Goal: Transaction & Acquisition: Purchase product/service

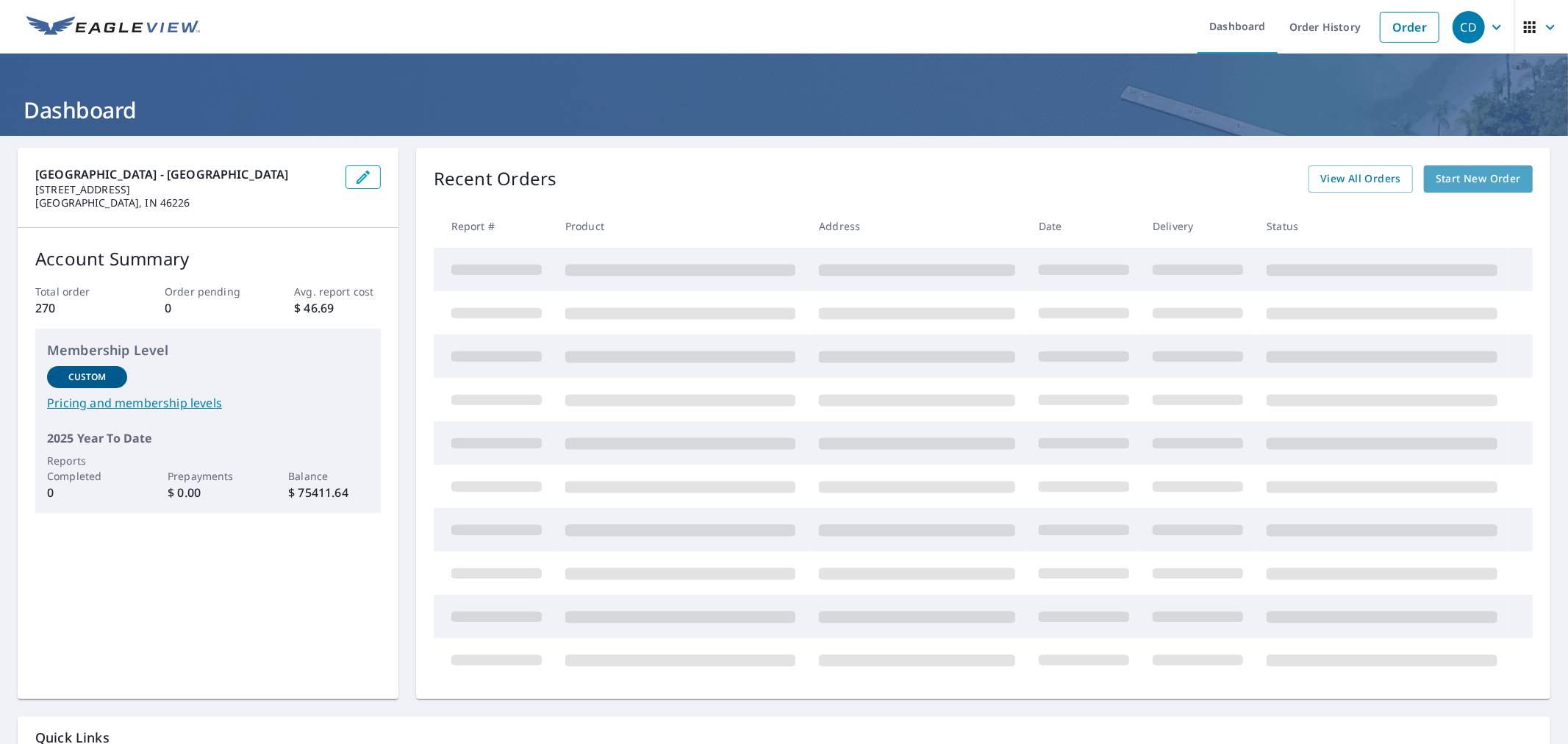
click at [1444, 180] on span "Start New Order" at bounding box center [1478, 178] width 85 height 18
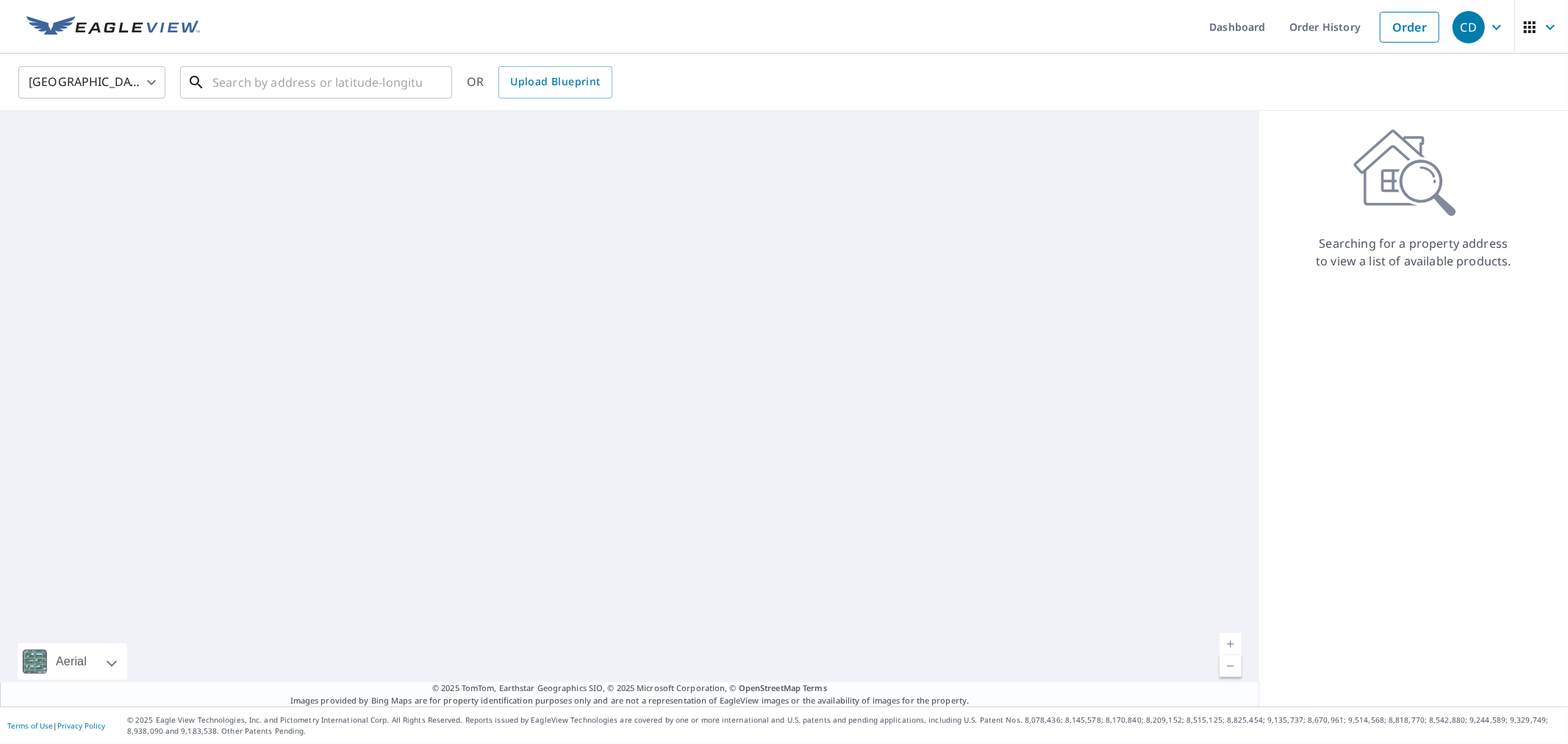
click at [318, 92] on input "text" at bounding box center [318, 82] width 210 height 41
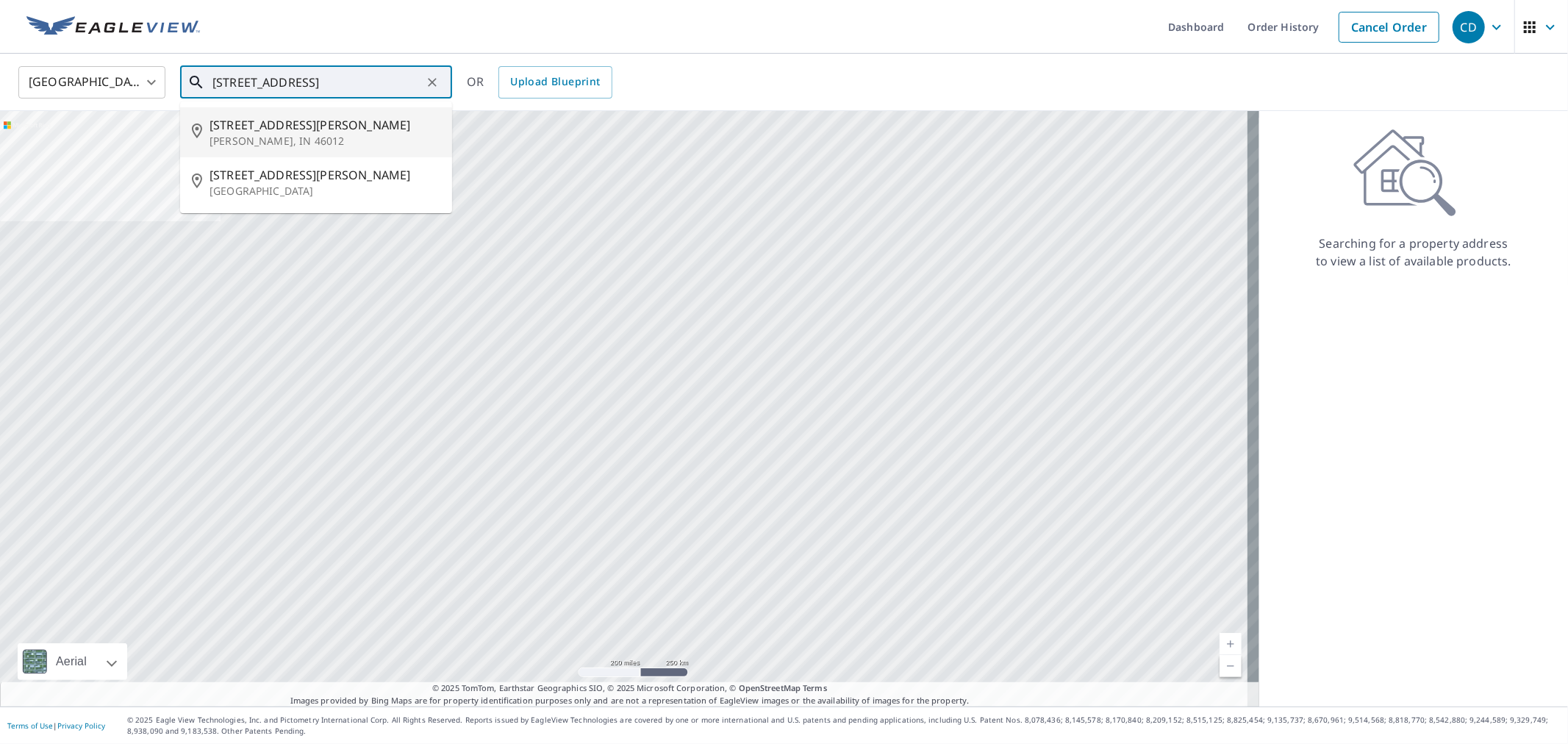
click at [310, 121] on span "[STREET_ADDRESS][PERSON_NAME]" at bounding box center [325, 125] width 231 height 17
type input "[STREET_ADDRESS][PERSON_NAME]"
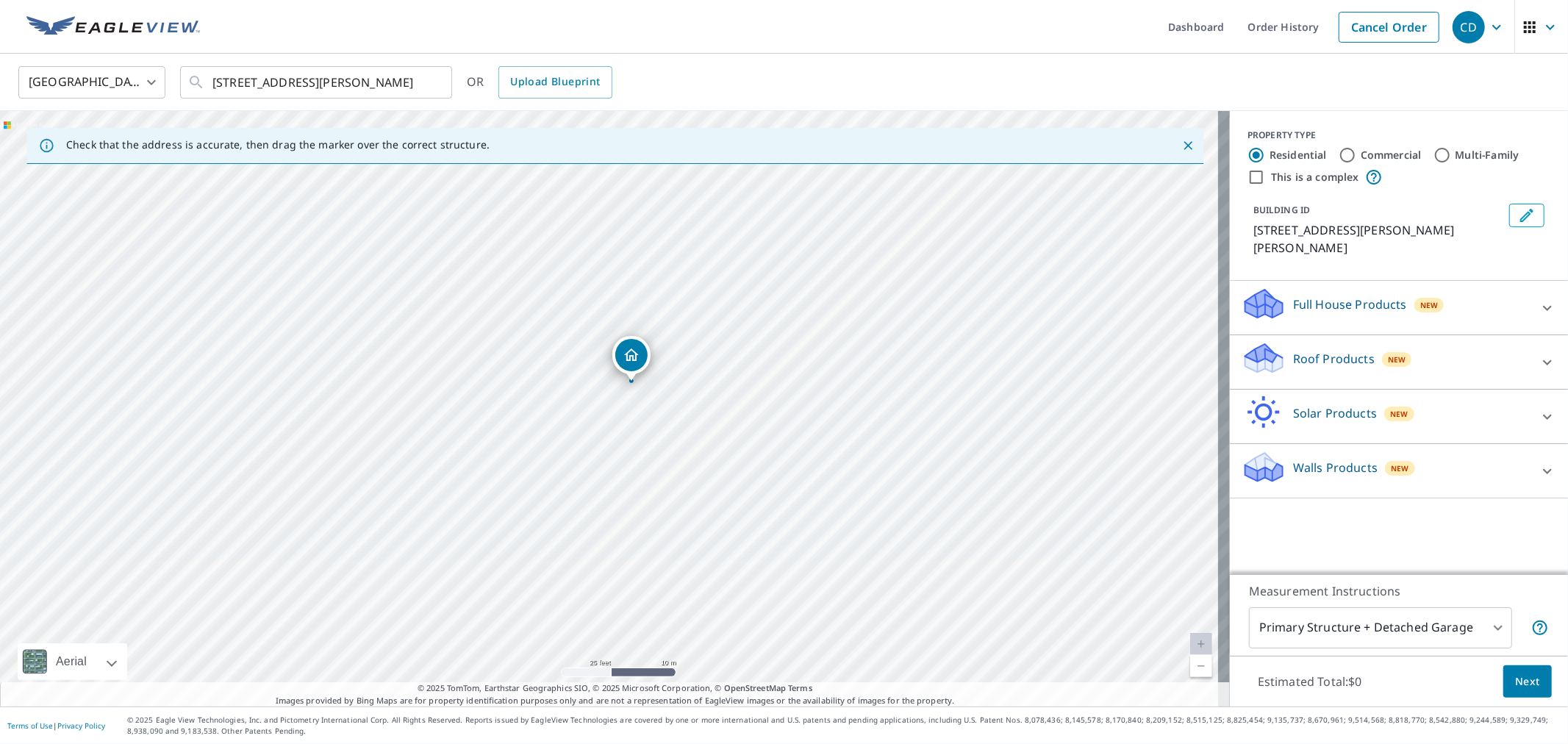
drag, startPoint x: 645, startPoint y: 435, endPoint x: 751, endPoint y: 333, distance: 147.1
click at [751, 333] on div "[STREET_ADDRESS][PERSON_NAME]" at bounding box center [615, 409] width 1230 height 596
drag, startPoint x: 756, startPoint y: 368, endPoint x: 750, endPoint y: 362, distance: 8.5
click at [750, 362] on div "[STREET_ADDRESS][PERSON_NAME]" at bounding box center [615, 409] width 1230 height 596
click at [1362, 306] on div "Full House Products New" at bounding box center [1386, 307] width 288 height 42
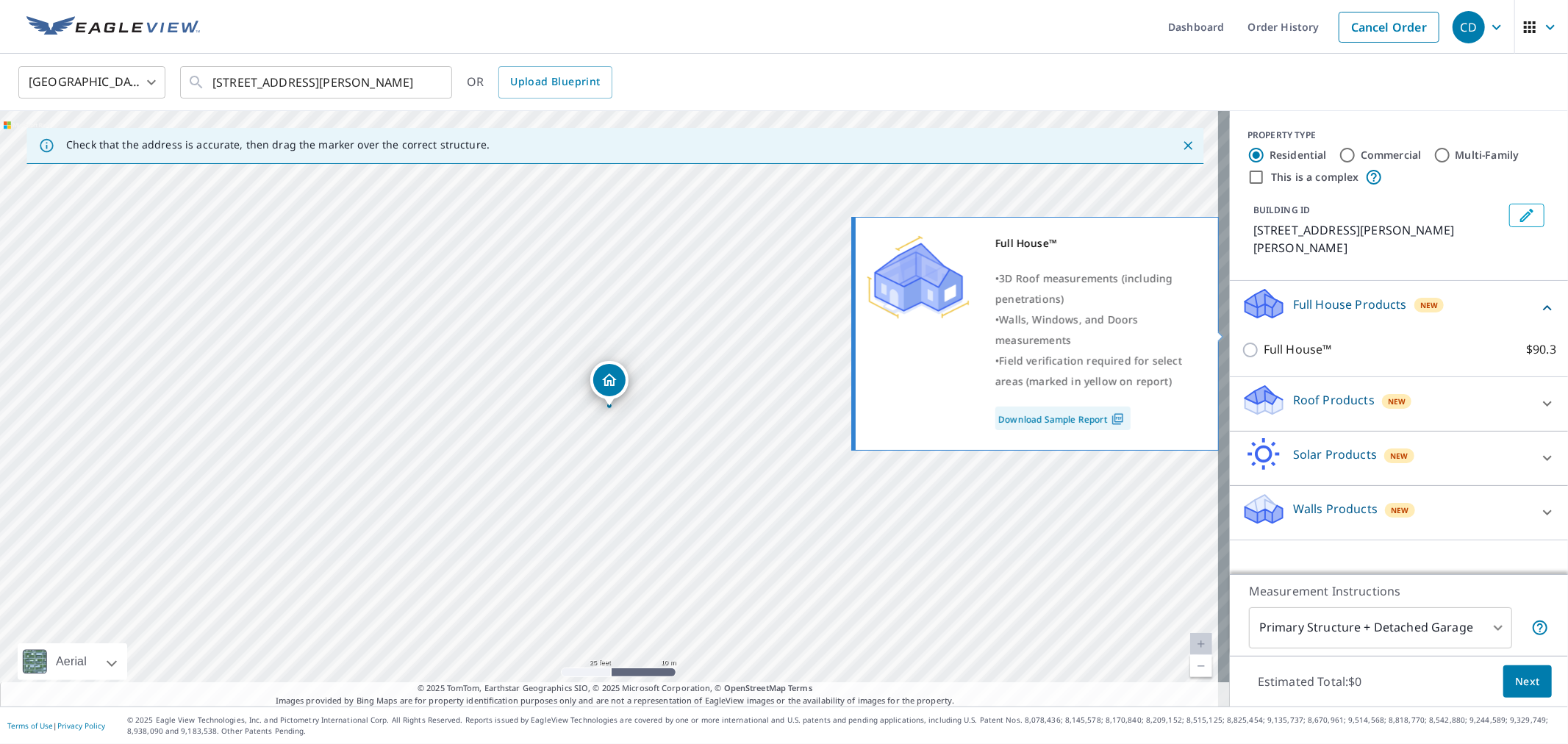
click at [1263, 340] on p "Full House™" at bounding box center [1297, 349] width 69 height 18
click at [1261, 341] on input "Full House™ $90.3" at bounding box center [1253, 350] width 22 height 17
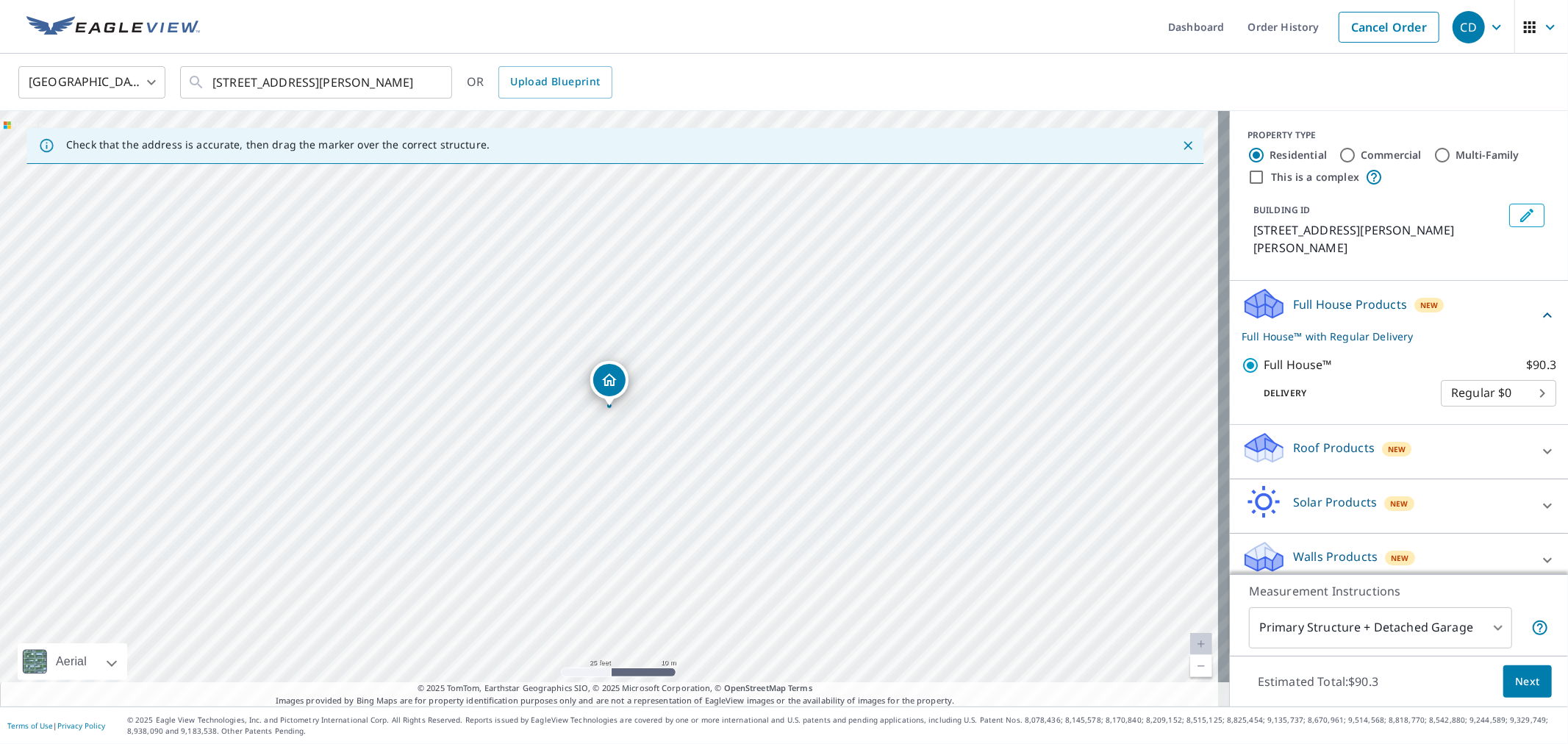
click at [1294, 296] on p "Full House Products" at bounding box center [1350, 304] width 114 height 17
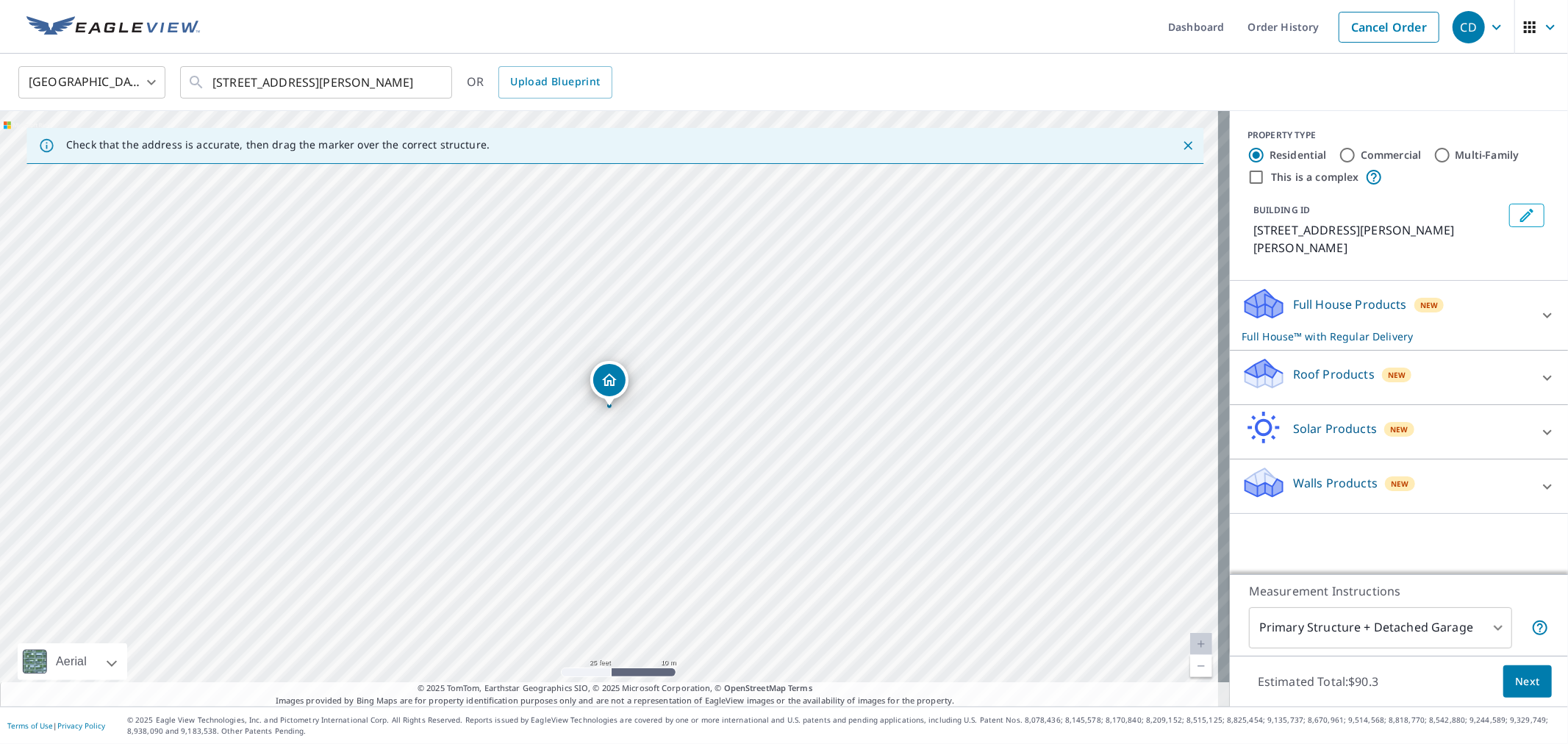
click at [1311, 301] on div "Full House Products New Full House™ with Regular Delivery" at bounding box center [1386, 315] width 288 height 58
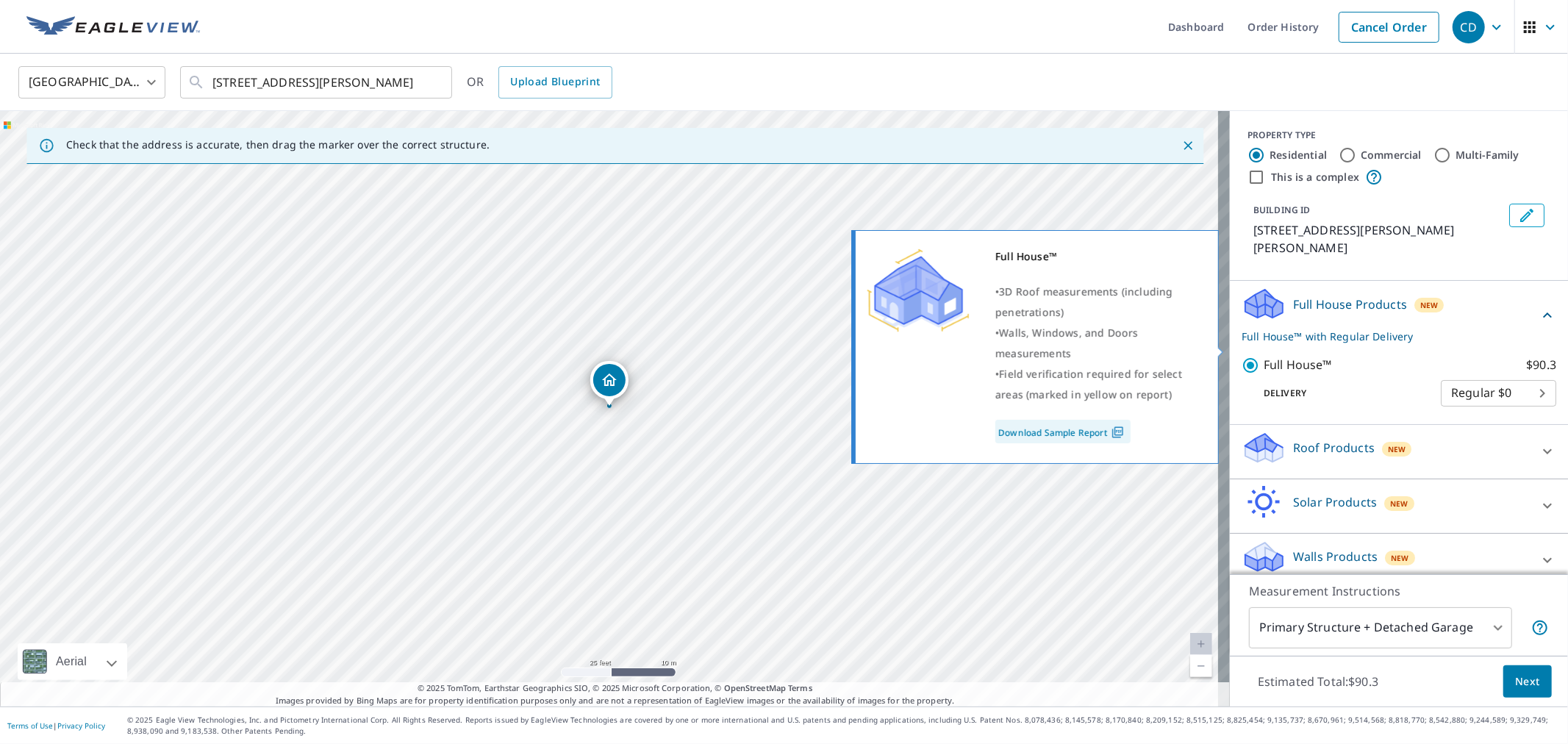
click at [1277, 355] on p "Full House™" at bounding box center [1297, 364] width 69 height 18
click at [1263, 356] on input "Full House™ $90.3" at bounding box center [1253, 365] width 22 height 17
checkbox input "false"
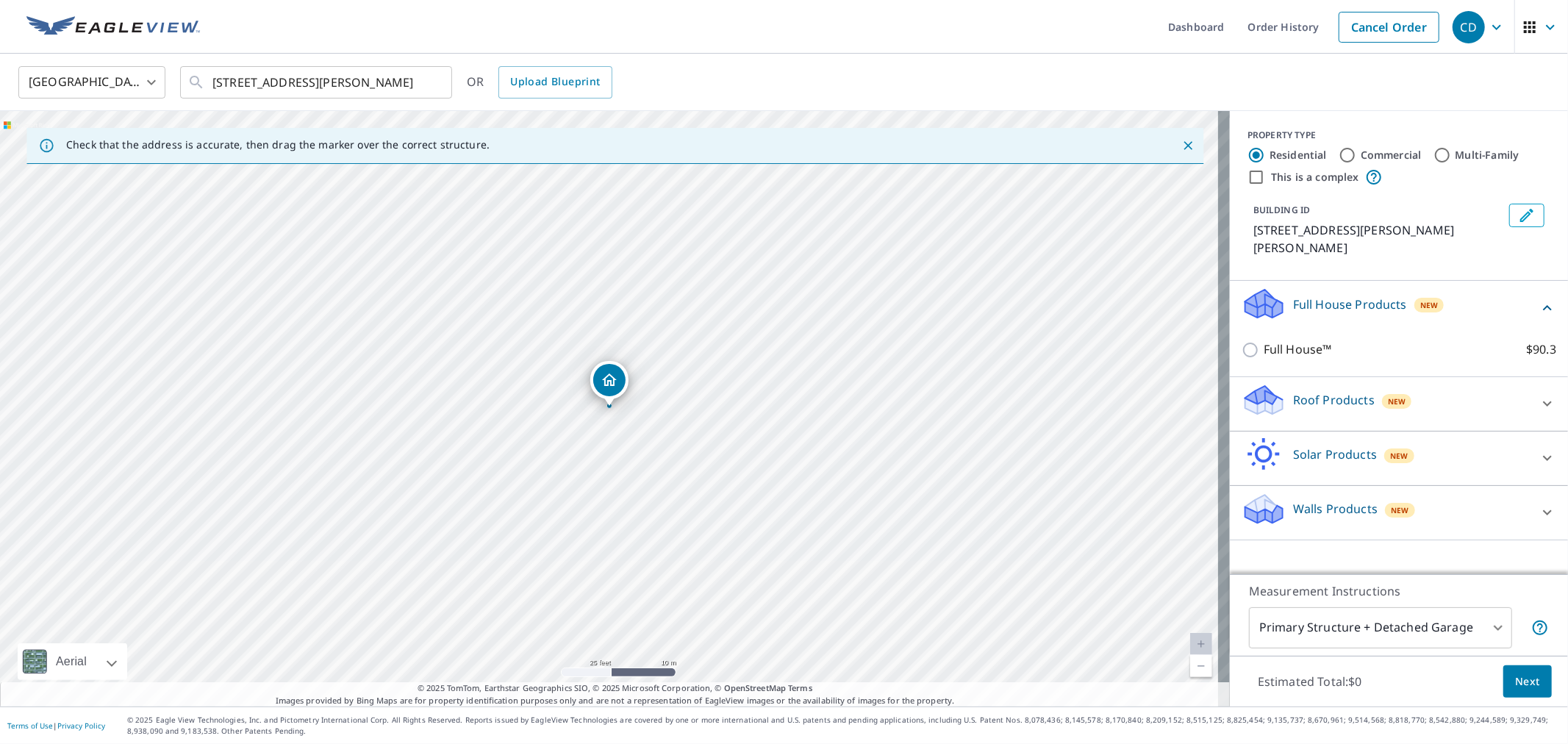
click at [1314, 296] on p "Full House Products" at bounding box center [1350, 304] width 114 height 17
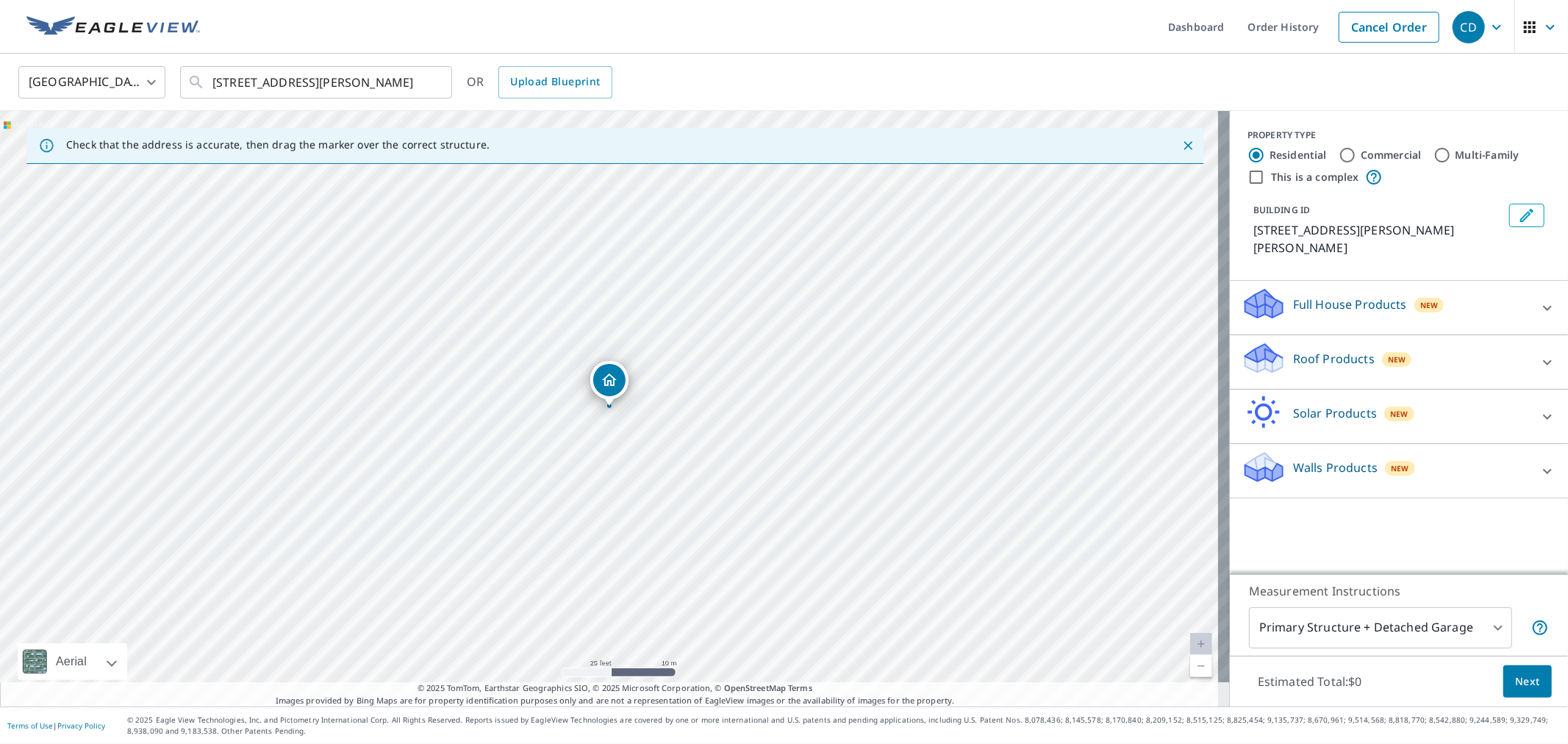
click at [1305, 350] on p "Roof Products" at bounding box center [1334, 359] width 82 height 17
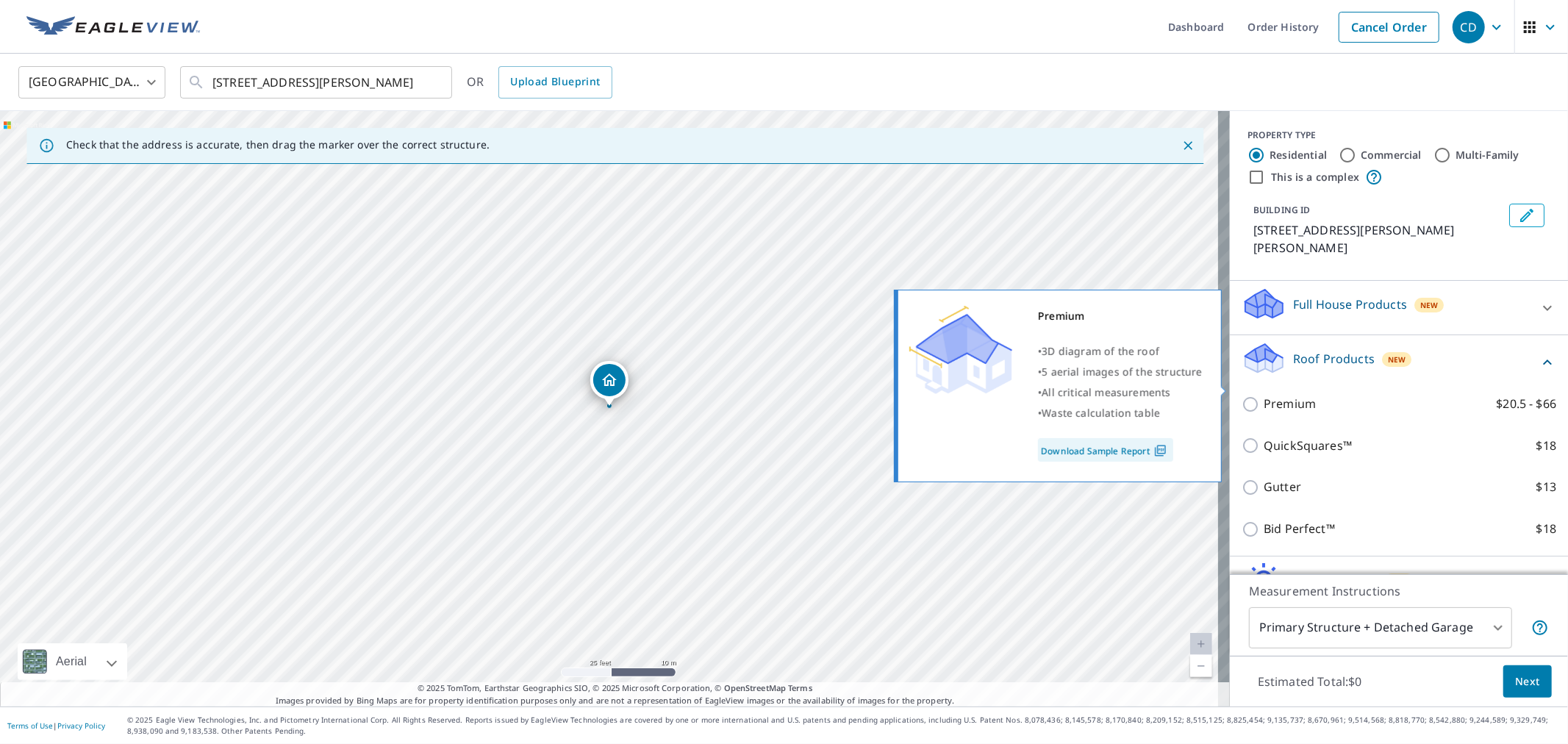
click at [1273, 395] on p "Premium" at bounding box center [1289, 404] width 52 height 18
click at [1263, 396] on input "Premium $20.5 - $66" at bounding box center [1253, 404] width 22 height 17
checkbox input "true"
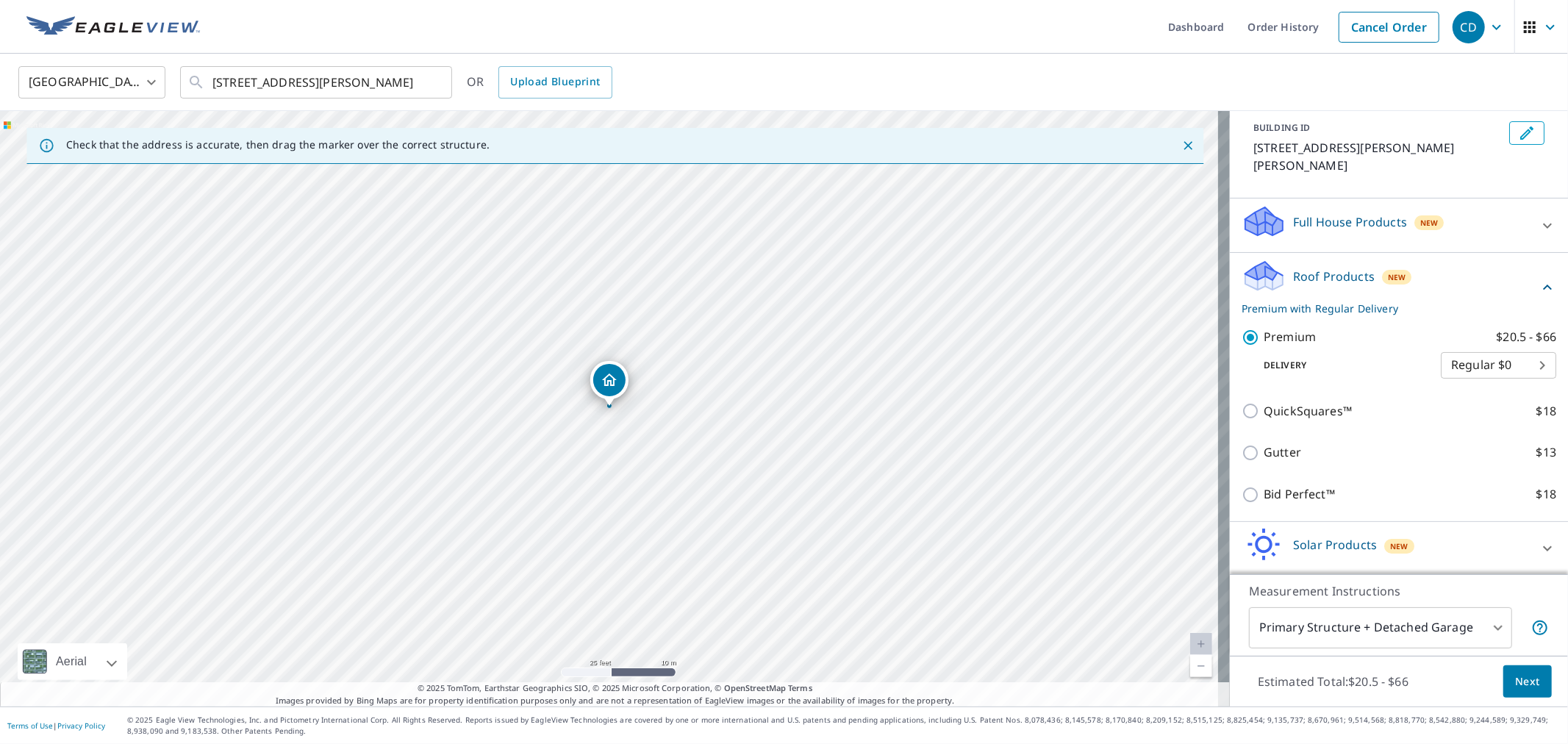
scroll to position [120, 0]
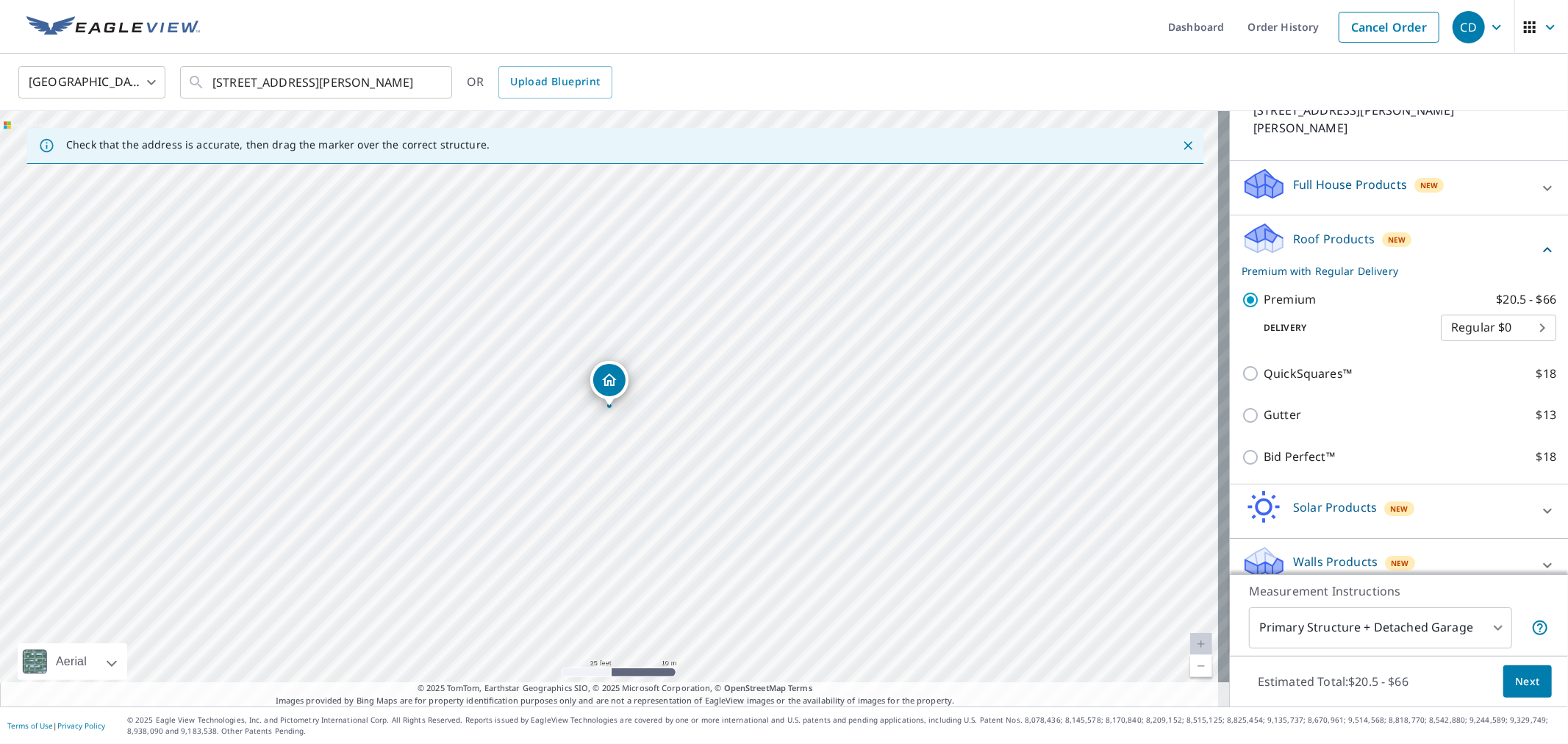
click at [1447, 626] on body "CD CD Dashboard Order History Cancel Order CD United States [GEOGRAPHIC_DATA] ​…" at bounding box center [784, 372] width 1568 height 744
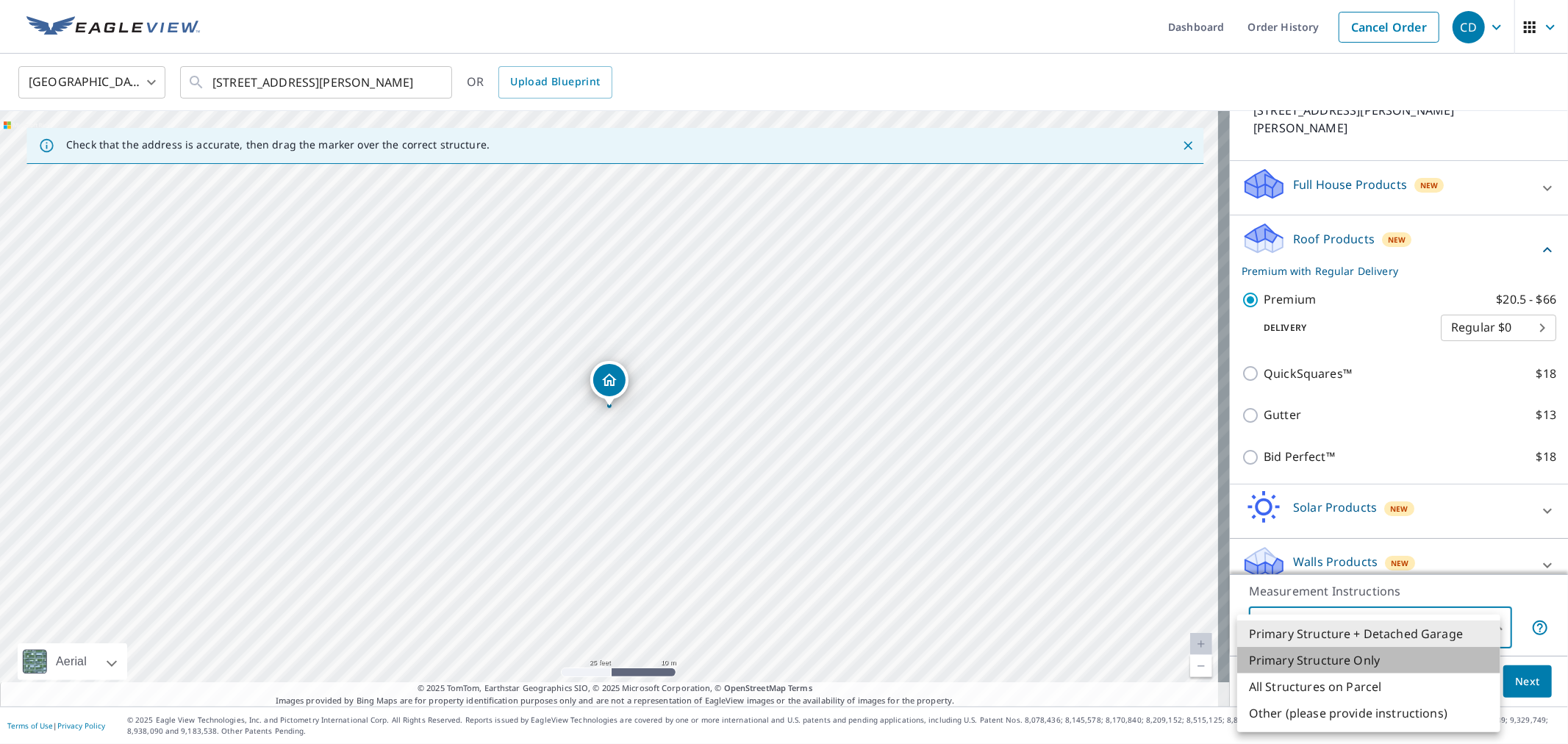
click at [1396, 658] on li "Primary Structure Only" at bounding box center [1369, 660] width 263 height 27
type input "2"
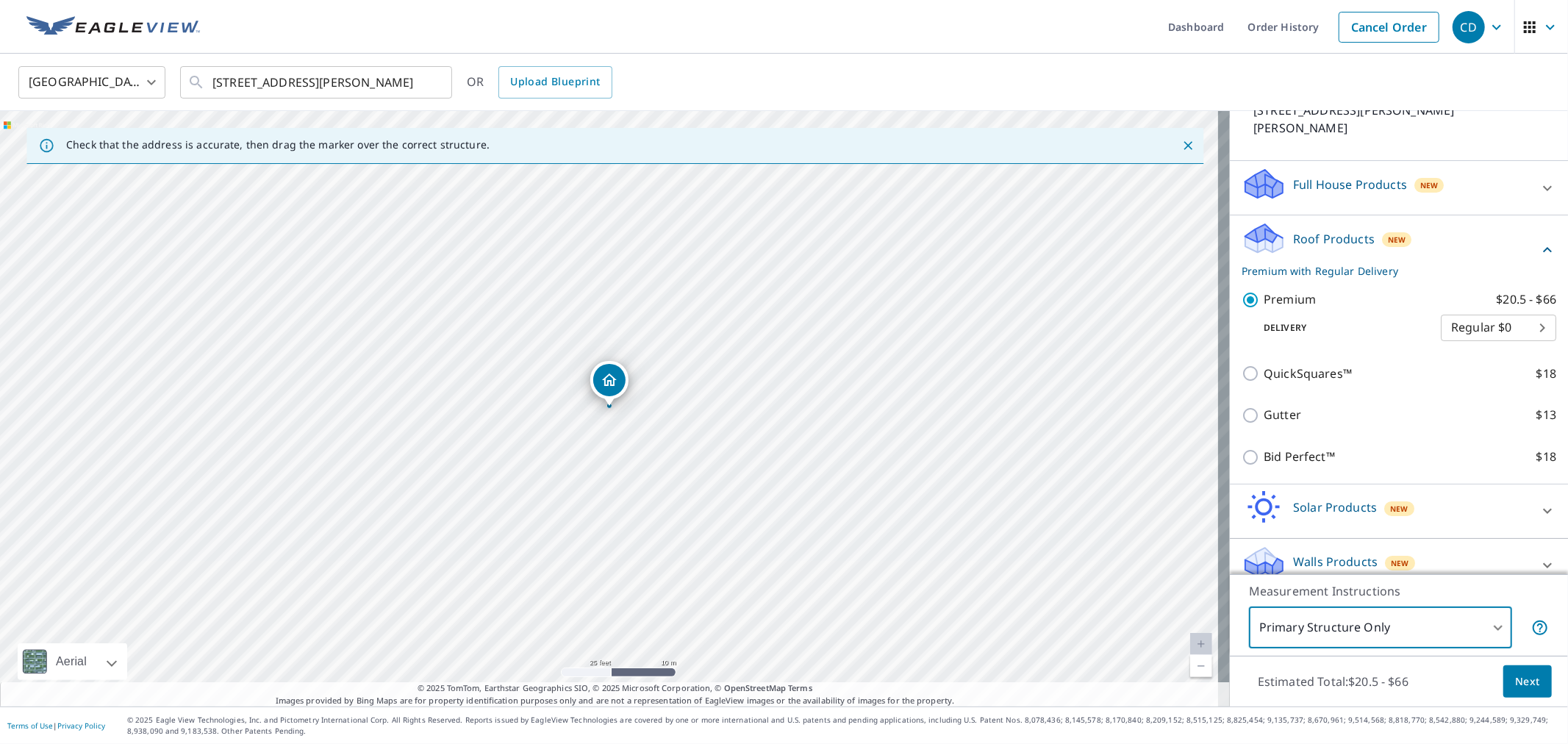
click at [1515, 673] on span "Next" at bounding box center [1528, 682] width 25 height 18
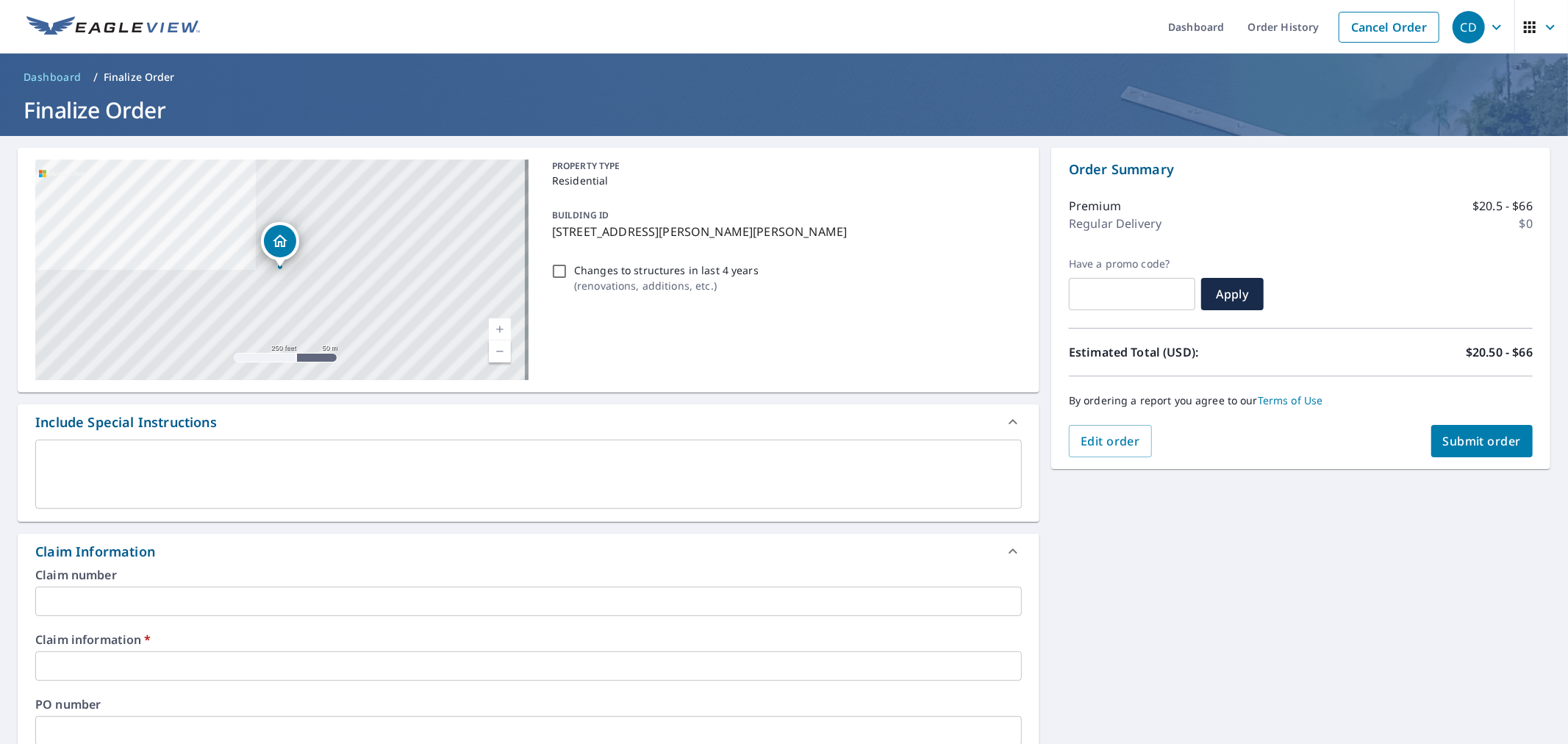
click at [498, 469] on textarea at bounding box center [529, 474] width 966 height 42
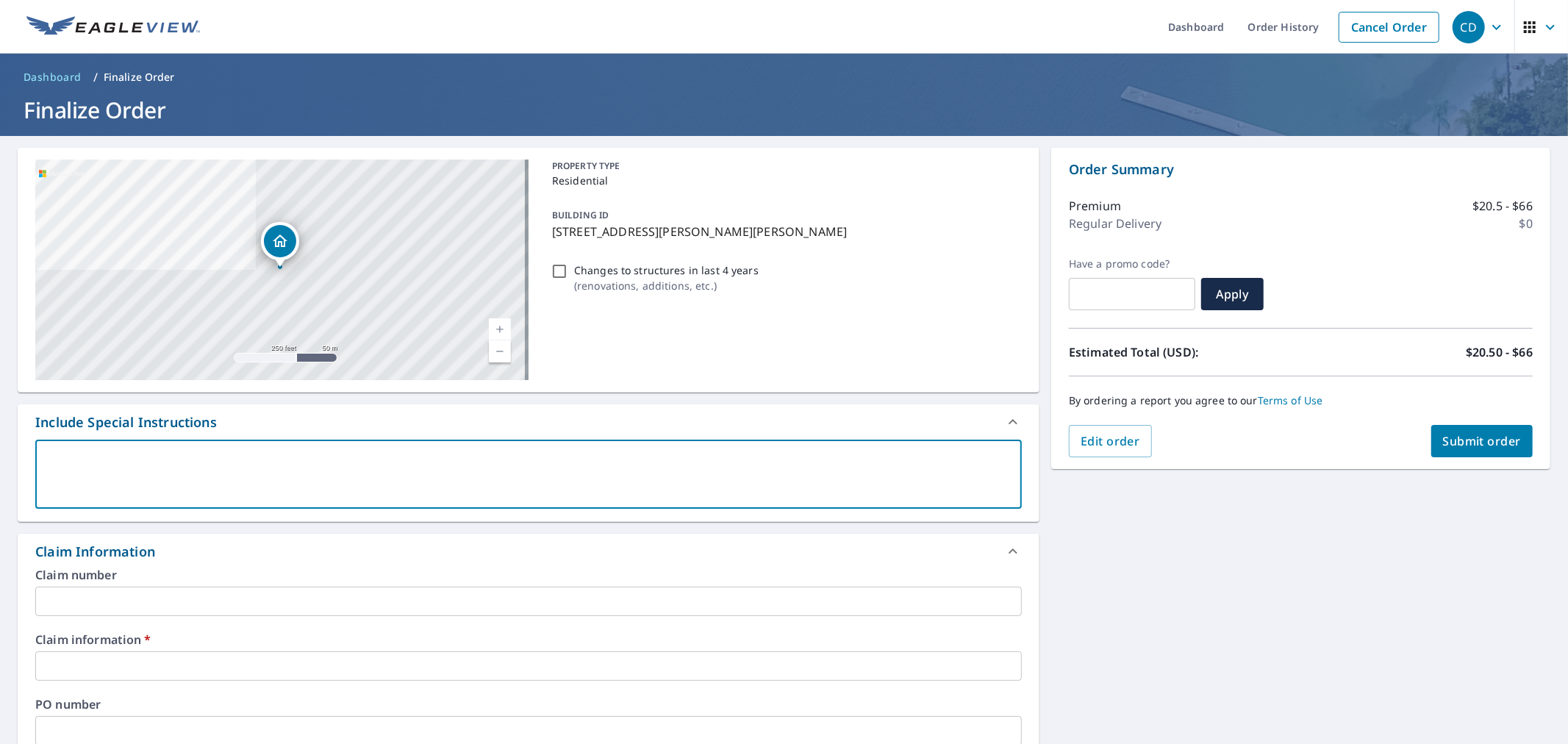
type textarea "h"
type textarea "x"
checkbox input "true"
type textarea "ho"
type textarea "x"
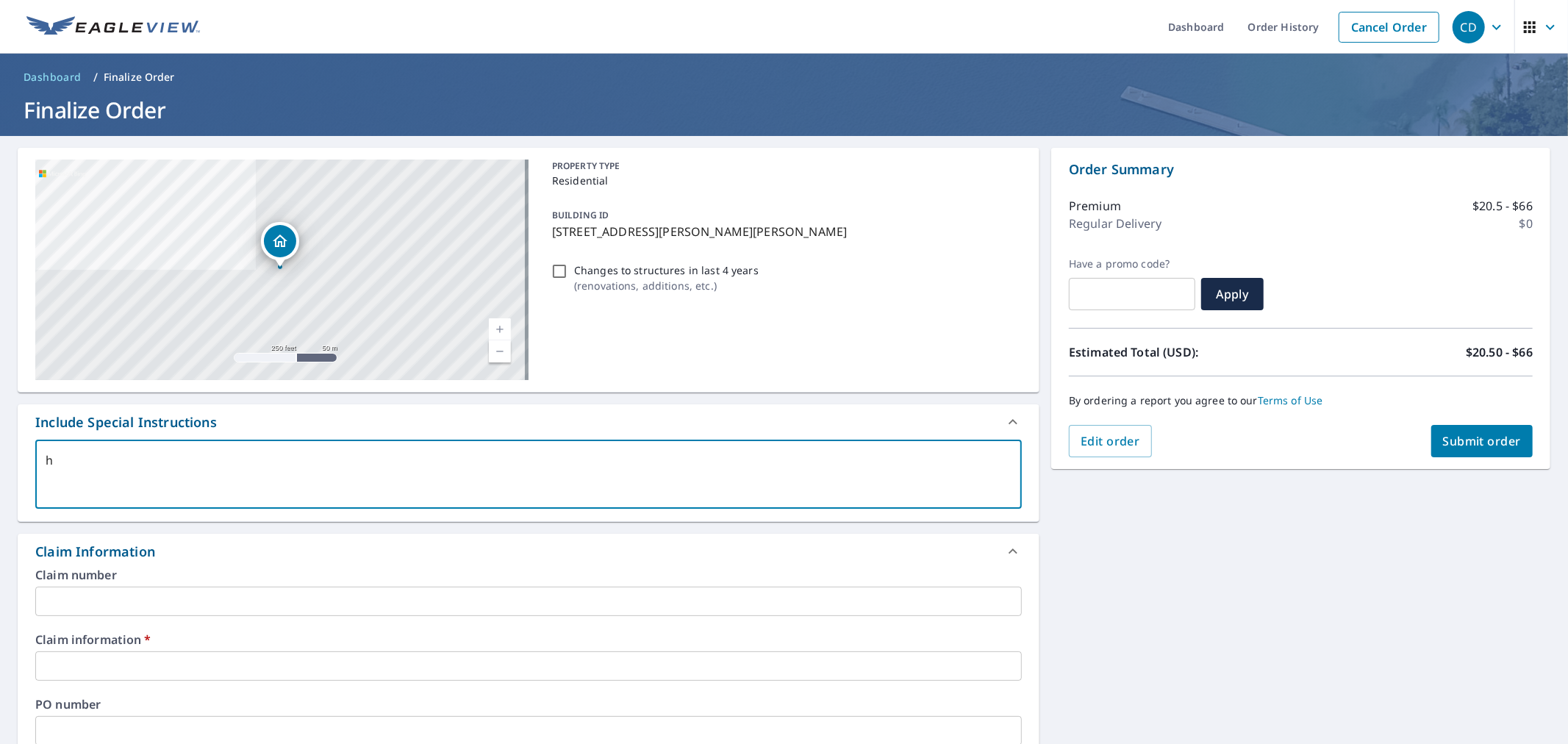
checkbox input "true"
type textarea "hou"
type textarea "x"
checkbox input "true"
type textarea "hous"
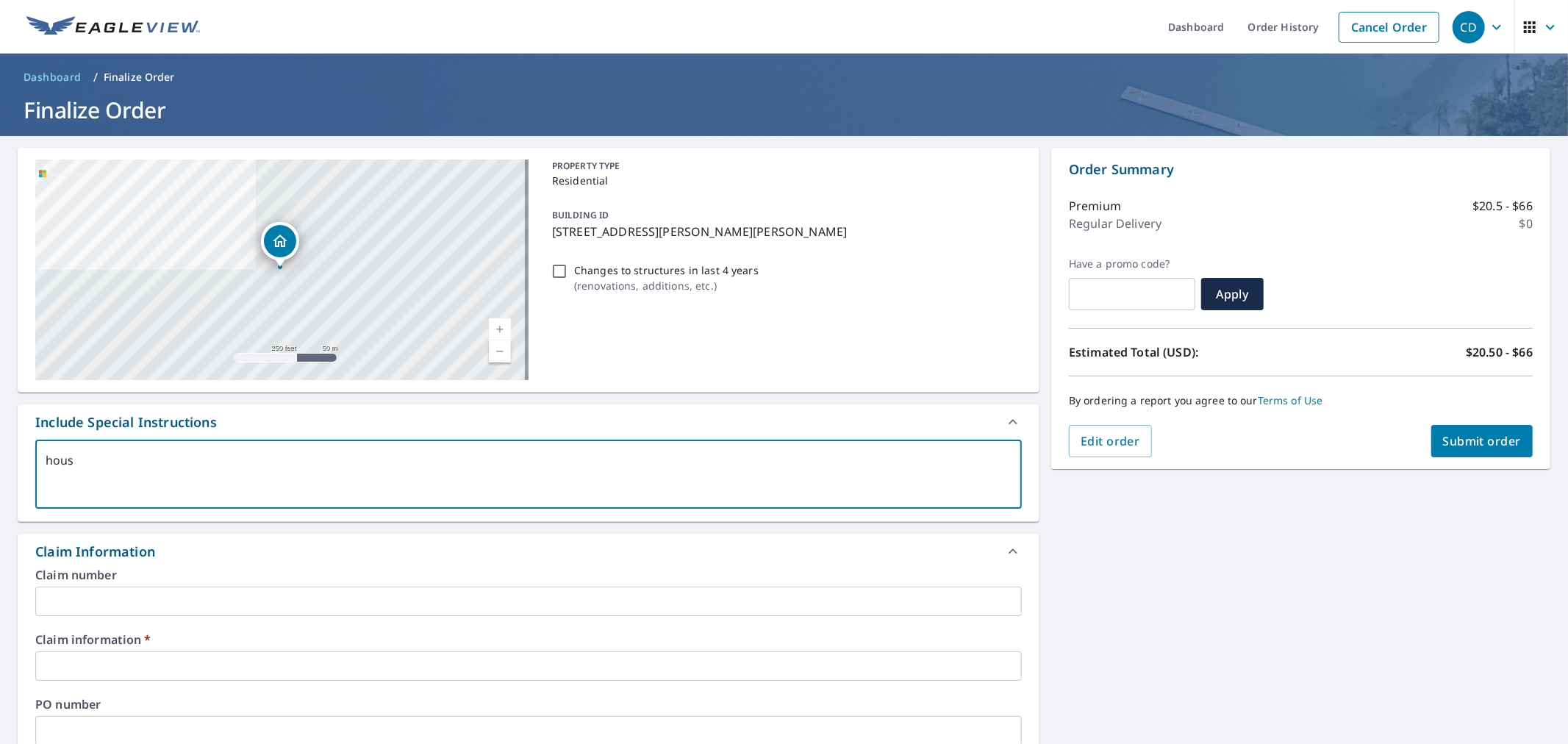
type textarea "x"
checkbox input "true"
type textarea "house"
type textarea "x"
checkbox input "true"
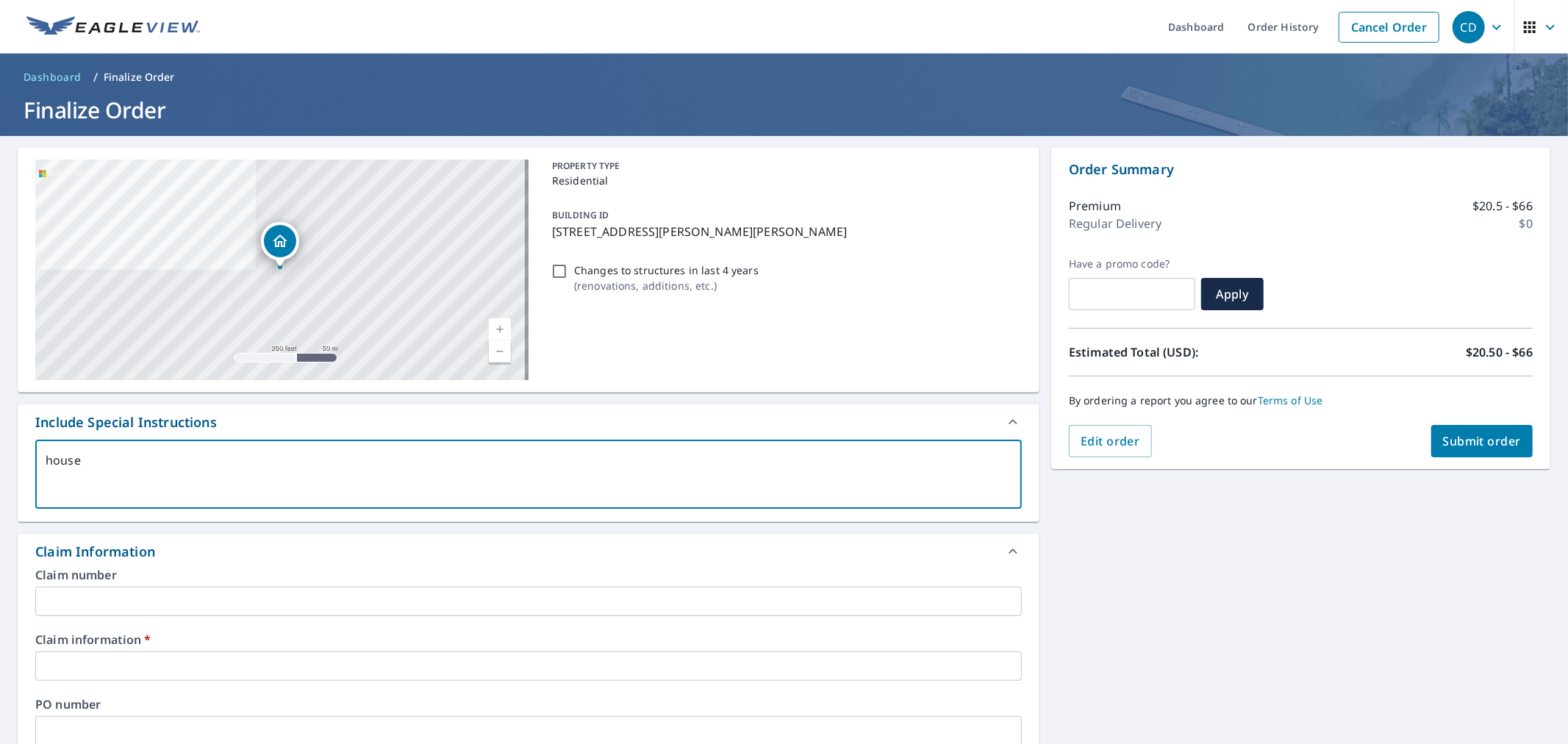
type textarea "house"
type textarea "x"
checkbox input "true"
type textarea "house o"
type textarea "x"
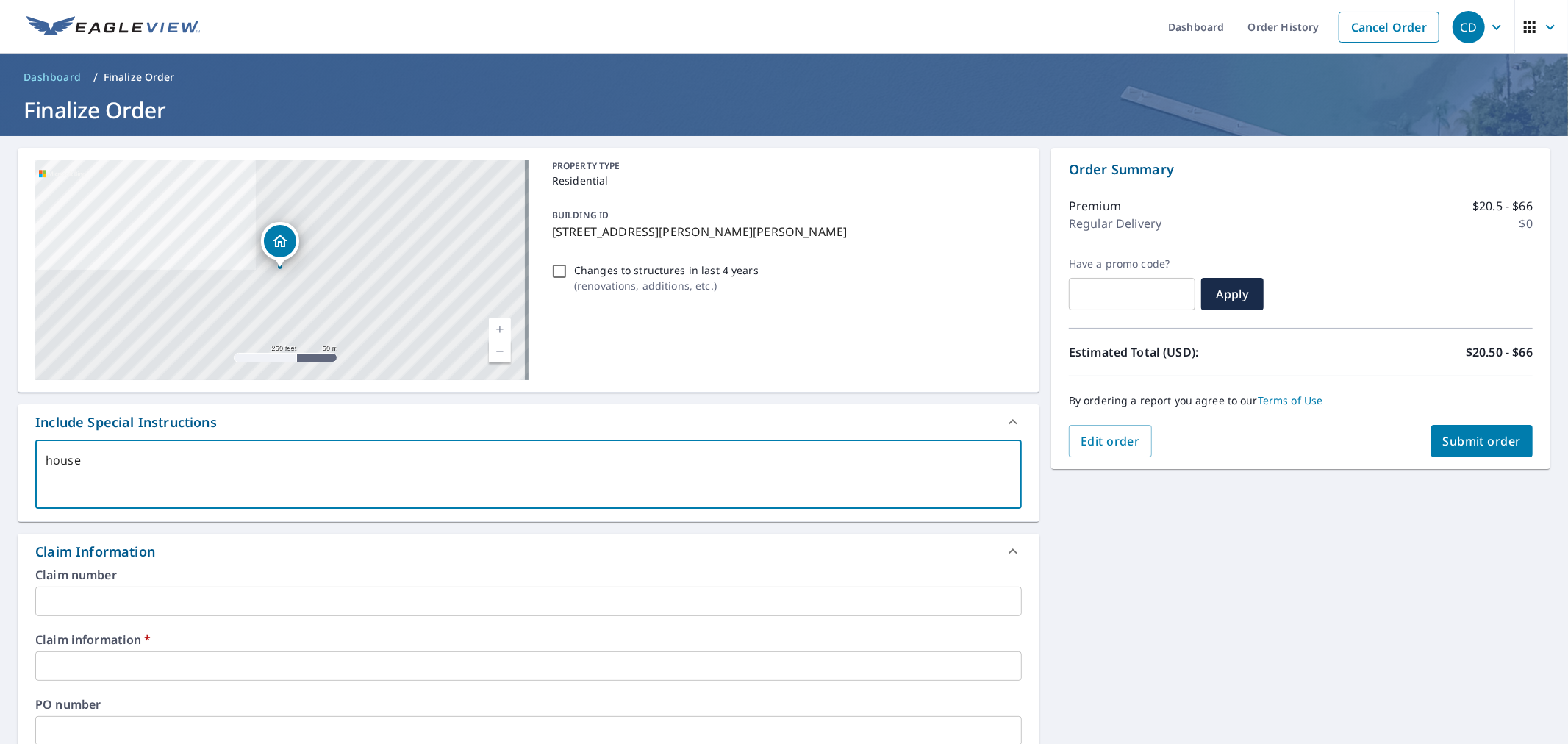
checkbox input "true"
type textarea "house on"
type textarea "x"
checkbox input "true"
type textarea "house onl"
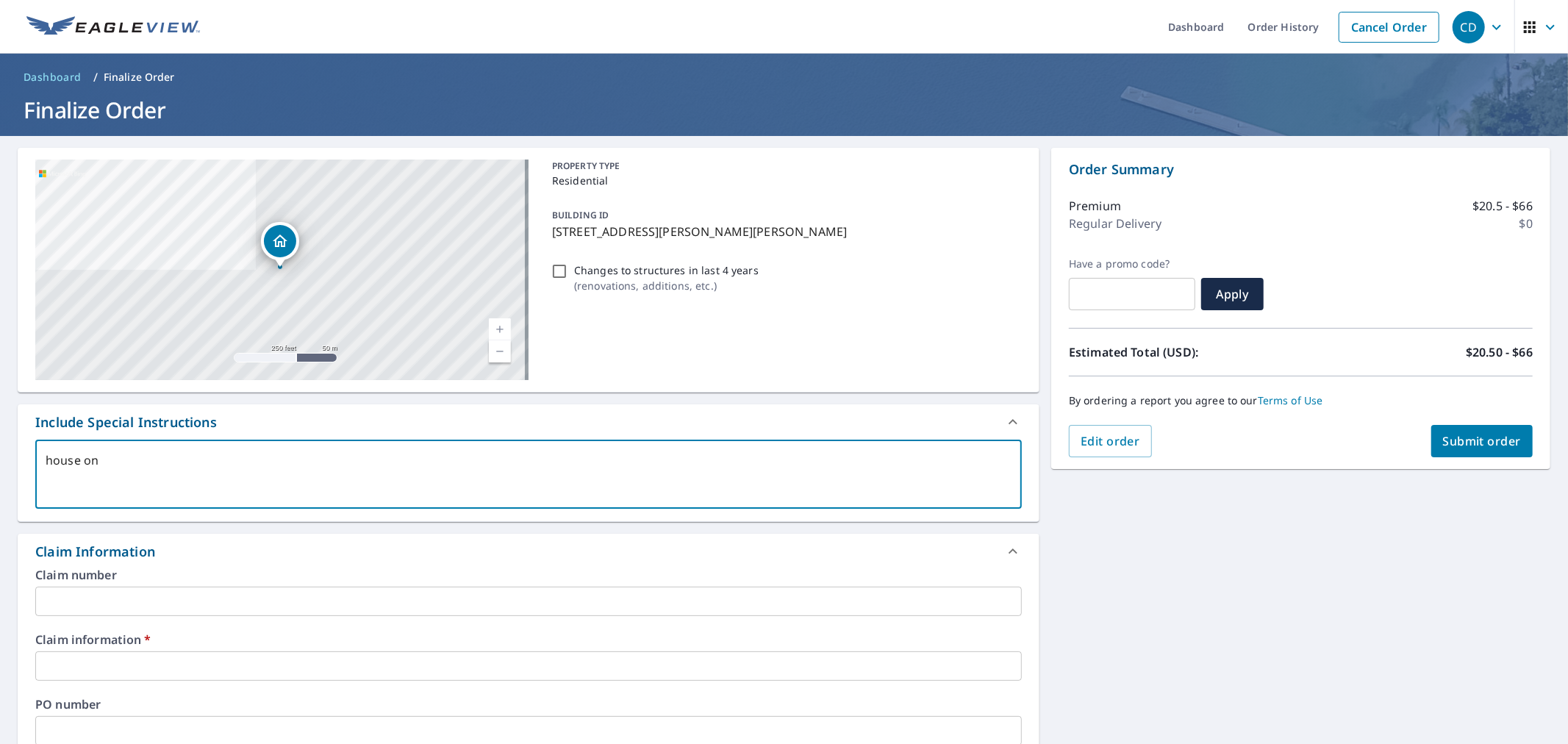
type textarea "x"
checkbox input "true"
type textarea "house only"
type textarea "x"
checkbox input "true"
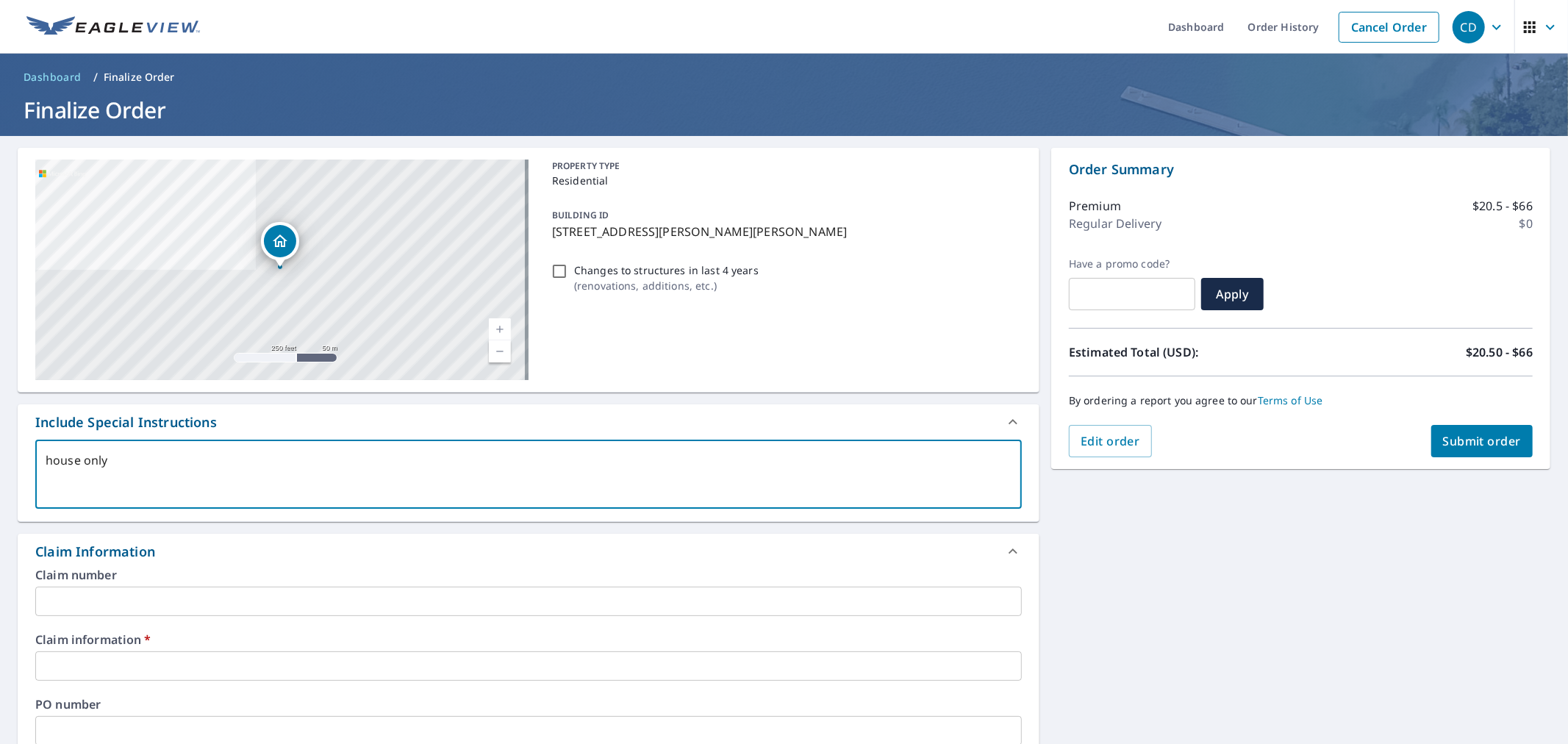
type textarea "house only"
type textarea "x"
checkbox input "true"
type textarea "house only -"
type textarea "x"
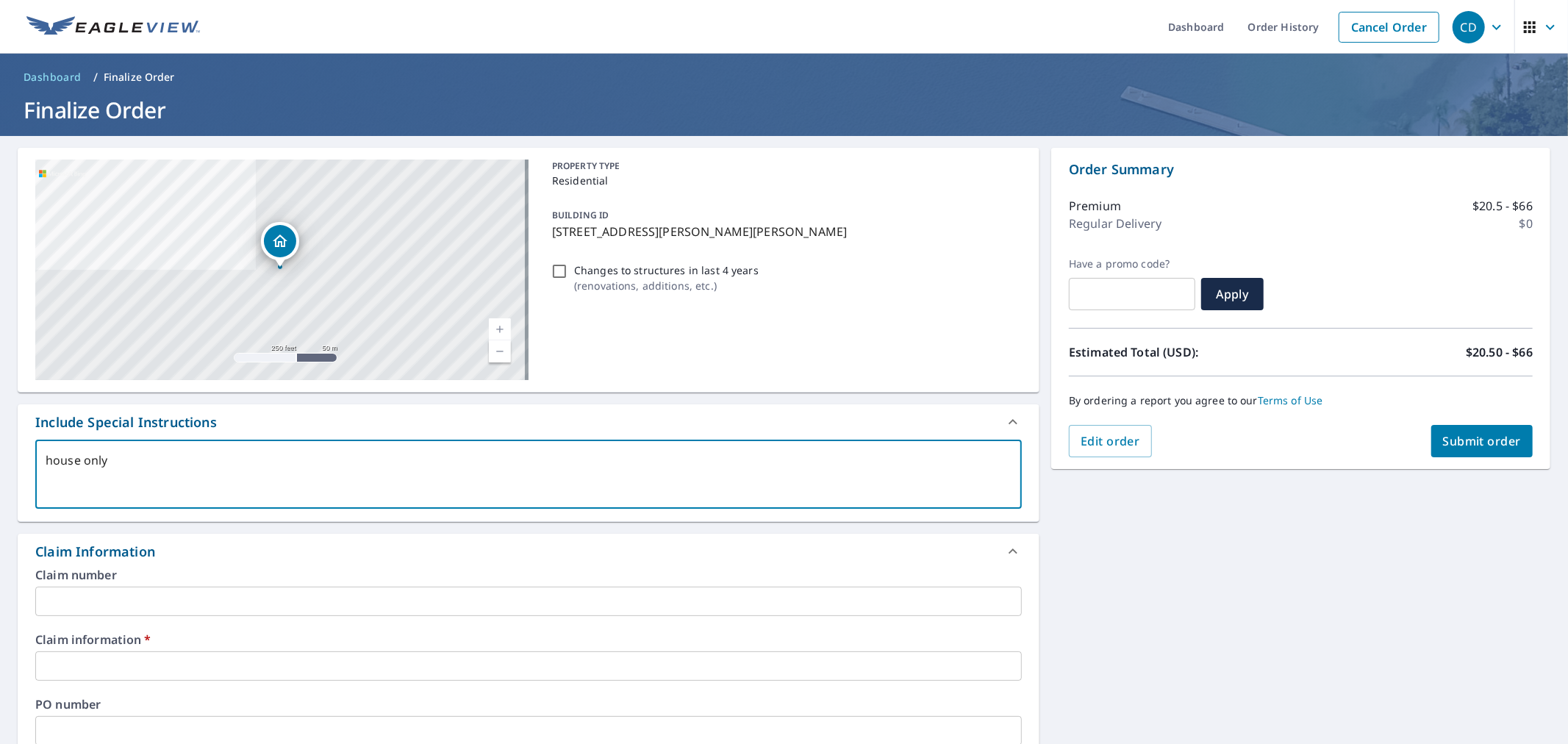
checkbox input "true"
type textarea "house only -"
type textarea "x"
checkbox input "true"
type textarea "house only -"
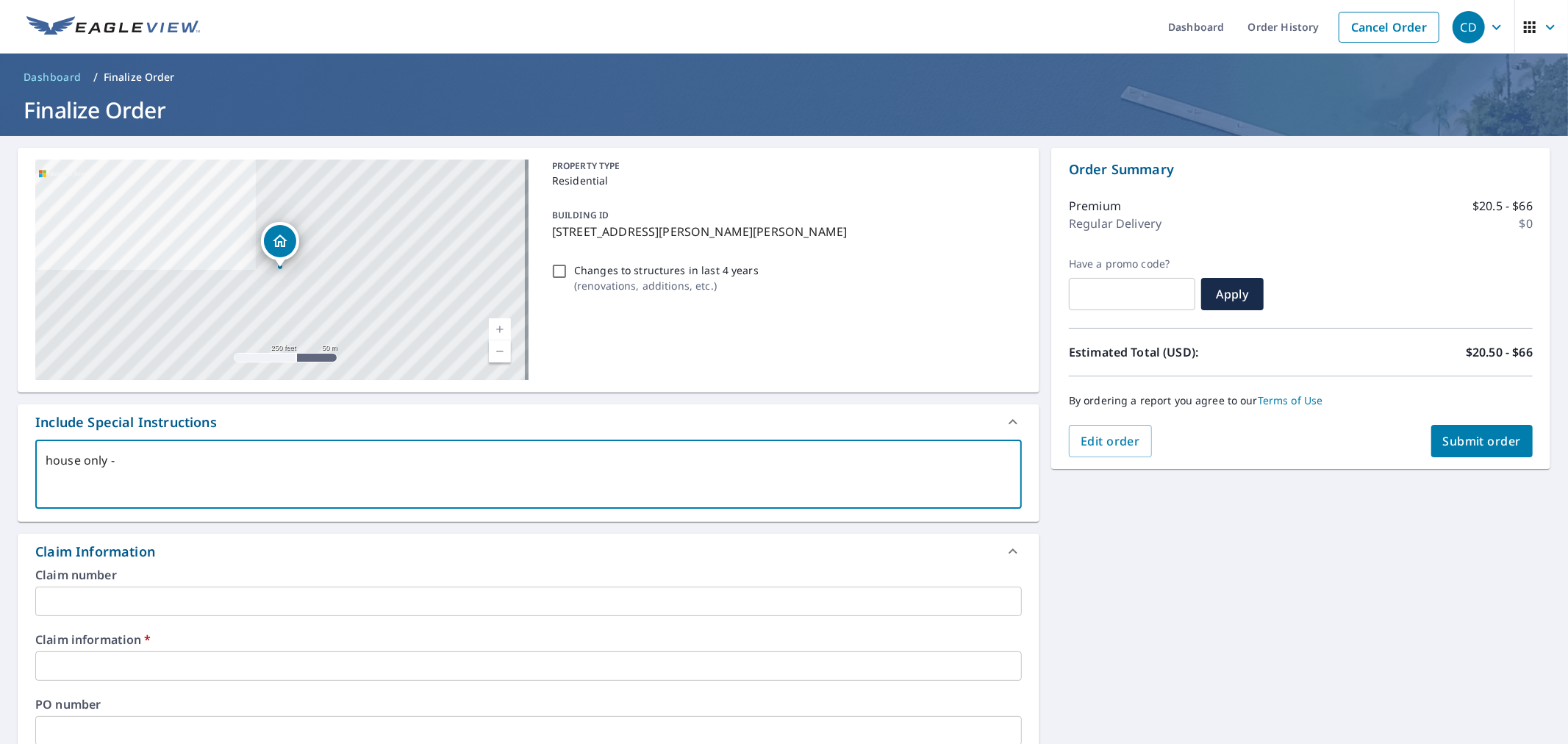
type textarea "x"
checkbox input "true"
type textarea "house only"
type textarea "x"
checkbox input "true"
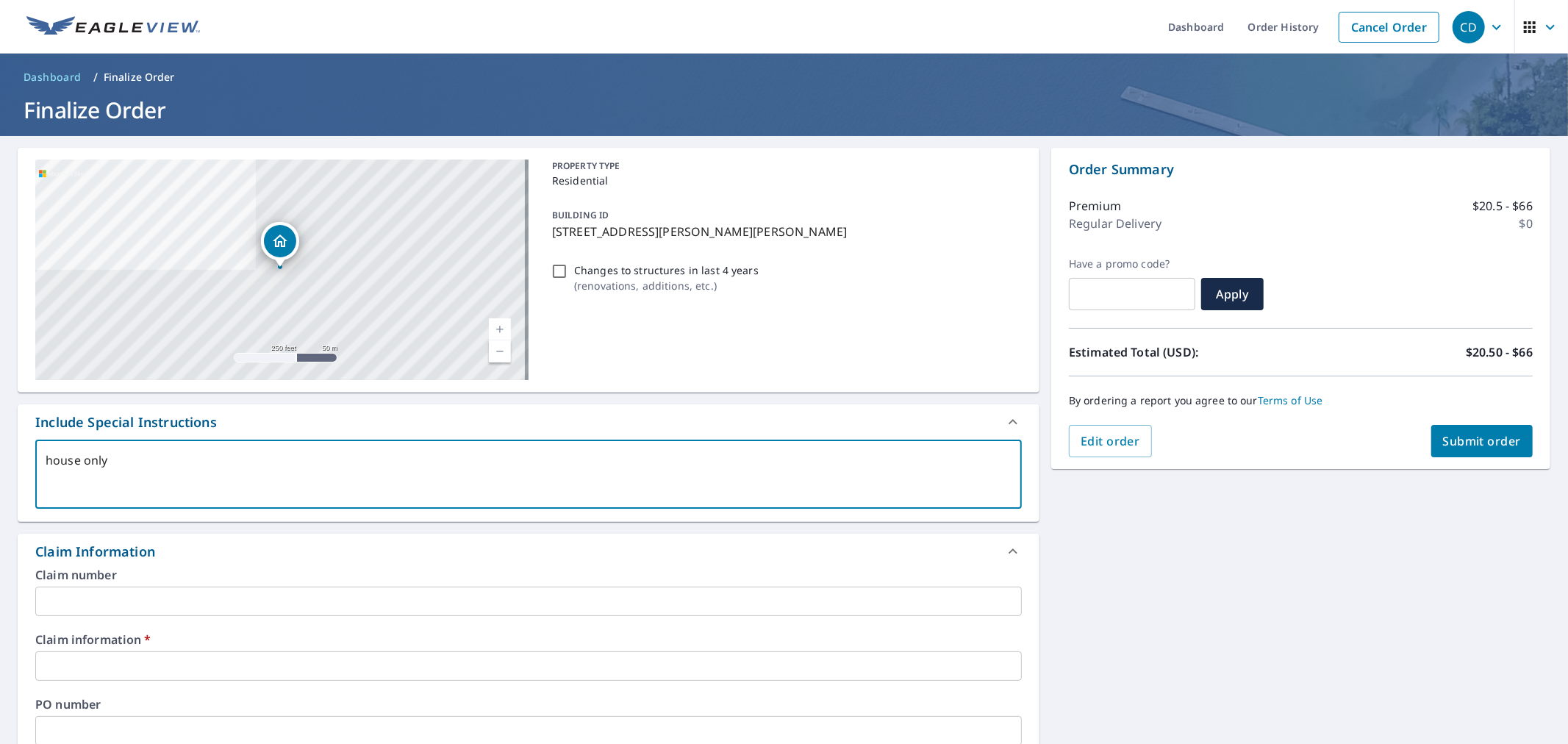
type textarea "house only"
type textarea "x"
checkbox input "true"
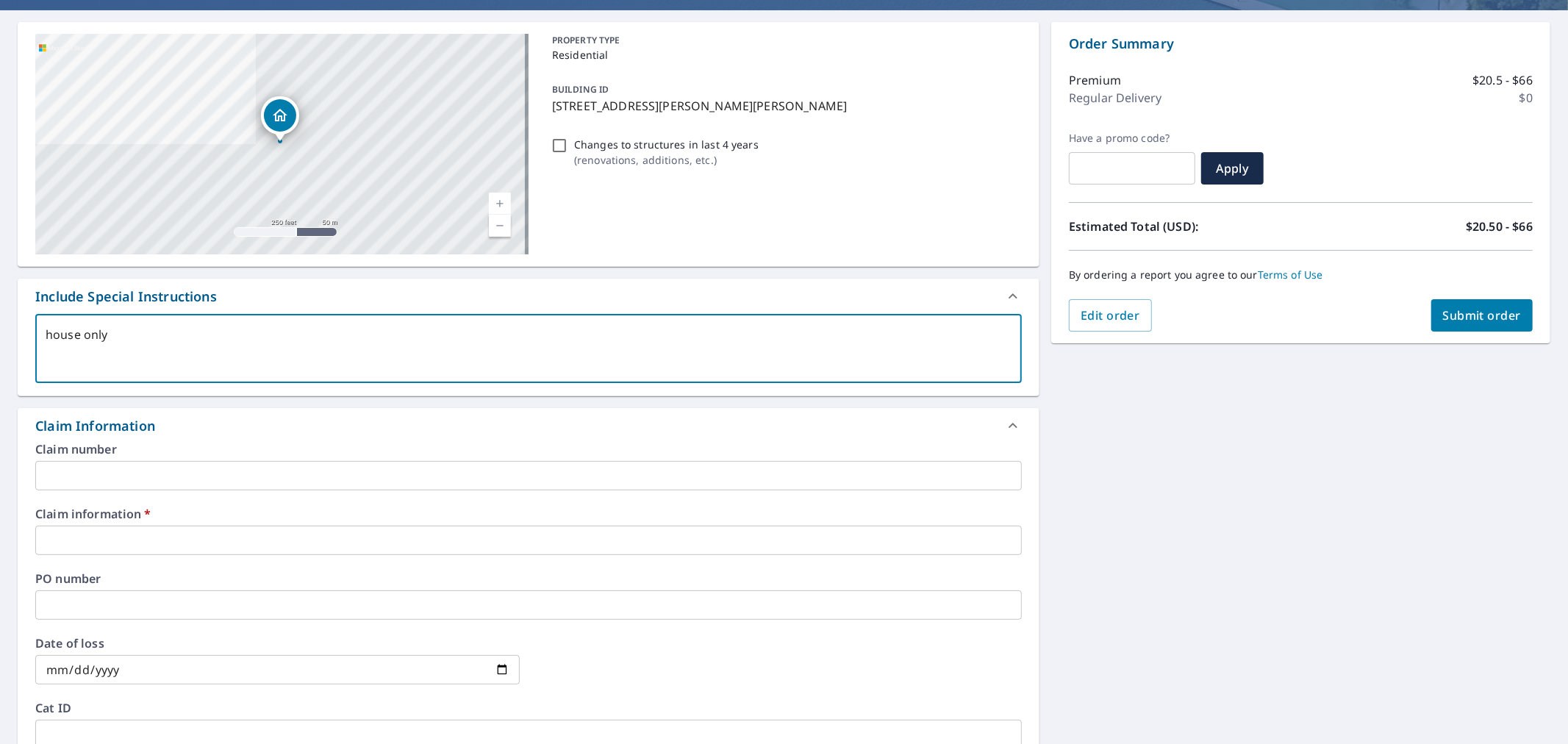
scroll to position [272, 0]
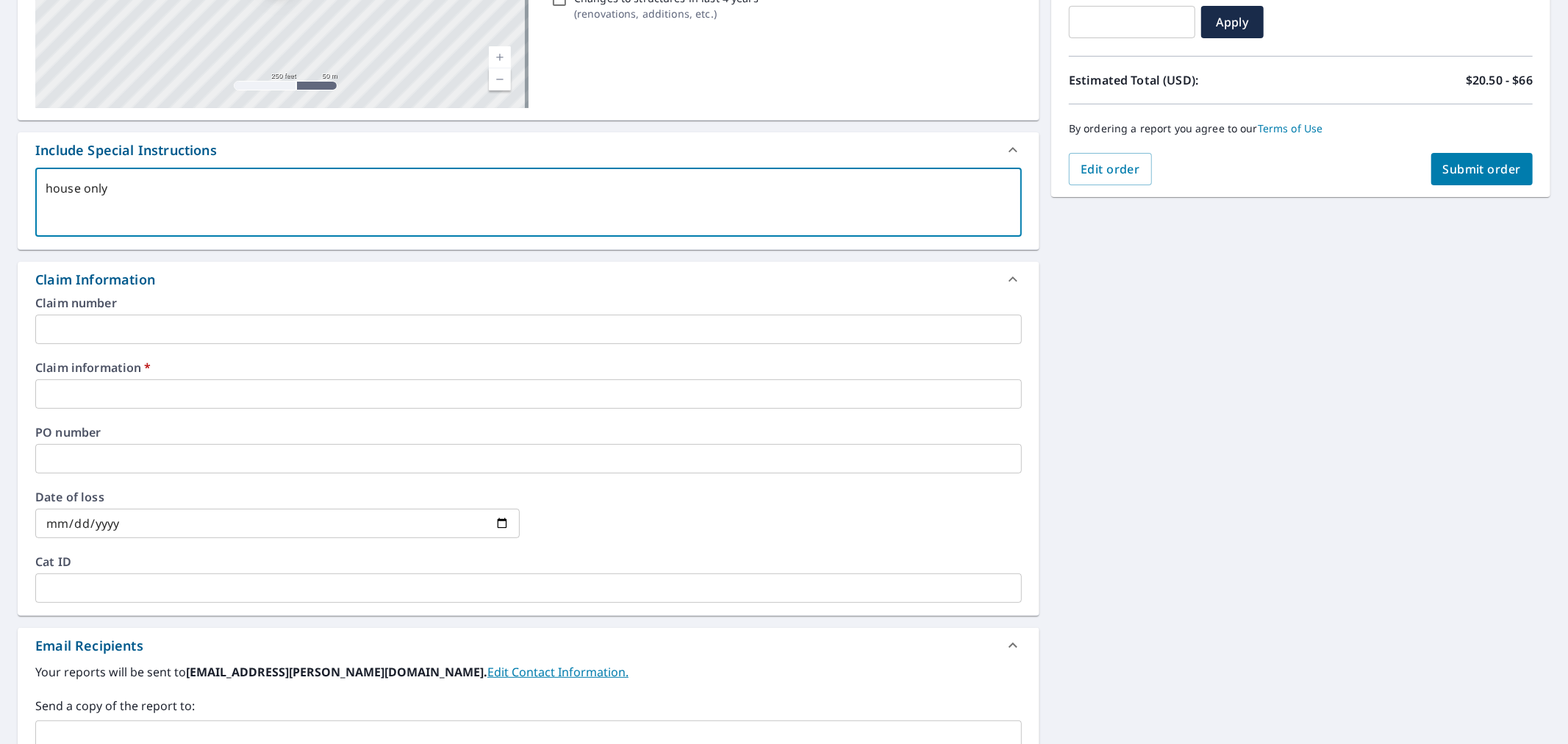
type textarea "house only"
click at [303, 390] on input "text" at bounding box center [529, 393] width 987 height 29
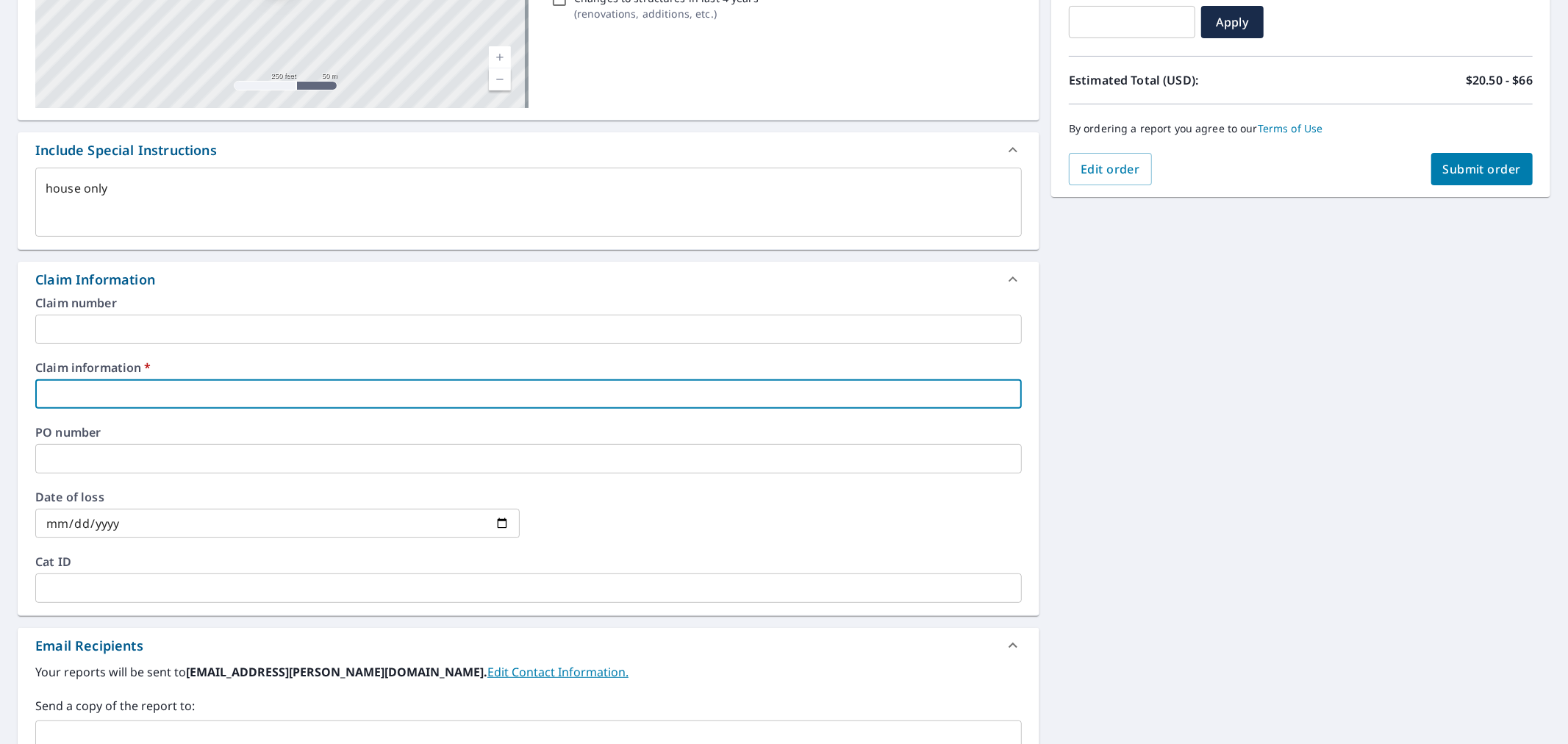
type textarea "x"
type input "2"
checkbox input "true"
type textarea "x"
type input "21"
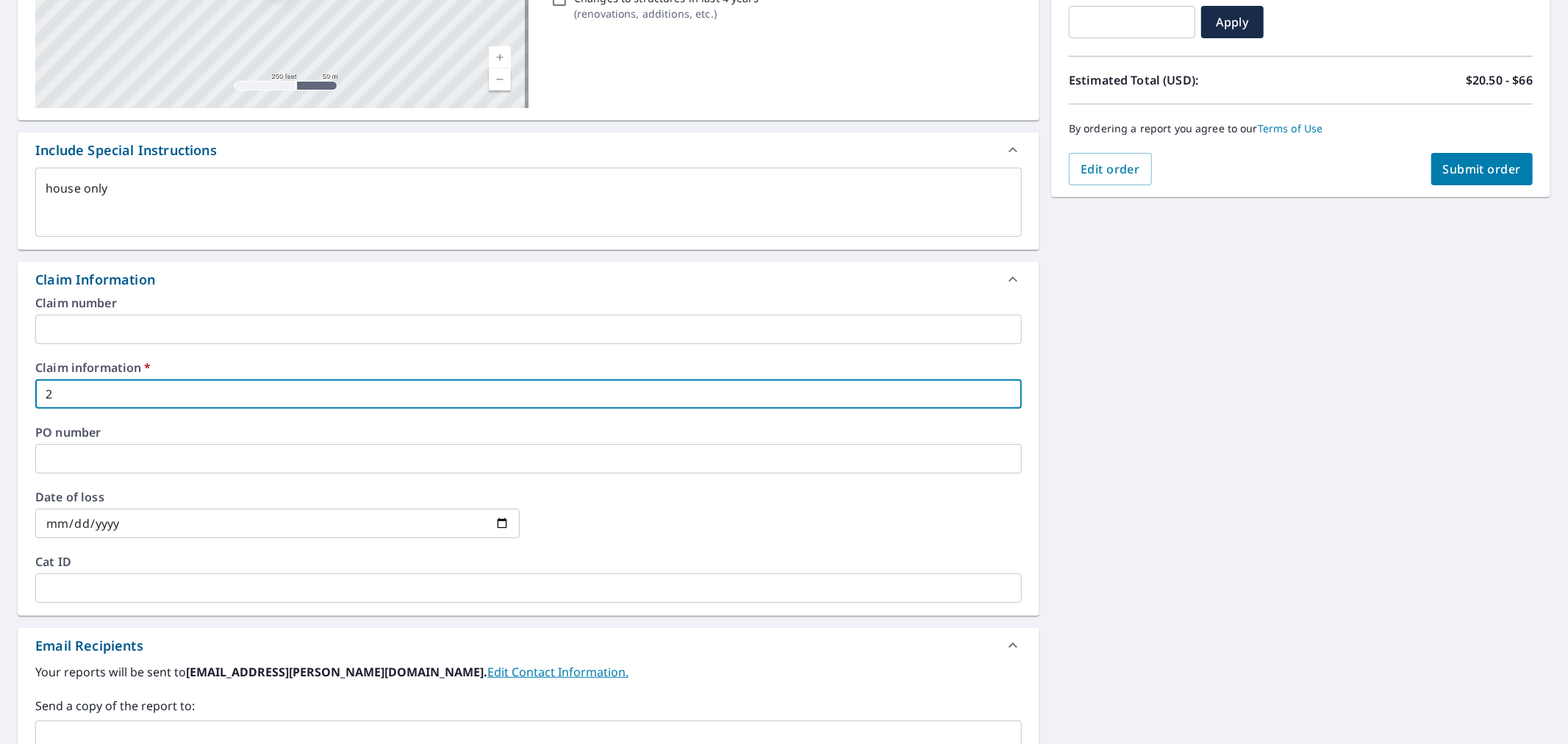
checkbox input "true"
type textarea "x"
type input "211"
checkbox input "true"
type textarea "x"
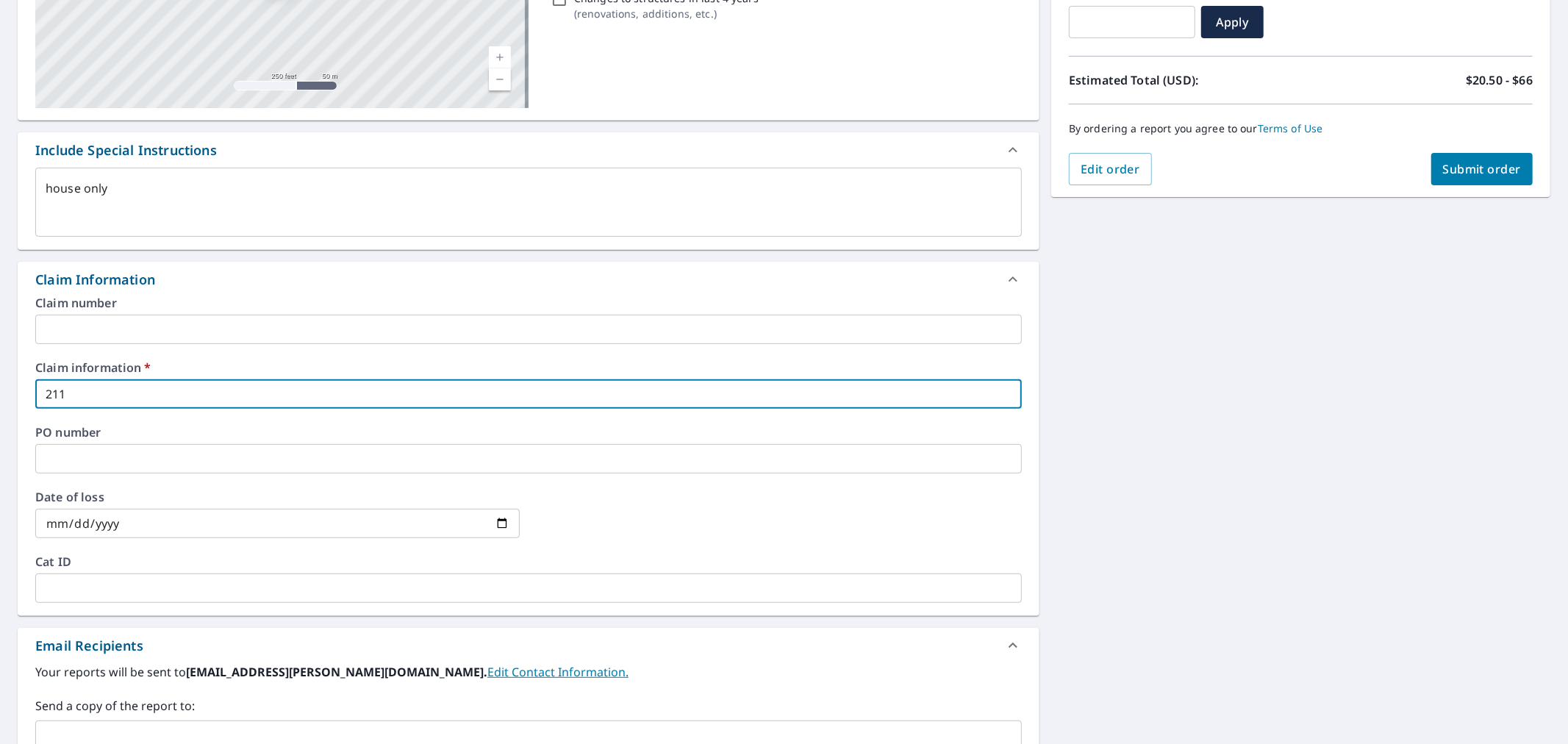
type input "2117"
checkbox input "true"
type textarea "x"
type input "2117"
checkbox input "true"
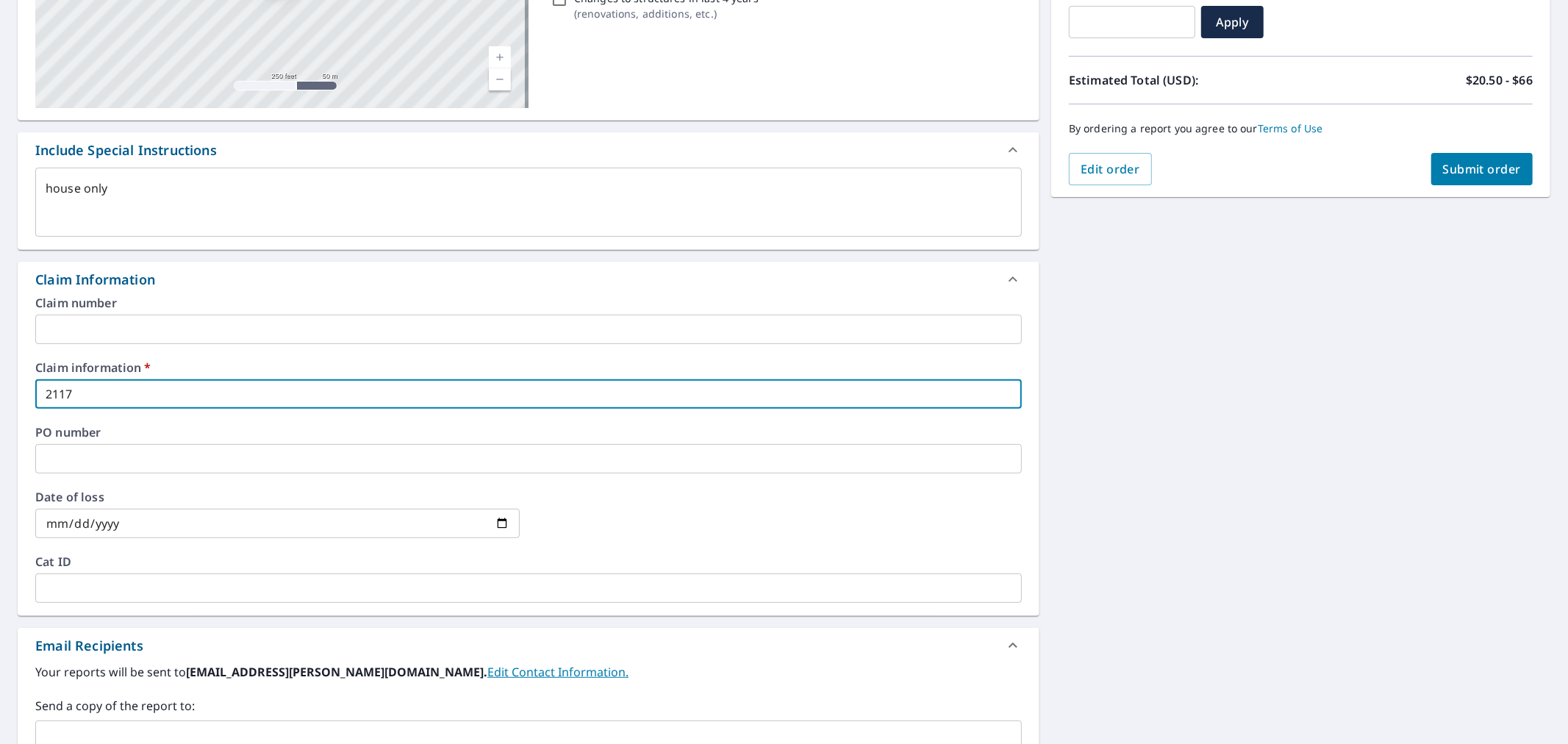
type textarea "x"
type input "2117 H"
checkbox input "true"
type textarea "x"
type input "2117 He"
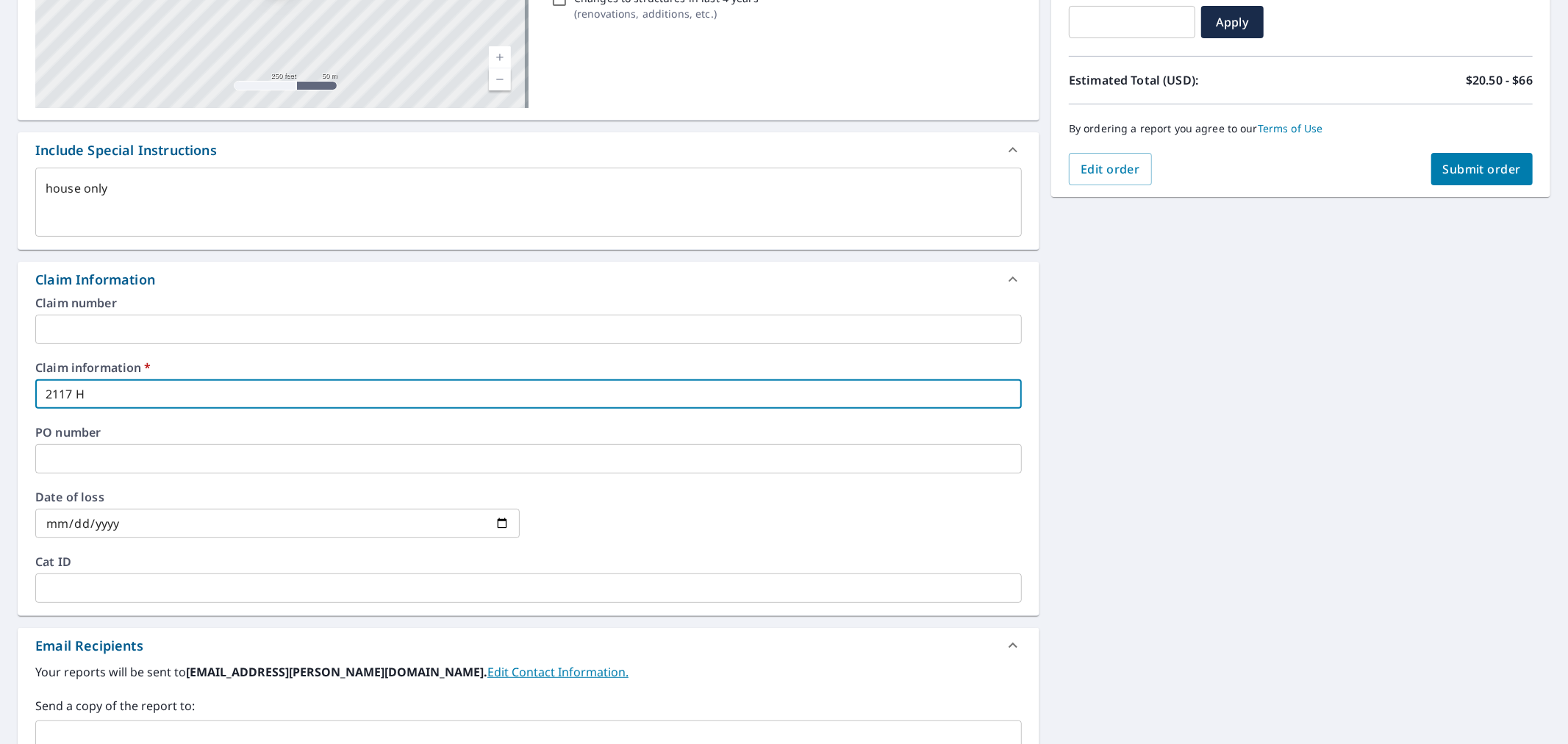
checkbox input "true"
type textarea "x"
type input "2117 Hea"
checkbox input "true"
type input "2117 Heat"
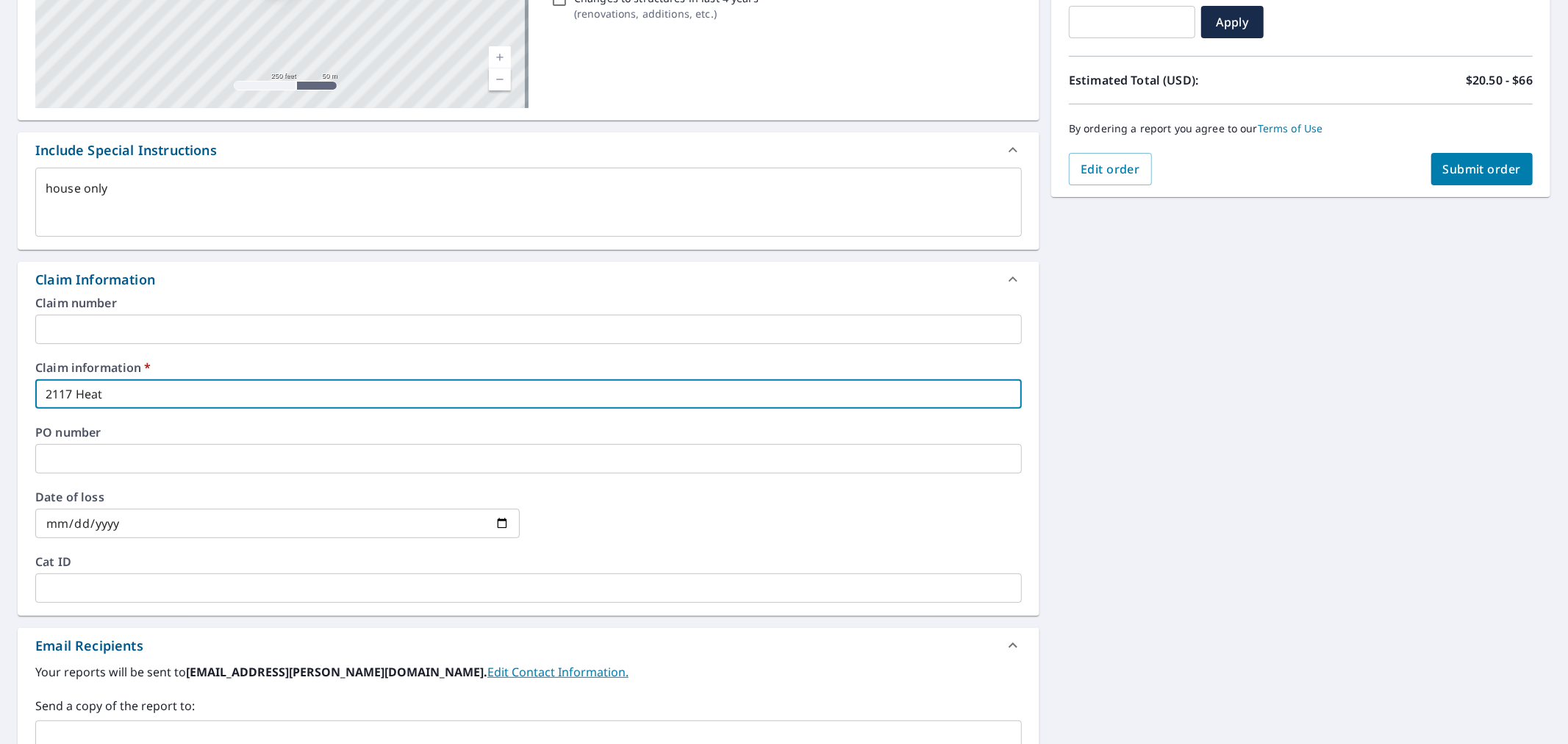
type textarea "x"
checkbox input "true"
type textarea "x"
type input "[GEOGRAPHIC_DATA]"
checkbox input "true"
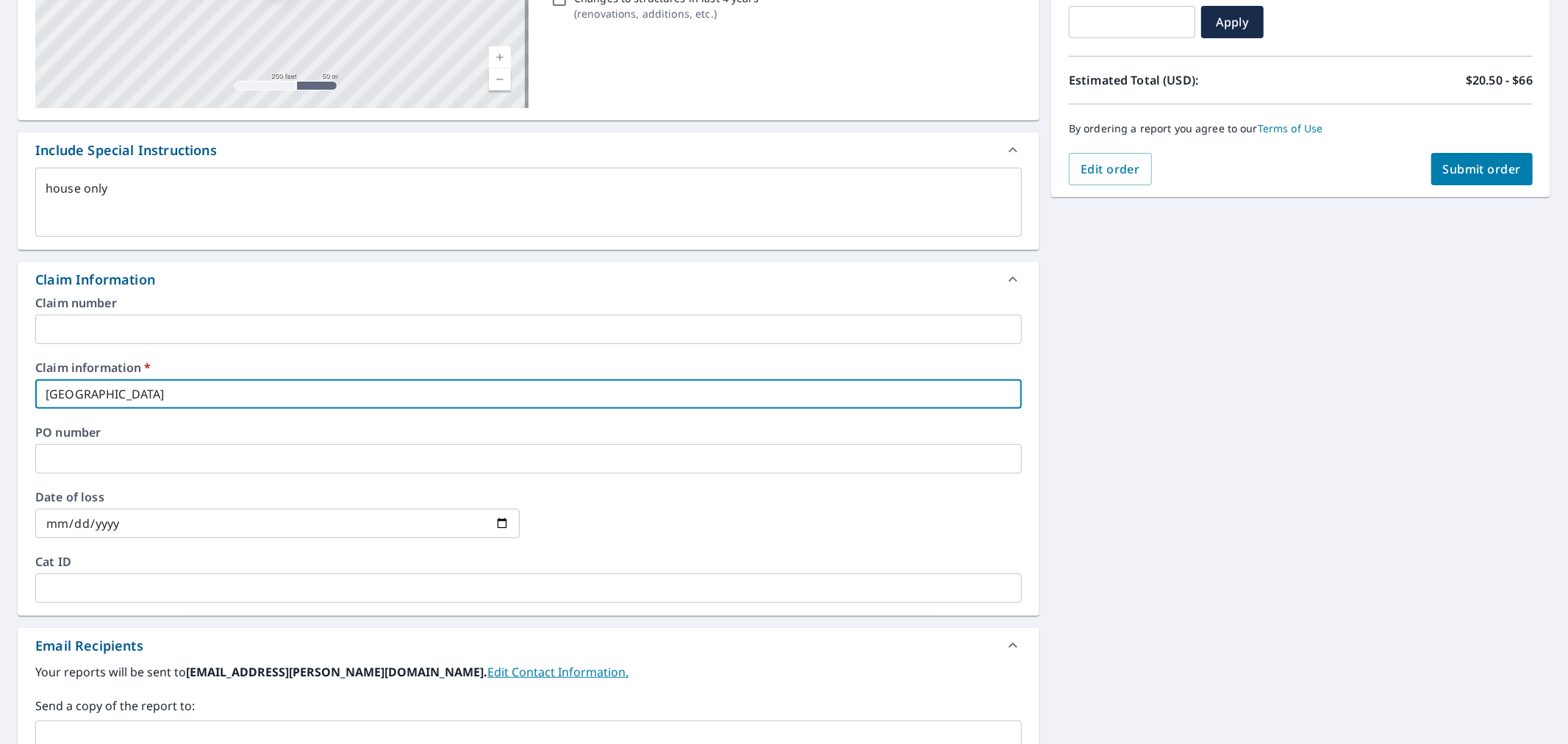
type input "2117 Heathe"
type textarea "x"
checkbox input "true"
type textarea "x"
type input "2117 [PERSON_NAME]"
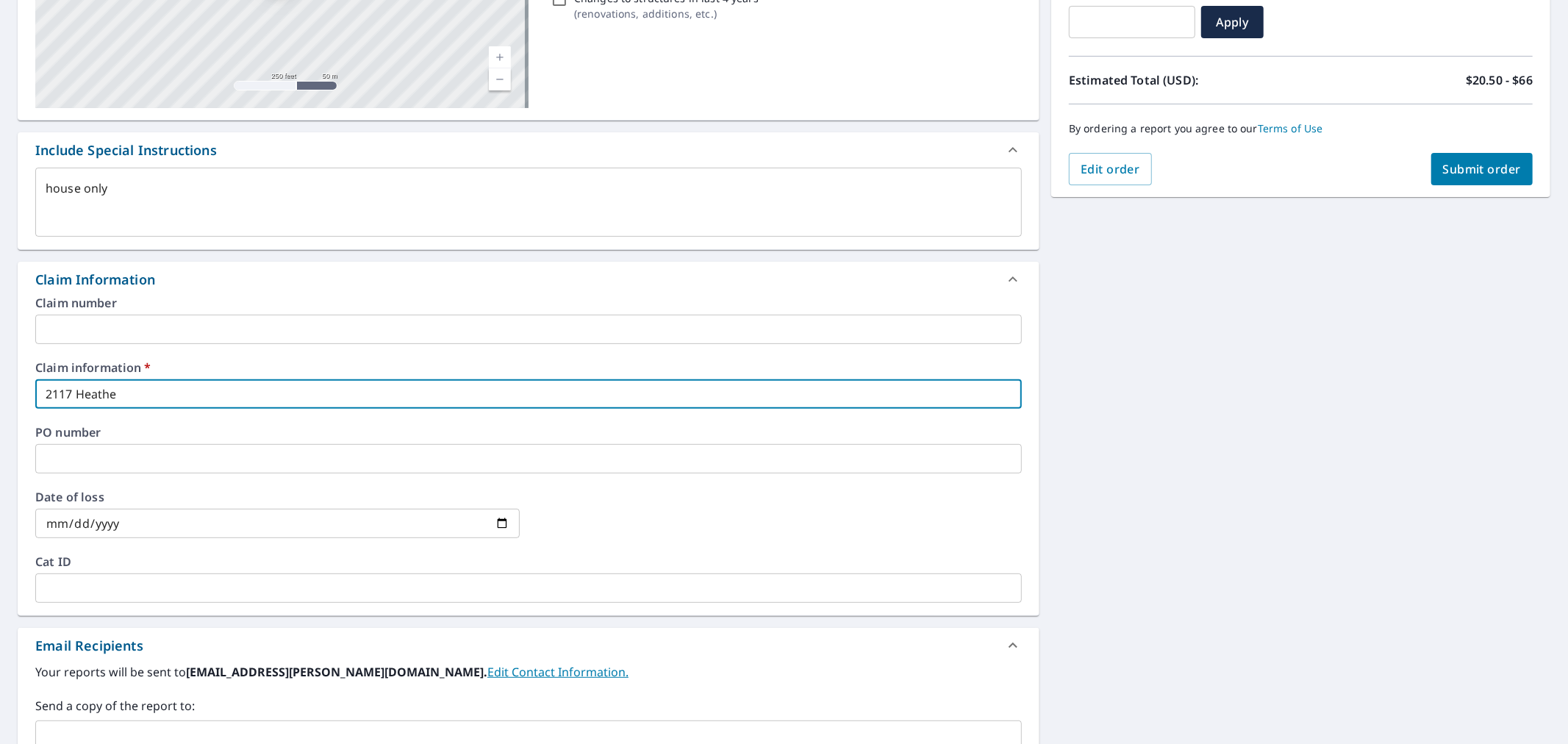
checkbox input "true"
type textarea "x"
type input "2117 [PERSON_NAME]"
checkbox input "true"
type textarea "x"
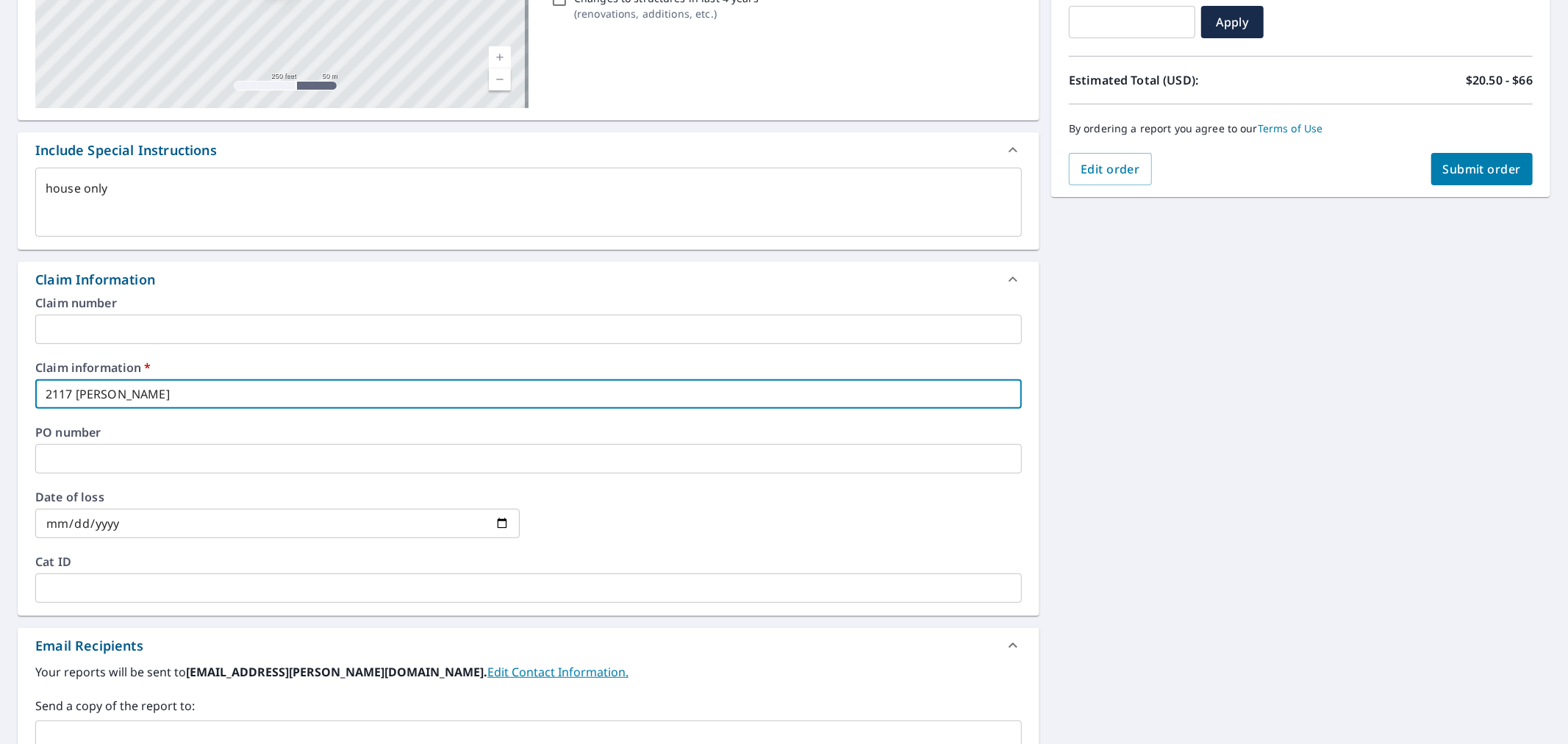
type input "2117 [PERSON_NAME]"
checkbox input "true"
type textarea "x"
type input "[STREET_ADDRESS]"
checkbox input "true"
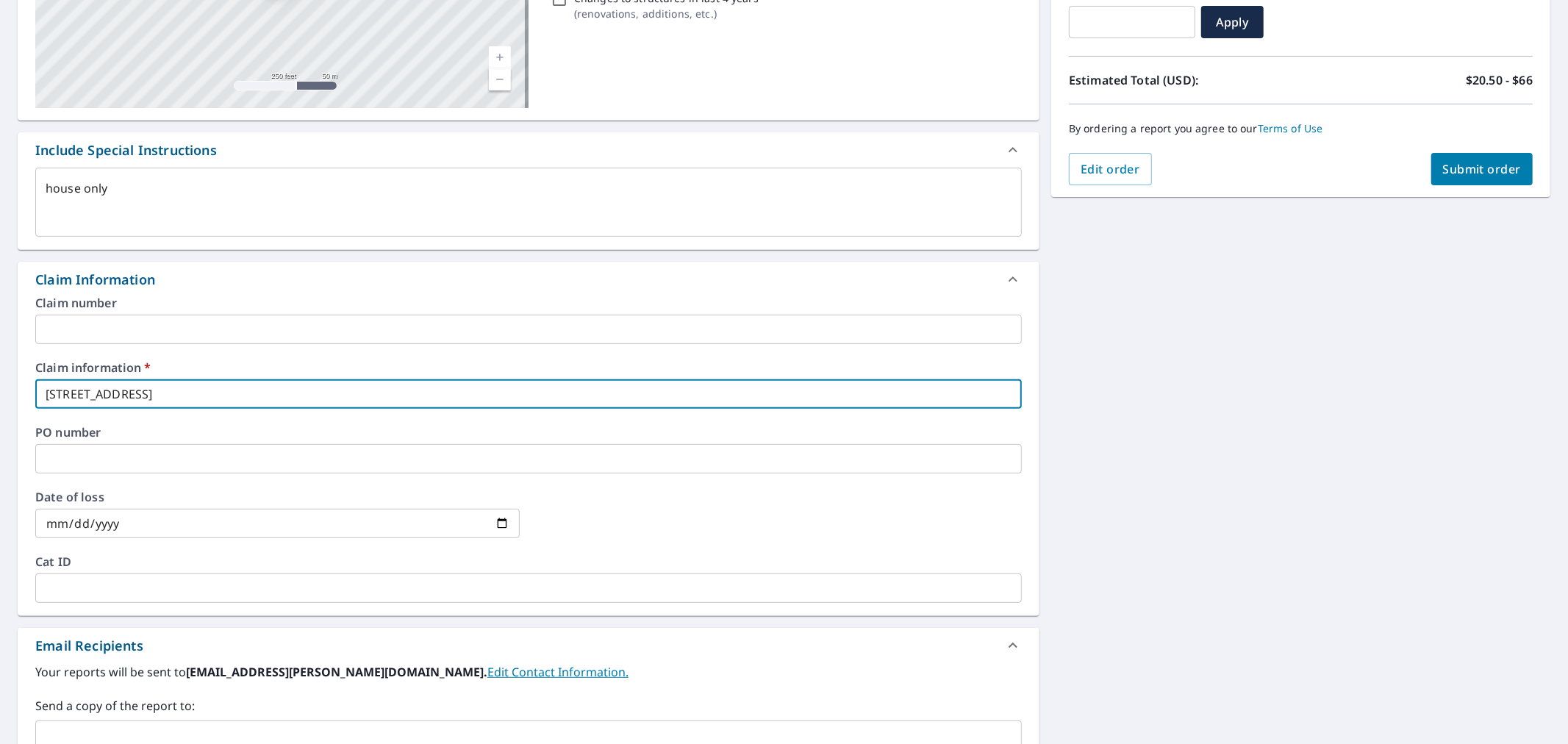
type textarea "x"
type input "2117 [PERSON_NAME]"
checkbox input "true"
type textarea "x"
type input "2117 [PERSON_NAME]"
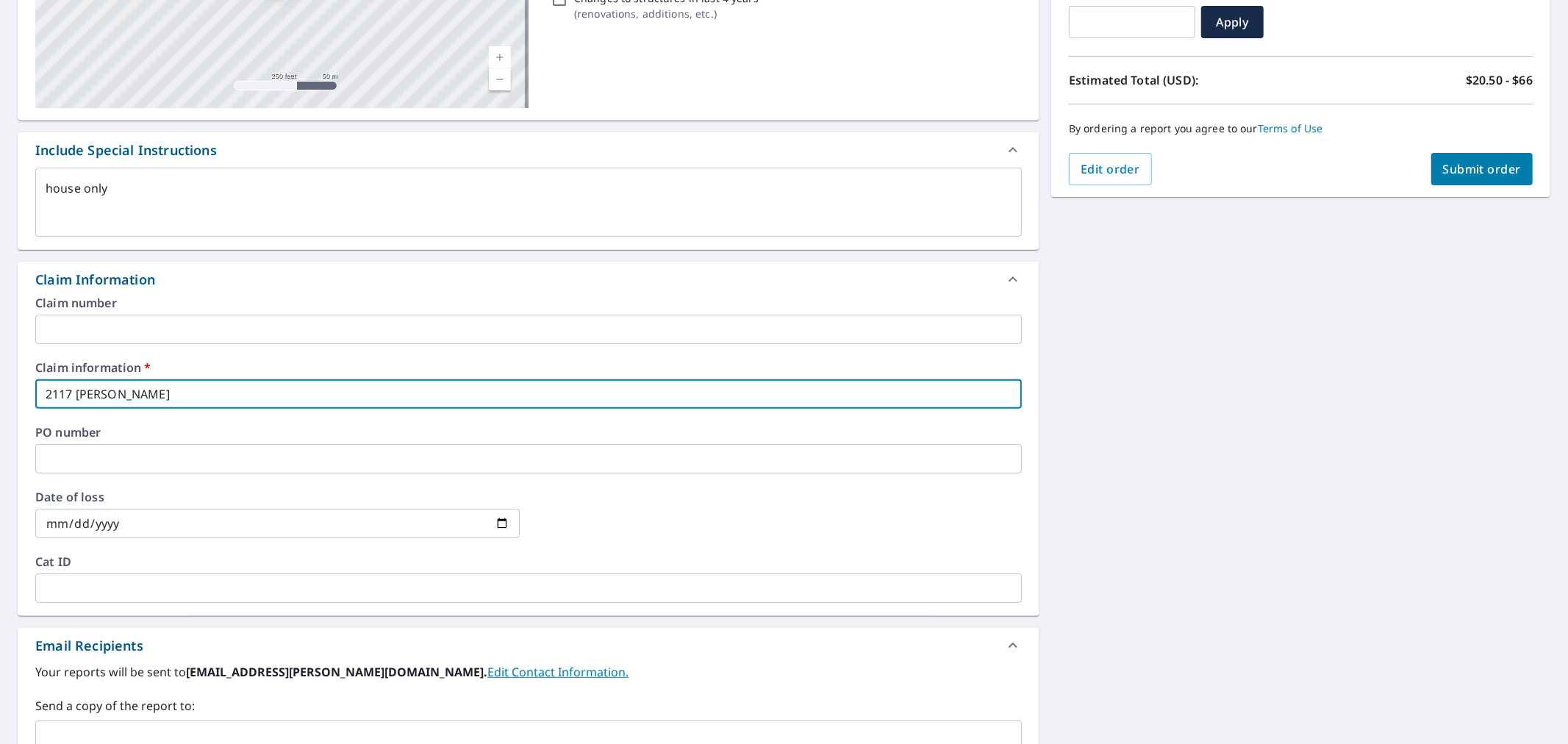
checkbox input "true"
type textarea "x"
type input "2117 [PERSON_NAME]"
checkbox input "true"
type textarea "x"
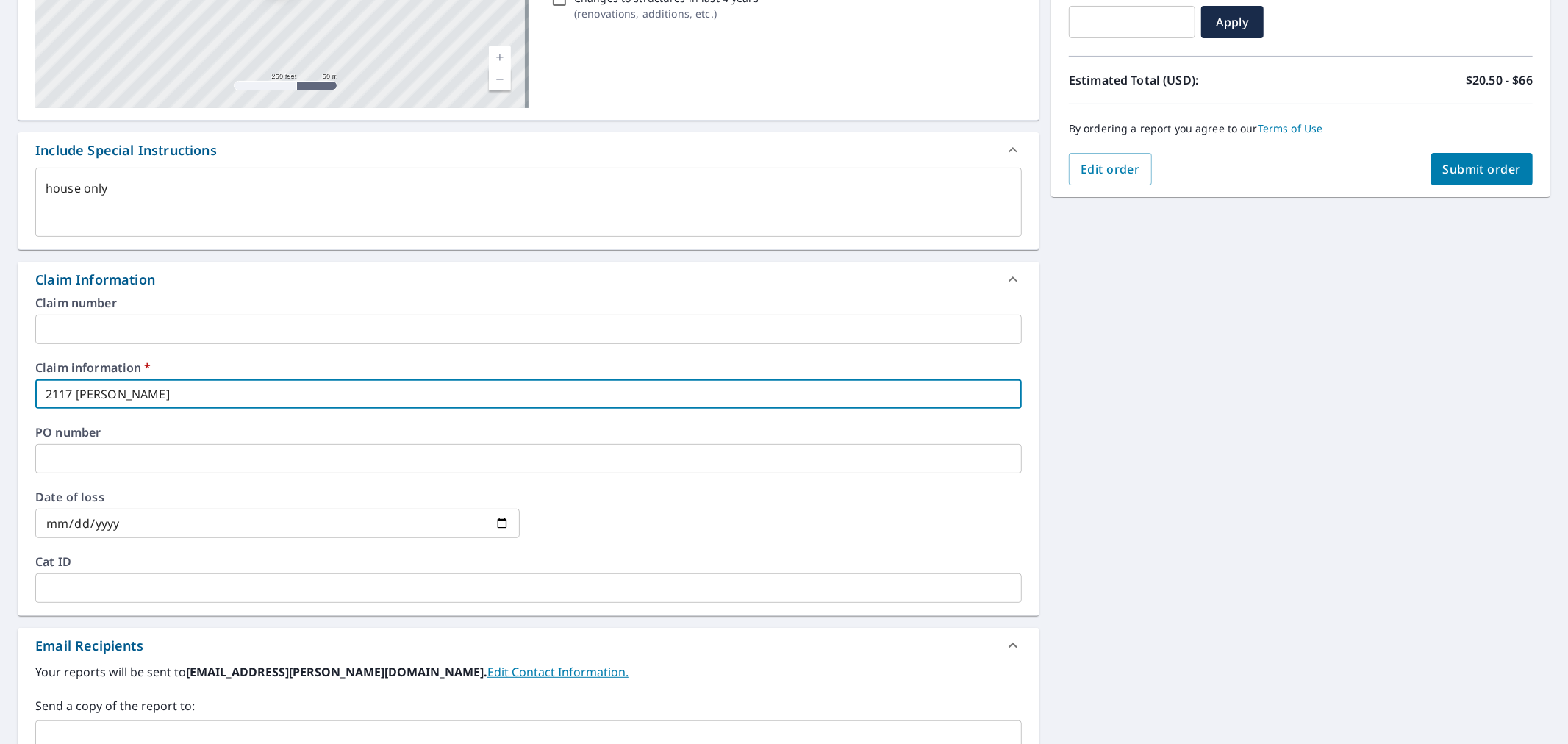
type input "[STREET_ADDRESS][PERSON_NAME]"
checkbox input "true"
type textarea "x"
type input "[STREET_ADDRESS][PERSON_NAME]"
checkbox input "true"
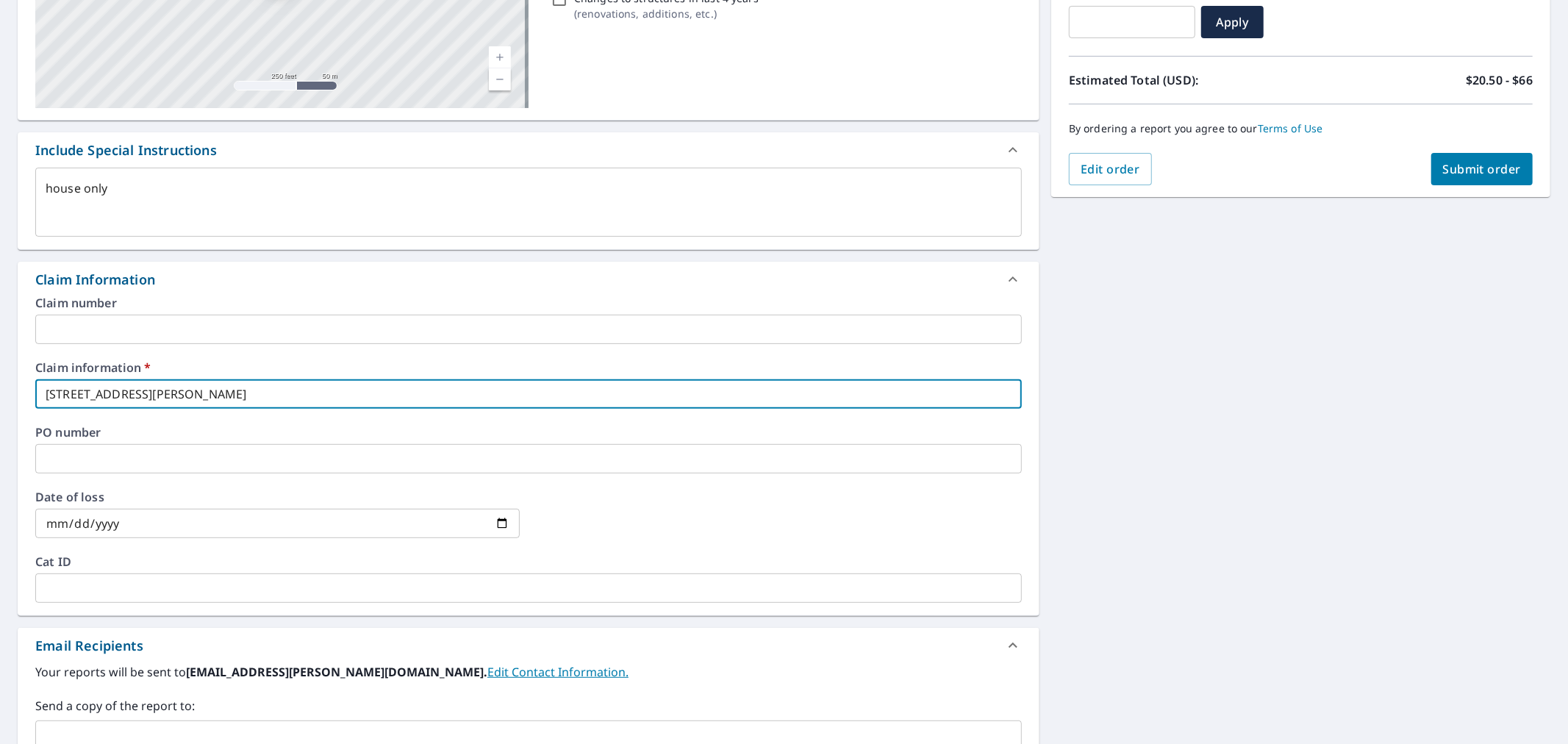
type textarea "x"
type input "[STREET_ADDRESS][PERSON_NAME]"
checkbox input "true"
type textarea "x"
type input "[STREET_ADDRESS][PERSON_NAME]"
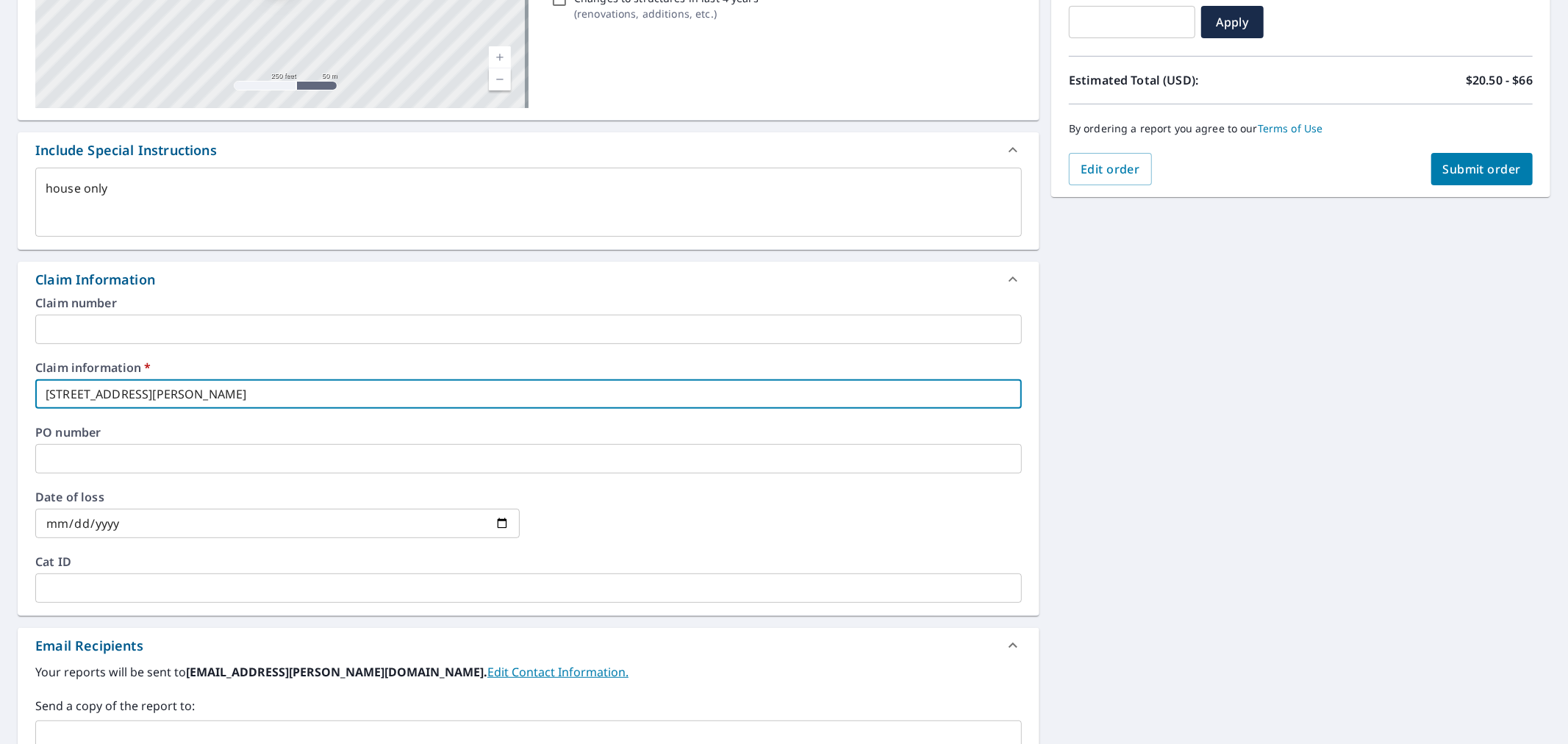
checkbox input "true"
type textarea "x"
type input "[STREET_ADDRESS][PERSON_NAME]"
checkbox input "true"
type textarea "x"
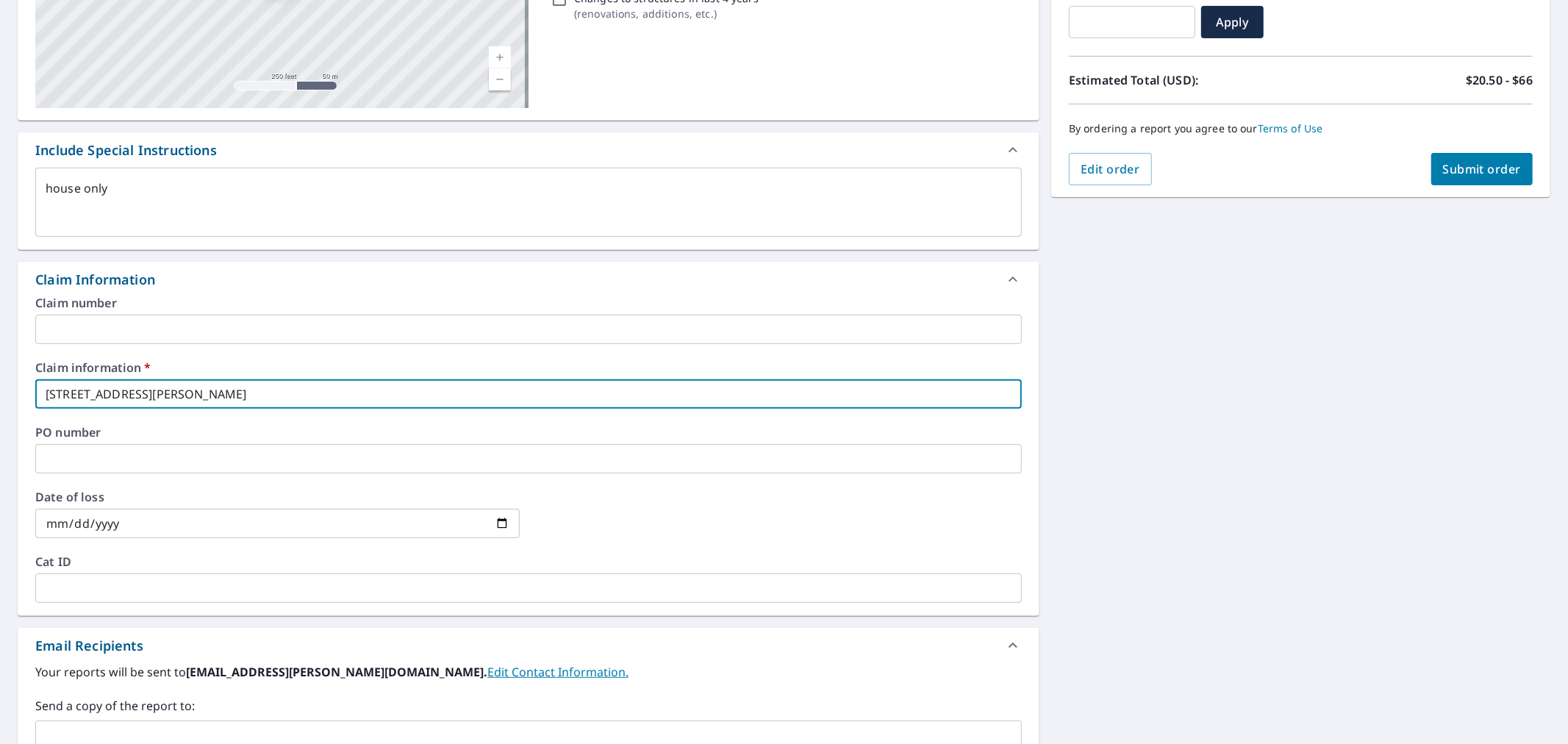
type input "[STREET_ADDRESS][PERSON_NAME]"
checkbox input "true"
type textarea "x"
type input "[STREET_ADDRESS][PERSON_NAME]"
checkbox input "true"
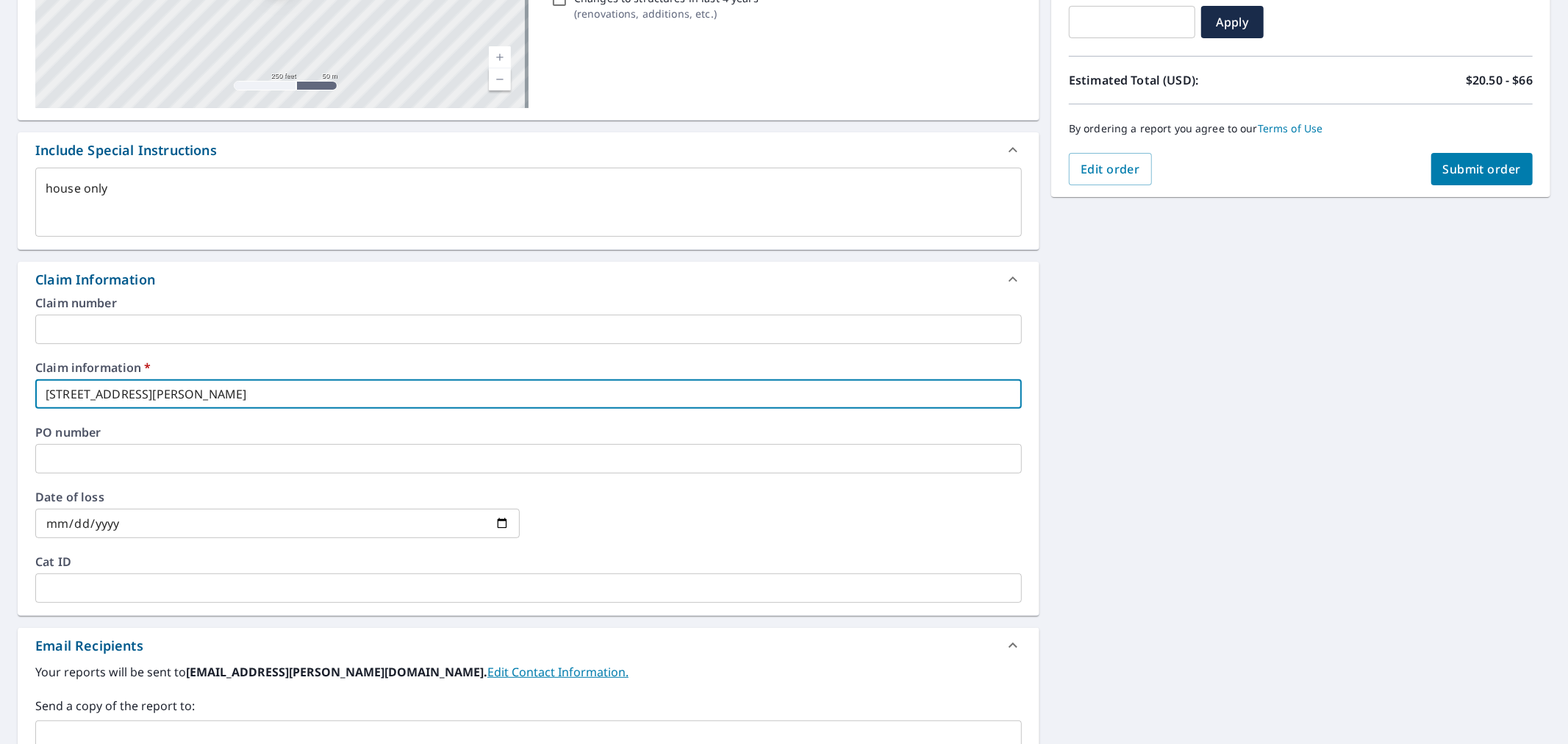
type textarea "x"
type input "[STREET_ADDRESS][PERSON_NAME][PERSON_NAME]"
checkbox input "true"
type textarea "x"
type input "[STREET_ADDRESS][PERSON_NAME][PERSON_NAME]"
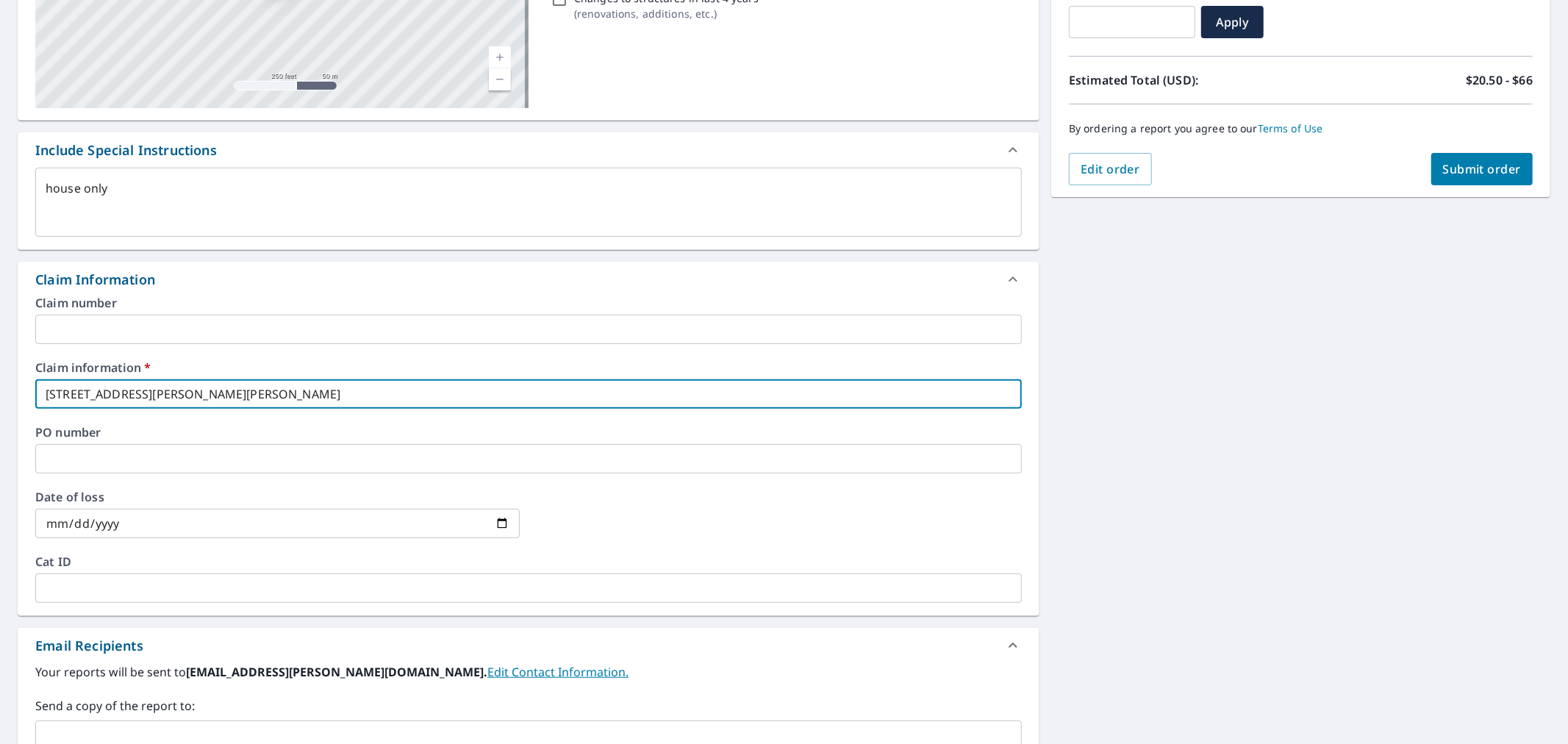
checkbox input "true"
type input "[STREET_ADDRESS][PERSON_NAME][PERSON_NAME]"
type textarea "x"
checkbox input "true"
type textarea "x"
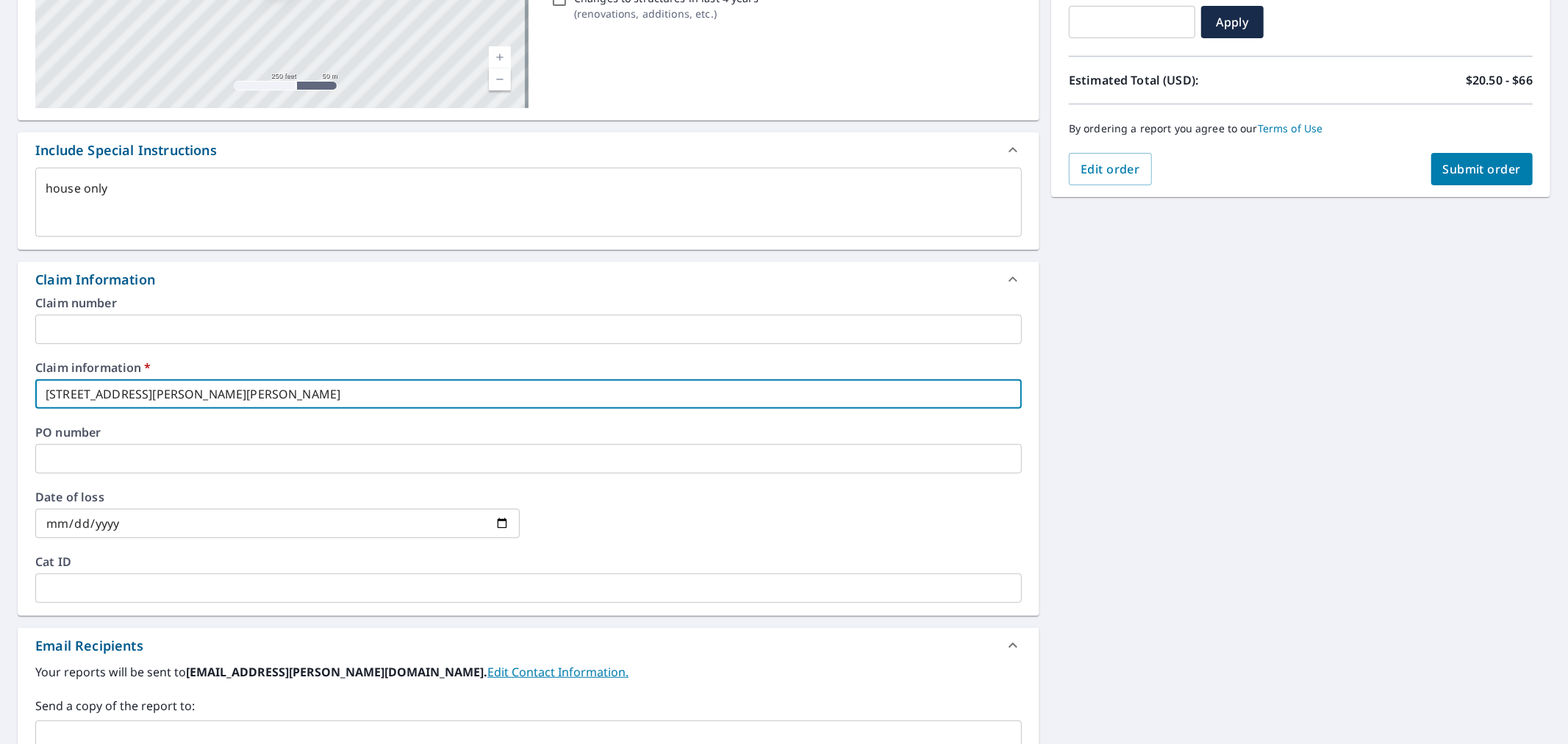
type input "[STREET_ADDRESS][PERSON_NAME][PERSON_NAME]"
checkbox input "true"
type textarea "x"
type input "[STREET_ADDRESS][PERSON_NAME][PERSON_NAME]"
checkbox input "true"
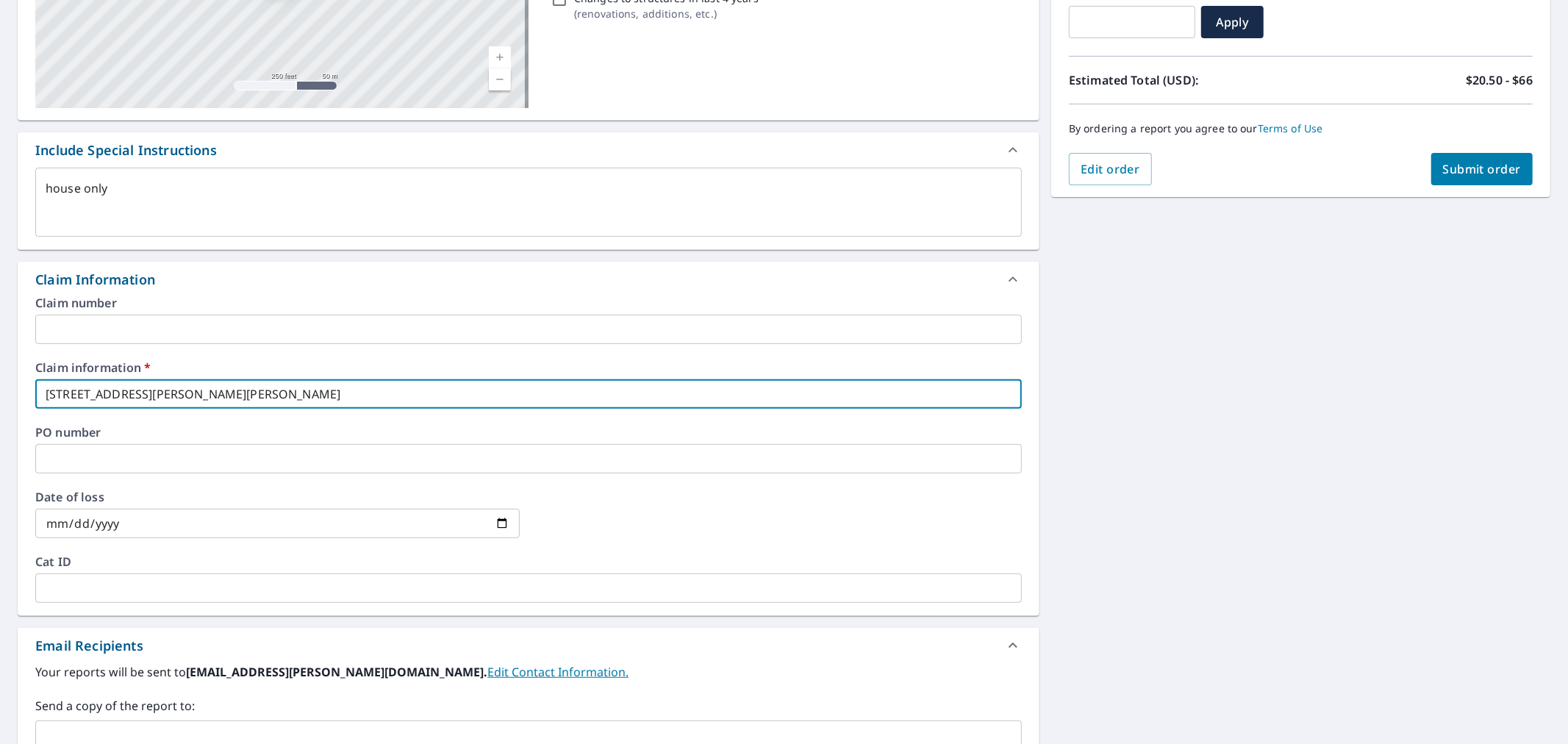
type textarea "x"
type input "[STREET_ADDRESS][PERSON_NAME][PERSON_NAME] -"
checkbox input "true"
type textarea "x"
type input "[STREET_ADDRESS][PERSON_NAME][PERSON_NAME] -"
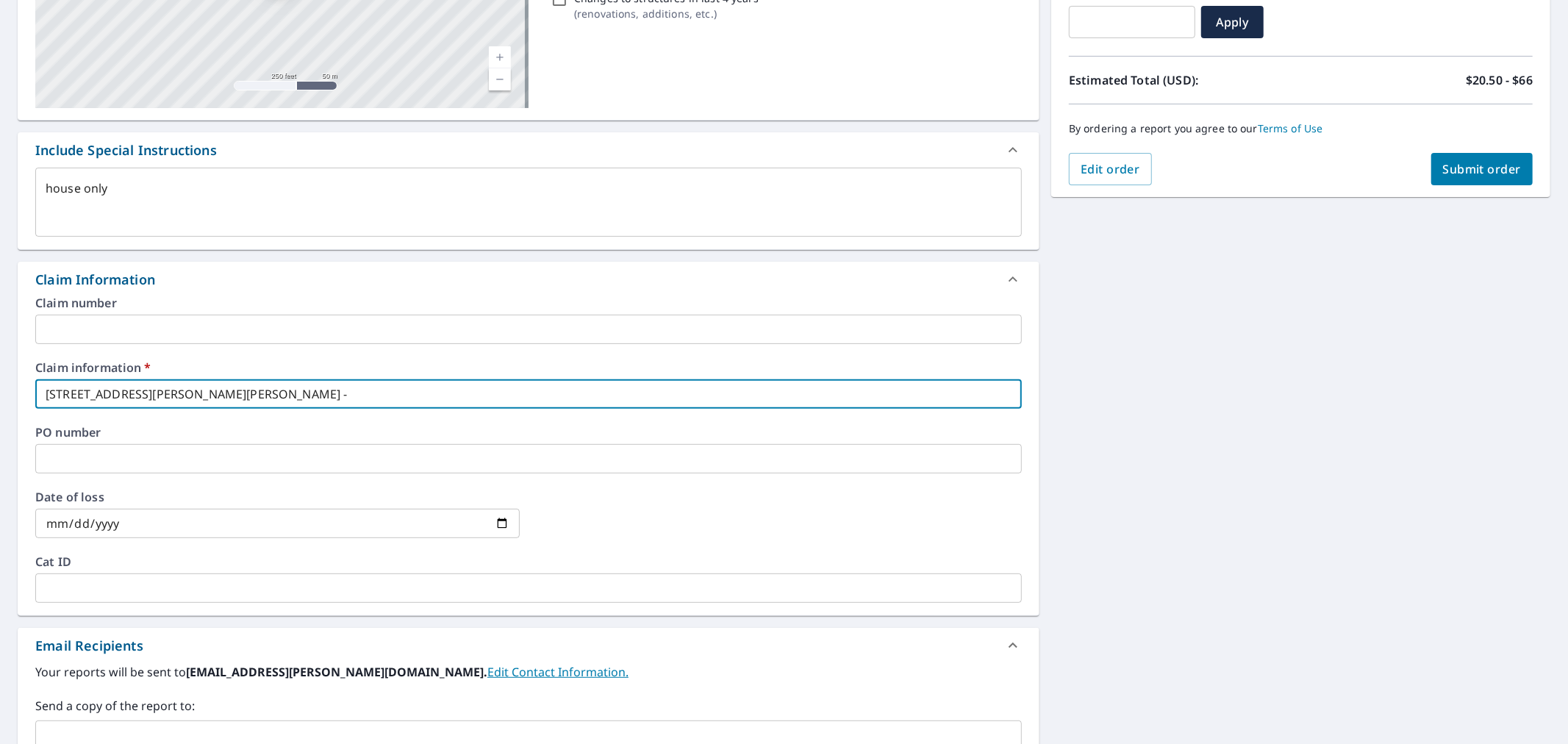
checkbox input "true"
type textarea "x"
type input "[STREET_ADDRESS][PERSON_NAME][PERSON_NAME]"
checkbox input "true"
type textarea "x"
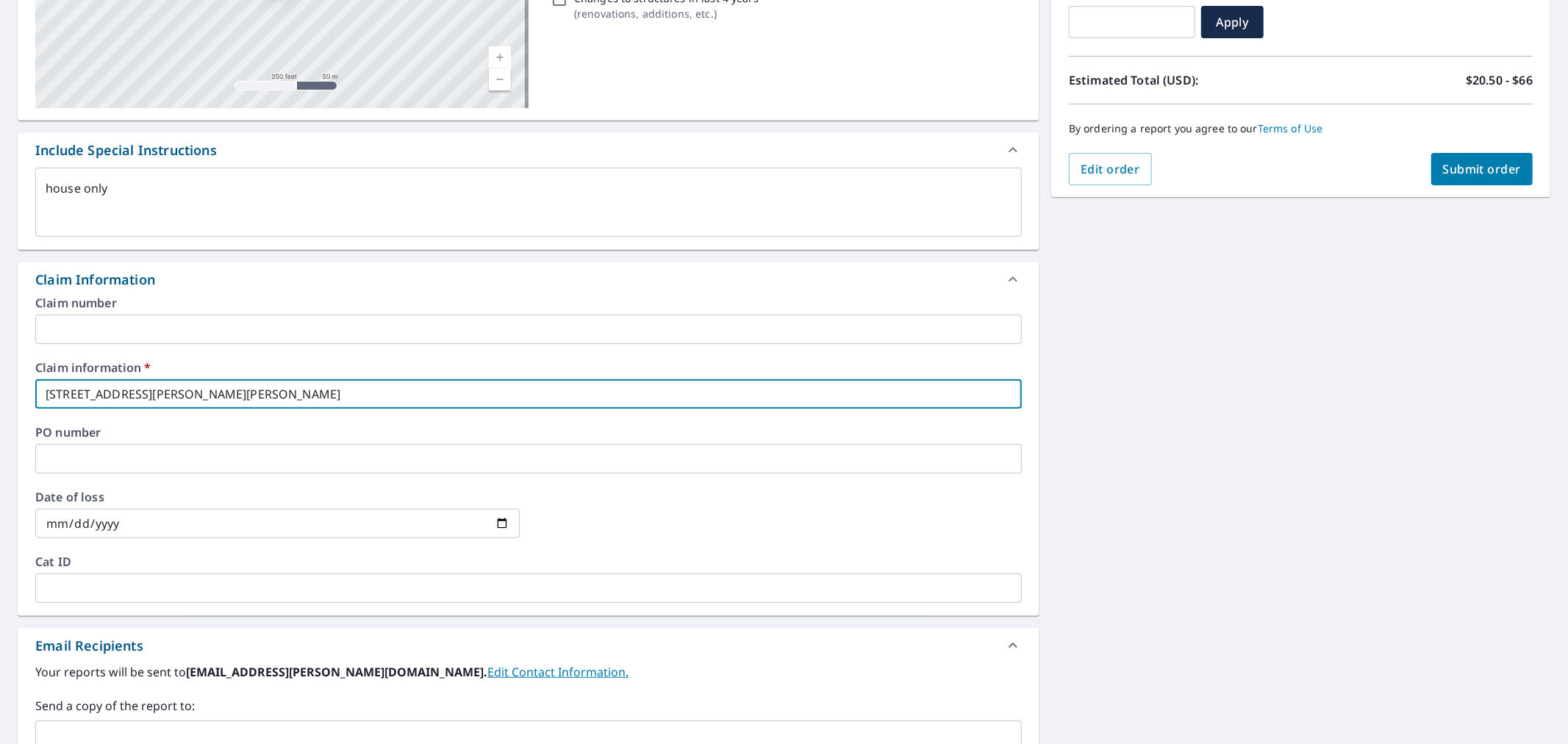
type input "[STREET_ADDRESS][PERSON_NAME][PERSON_NAME]"
checkbox input "true"
type textarea "x"
type input "[STREET_ADDRESS][PERSON_NAME][PERSON_NAME]"
checkbox input "true"
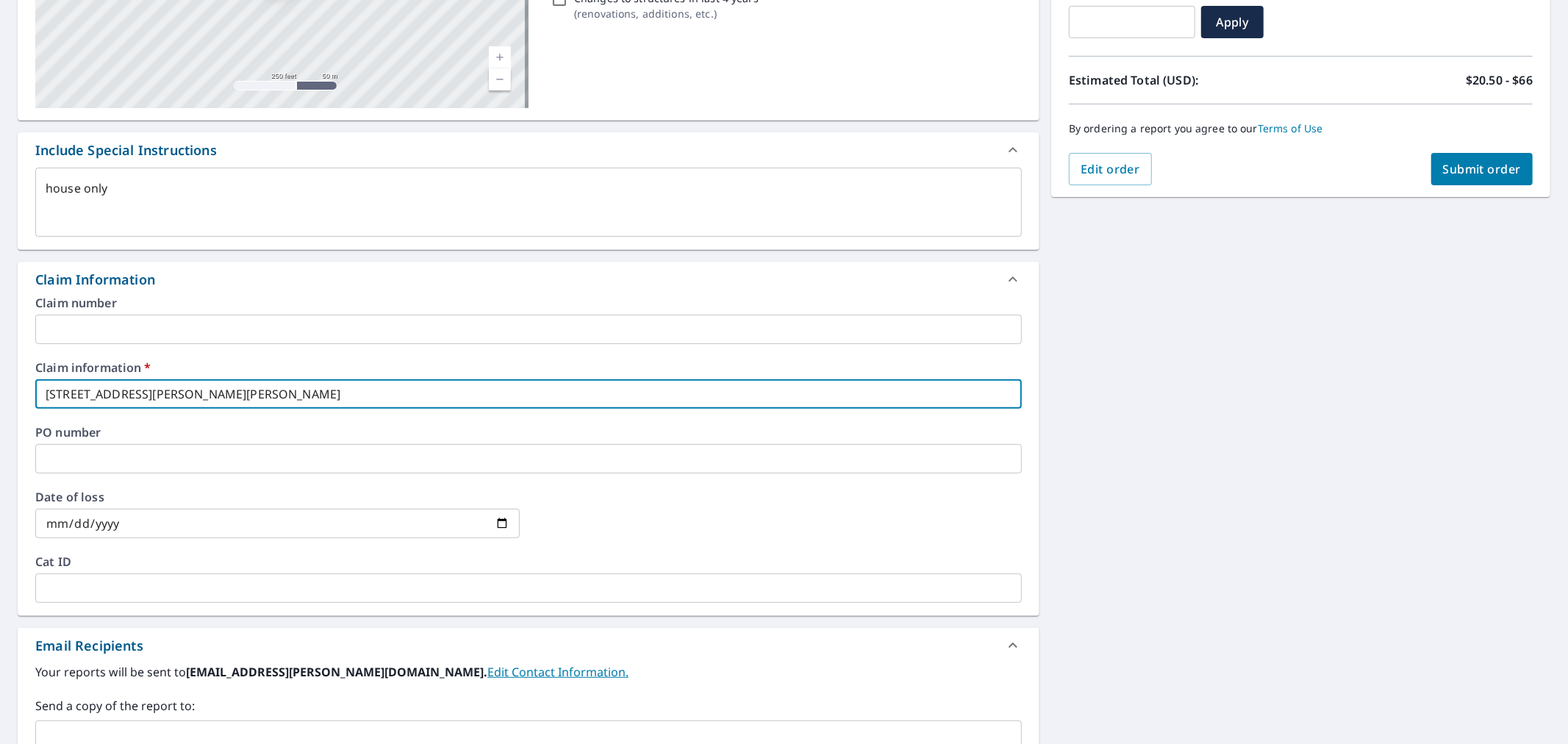
type textarea "x"
type input "[STREET_ADDRESS][PERSON_NAME][PERSON_NAME]"
checkbox input "true"
type input "[STREET_ADDRESS][PERSON_NAME][PERSON_NAME]"
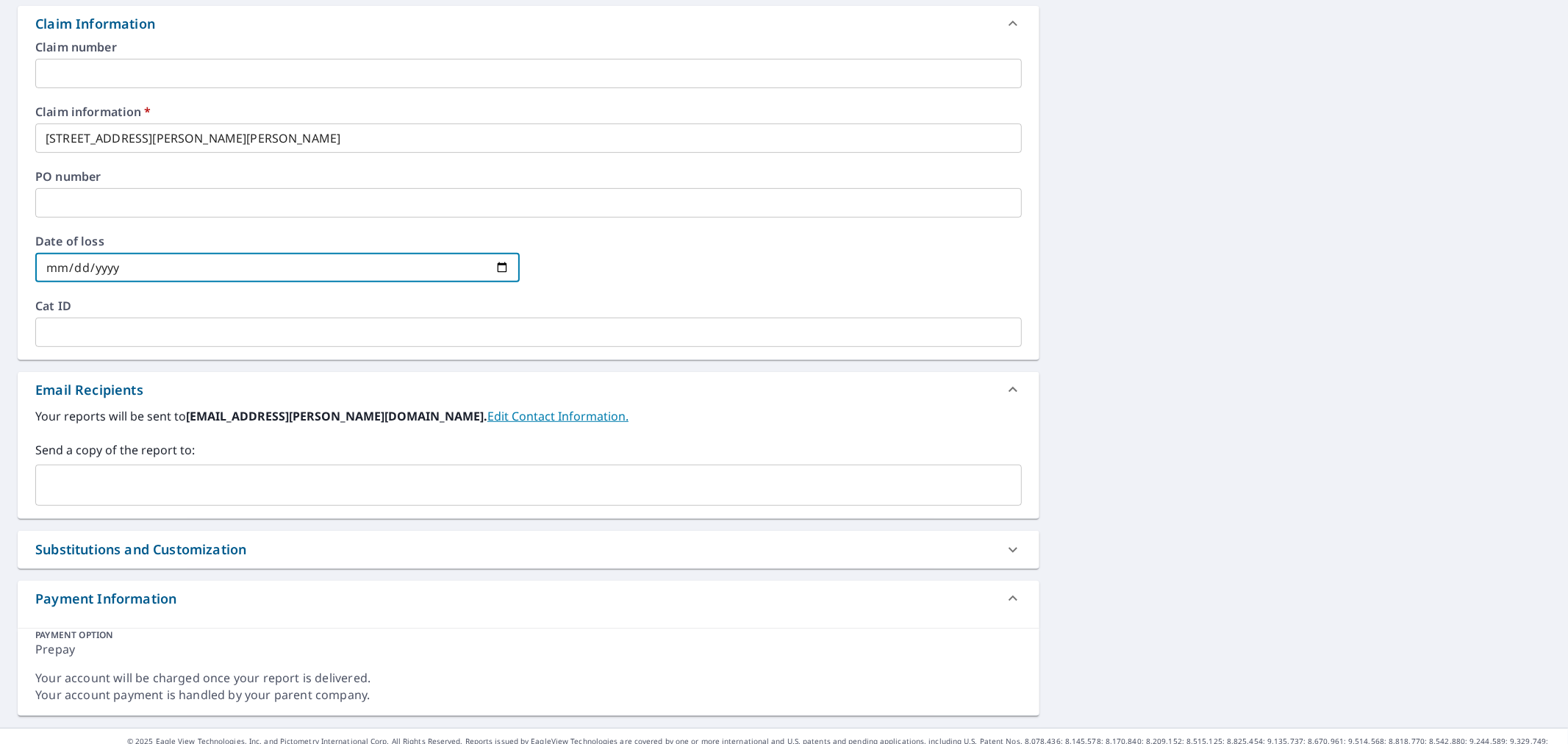
scroll to position [545, 0]
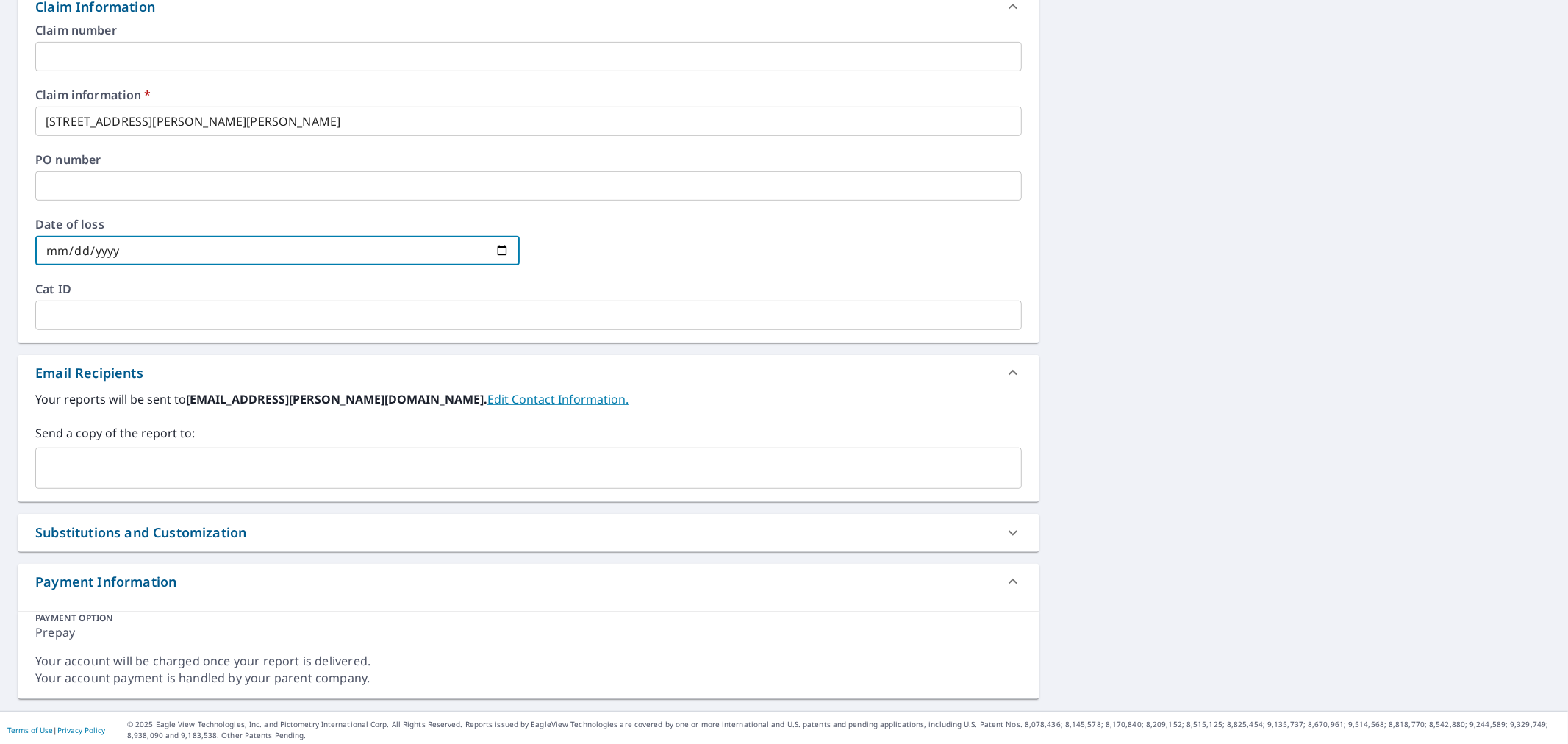
click at [291, 350] on div "[STREET_ADDRESS][PERSON_NAME] A standard road map Aerial A detailed look from a…" at bounding box center [528, 151] width 1022 height 1096
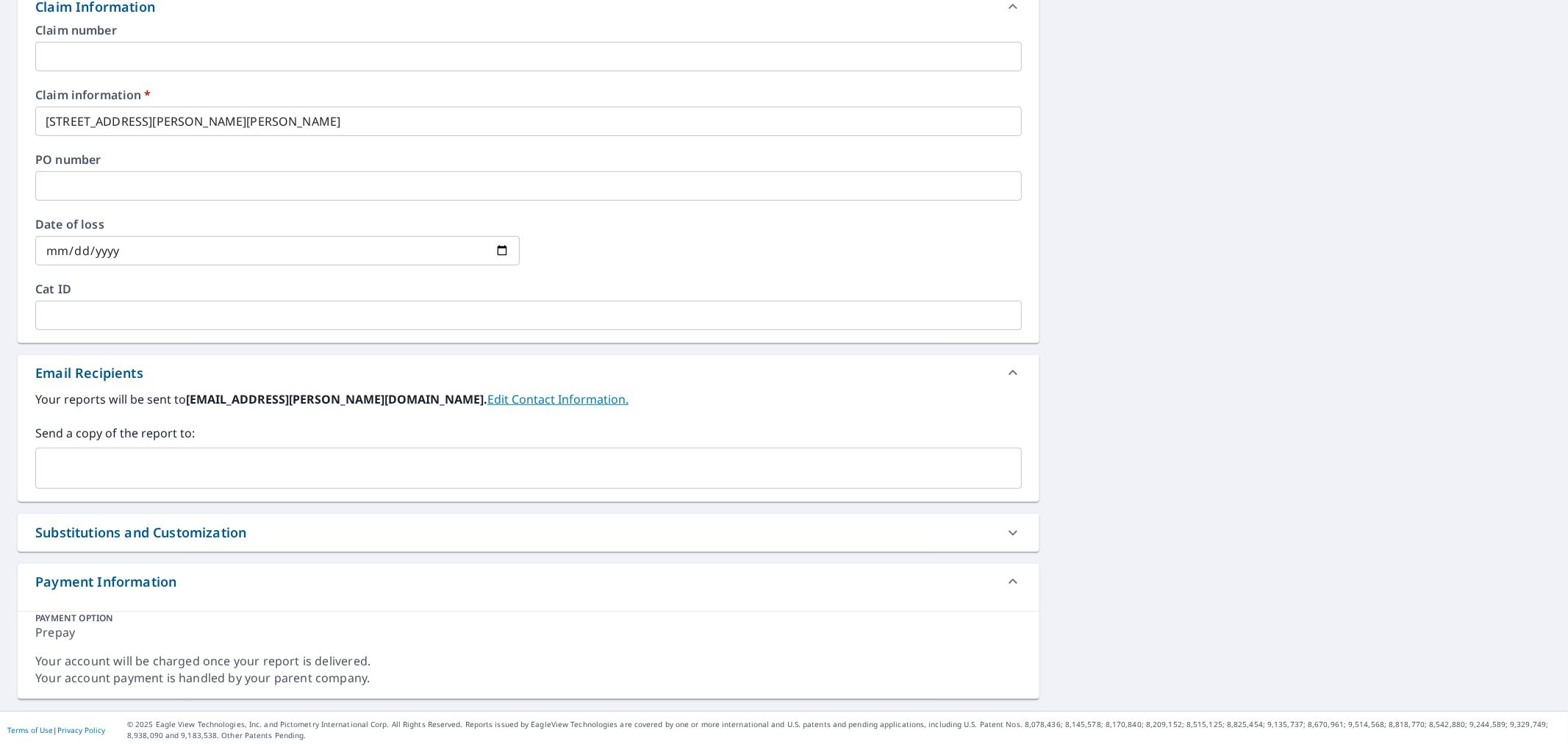
scroll to position [549, 0]
click at [244, 452] on input "text" at bounding box center [517, 464] width 951 height 28
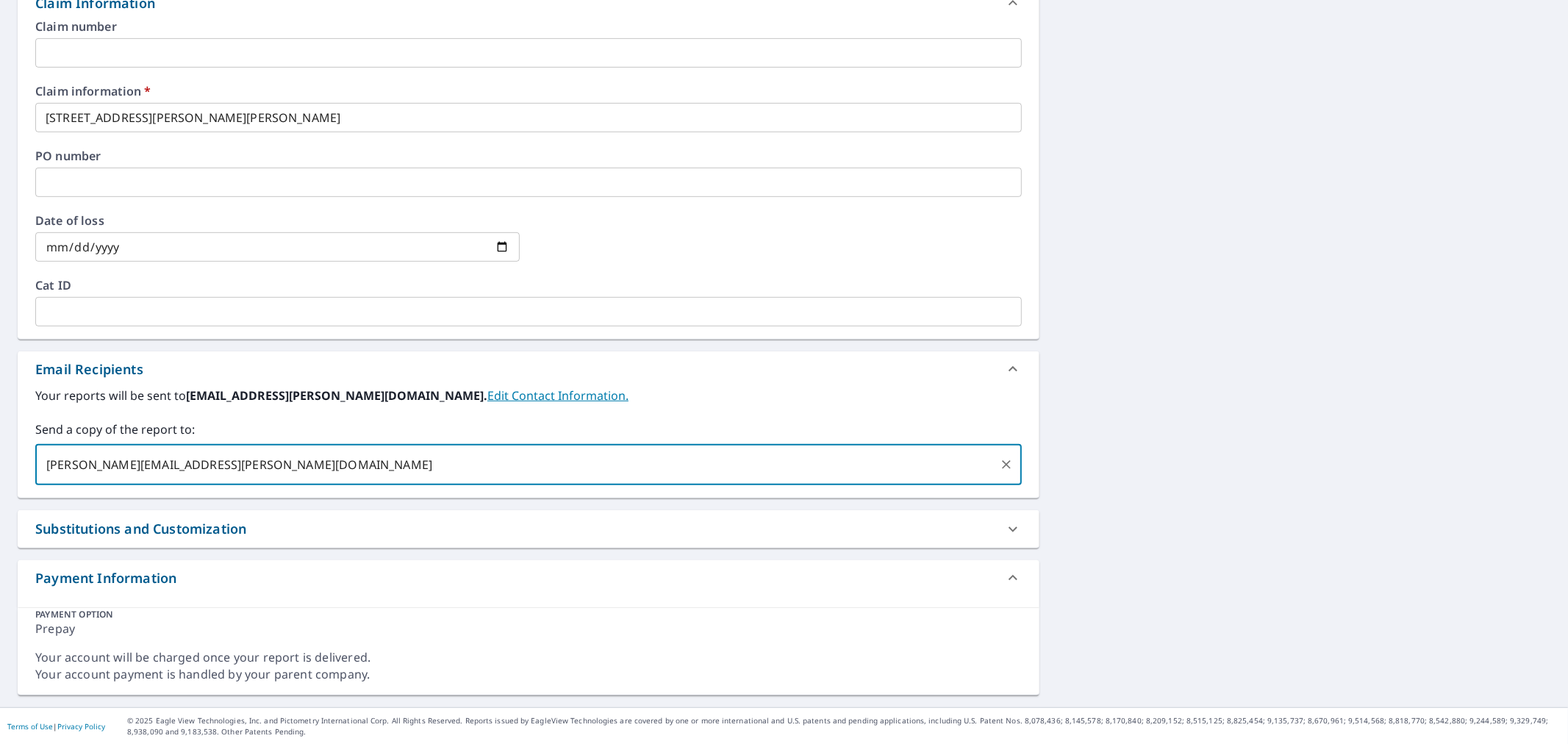
type input "[PERSON_NAME][EMAIL_ADDRESS][PERSON_NAME][DOMAIN_NAME];"
type textarea "x"
checkbox input "true"
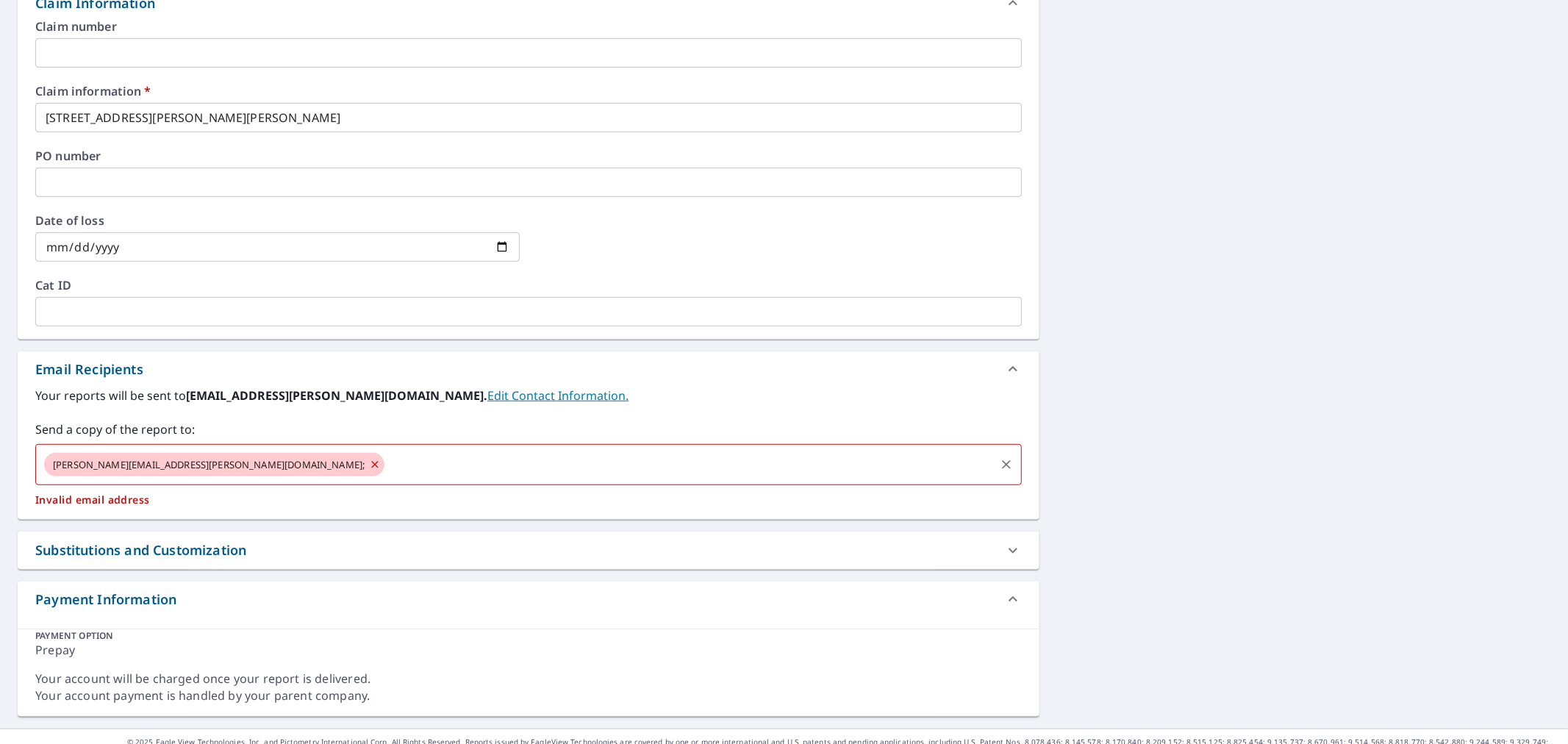
type textarea "x"
checkbox input "true"
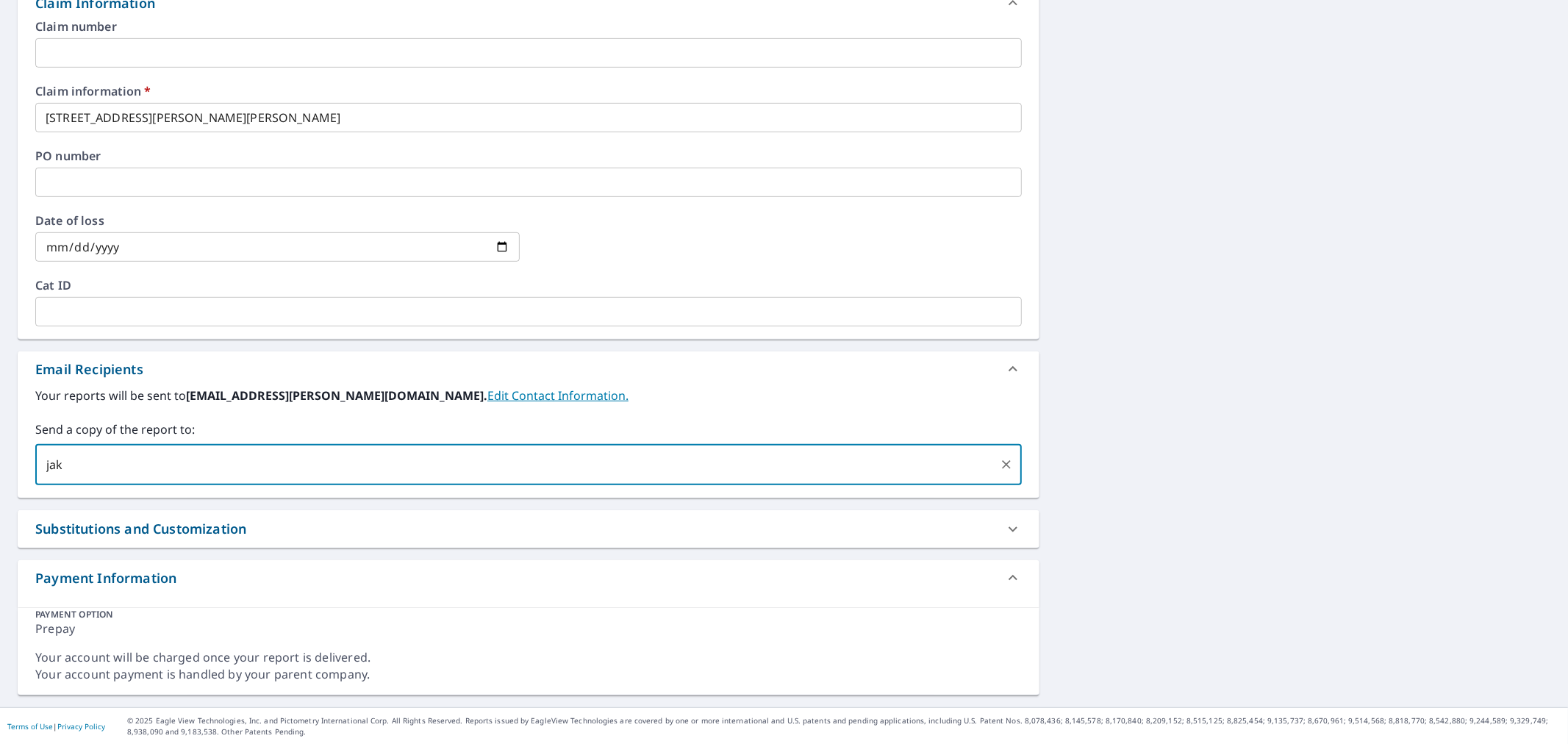
type input "[PERSON_NAME]"
type textarea "x"
checkbox input "true"
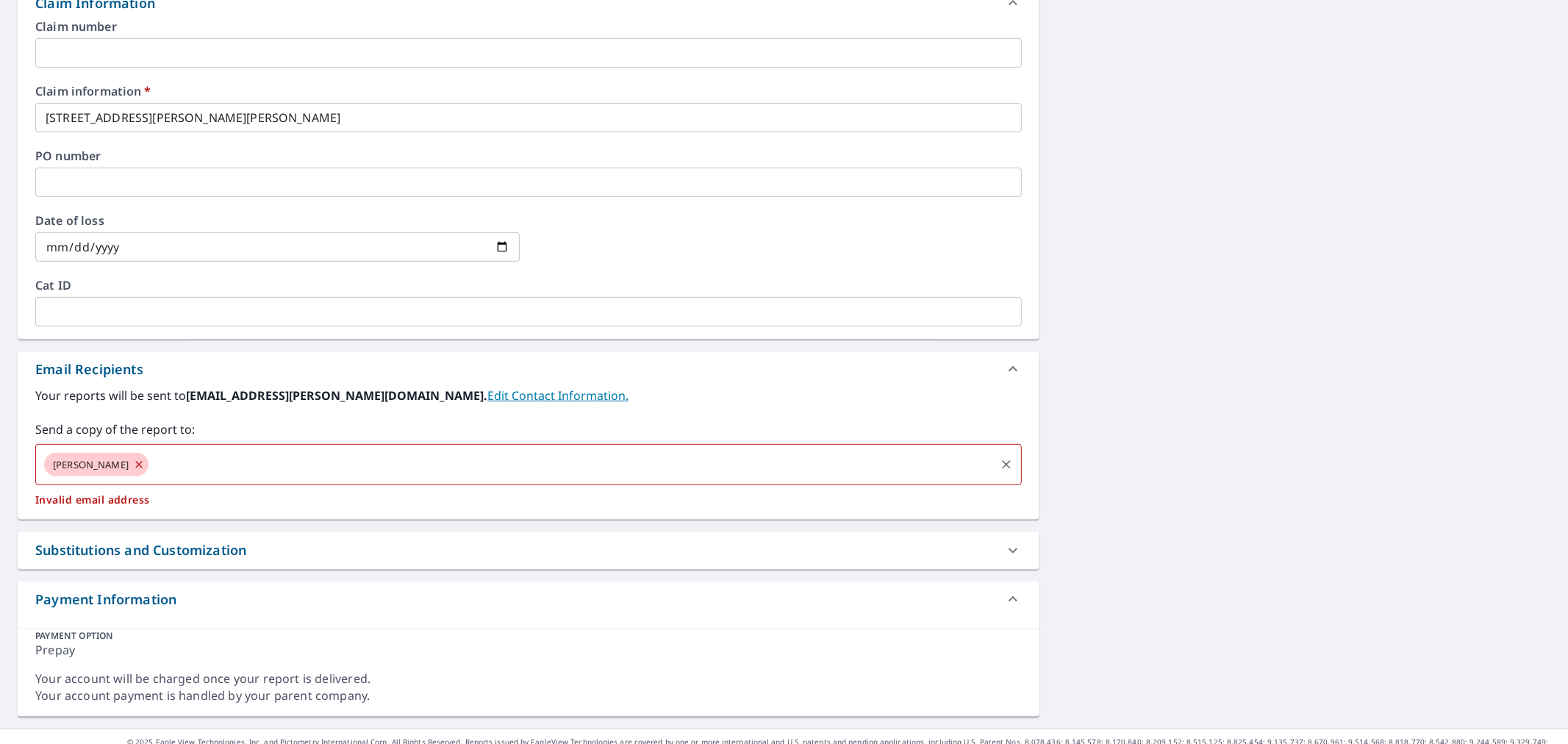
type input "[PERSON_NAME][EMAIL_ADDRESS][PERSON_NAME][DOMAIN_NAME]"
type textarea "x"
checkbox input "true"
click at [133, 466] on icon at bounding box center [139, 464] width 12 height 17
type textarea "x"
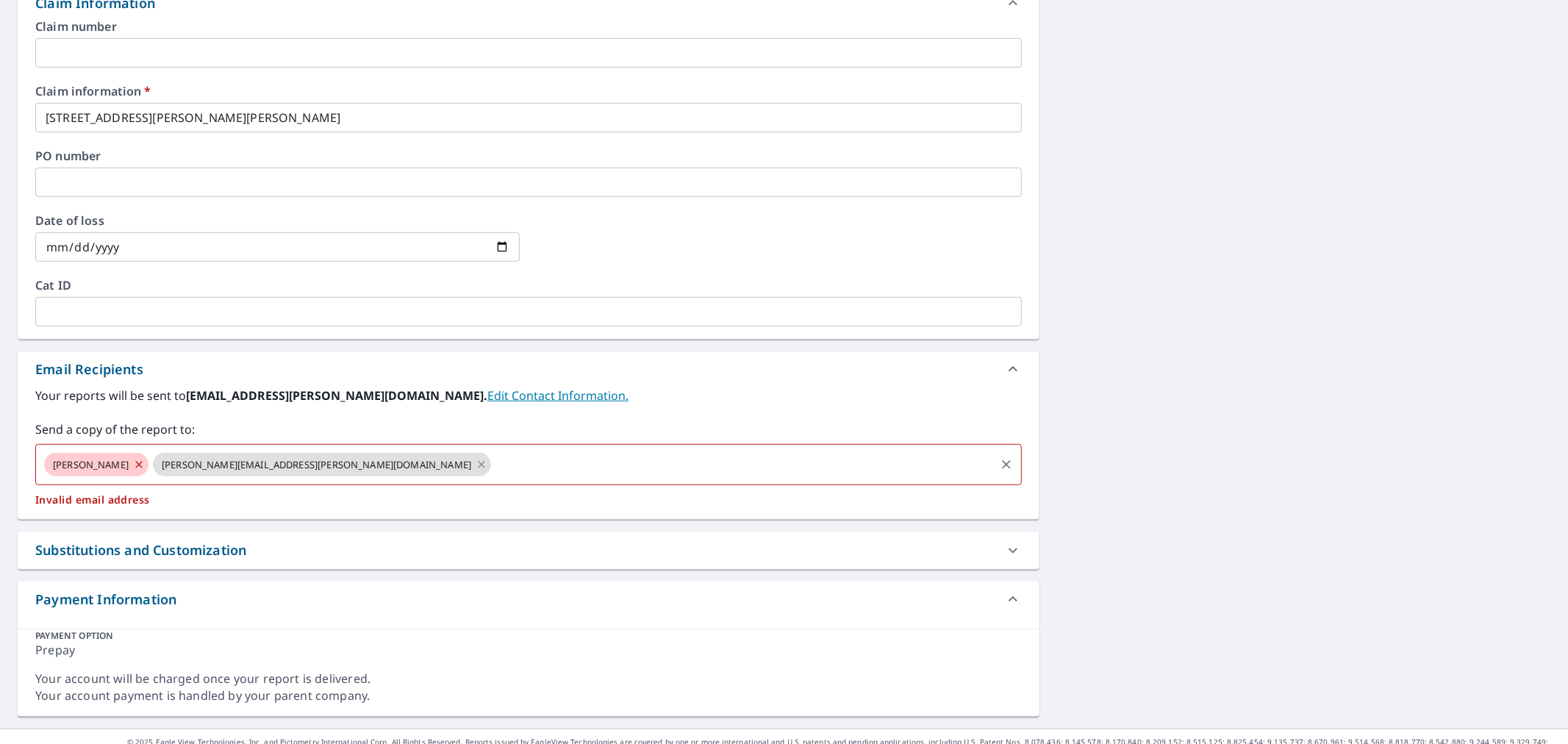
checkbox input "true"
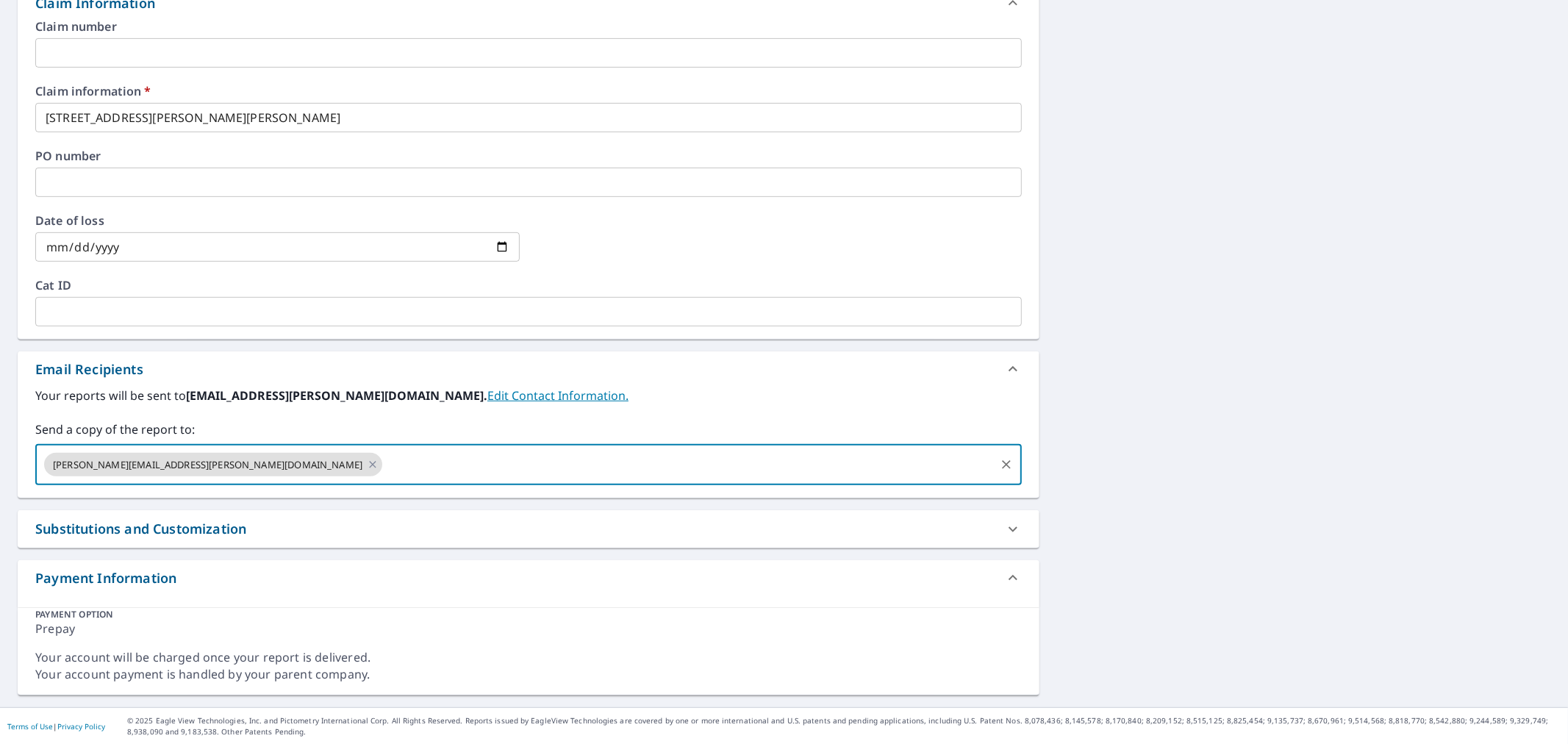
click at [385, 472] on input "text" at bounding box center [689, 464] width 608 height 28
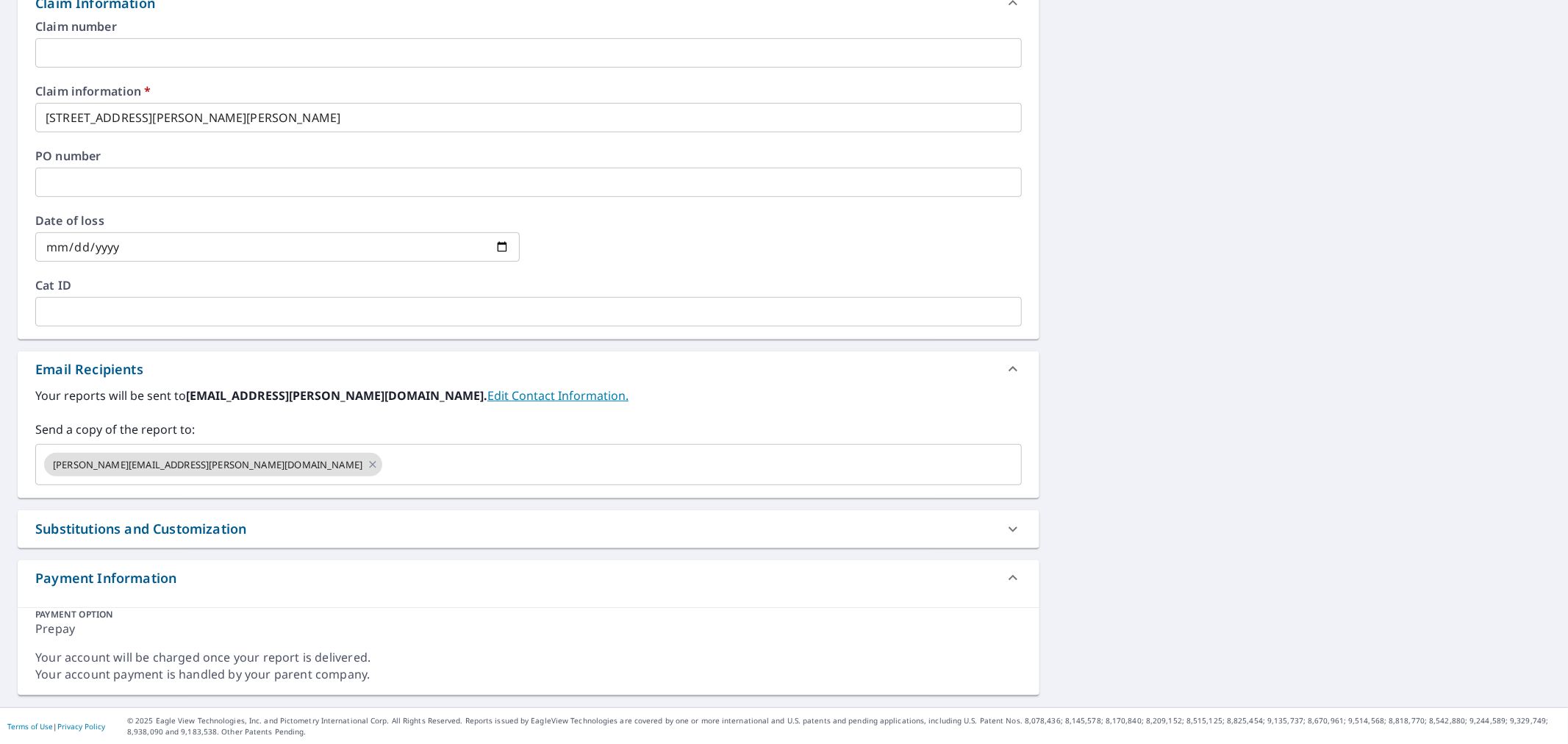
click at [385, 453] on input "text" at bounding box center [689, 464] width 608 height 28
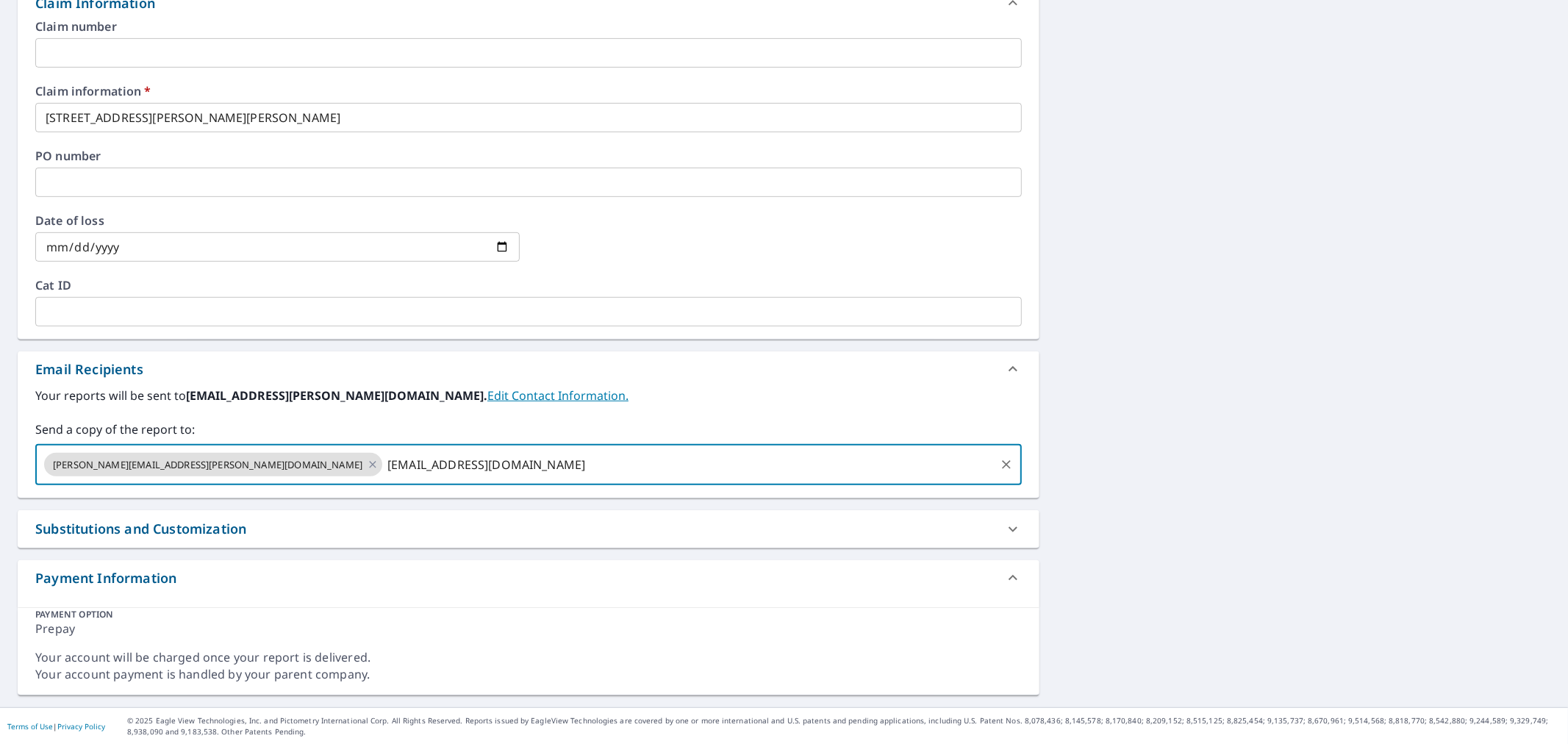
type input "[EMAIL_ADDRESS][DOMAIN_NAME]"
type textarea "x"
checkbox input "true"
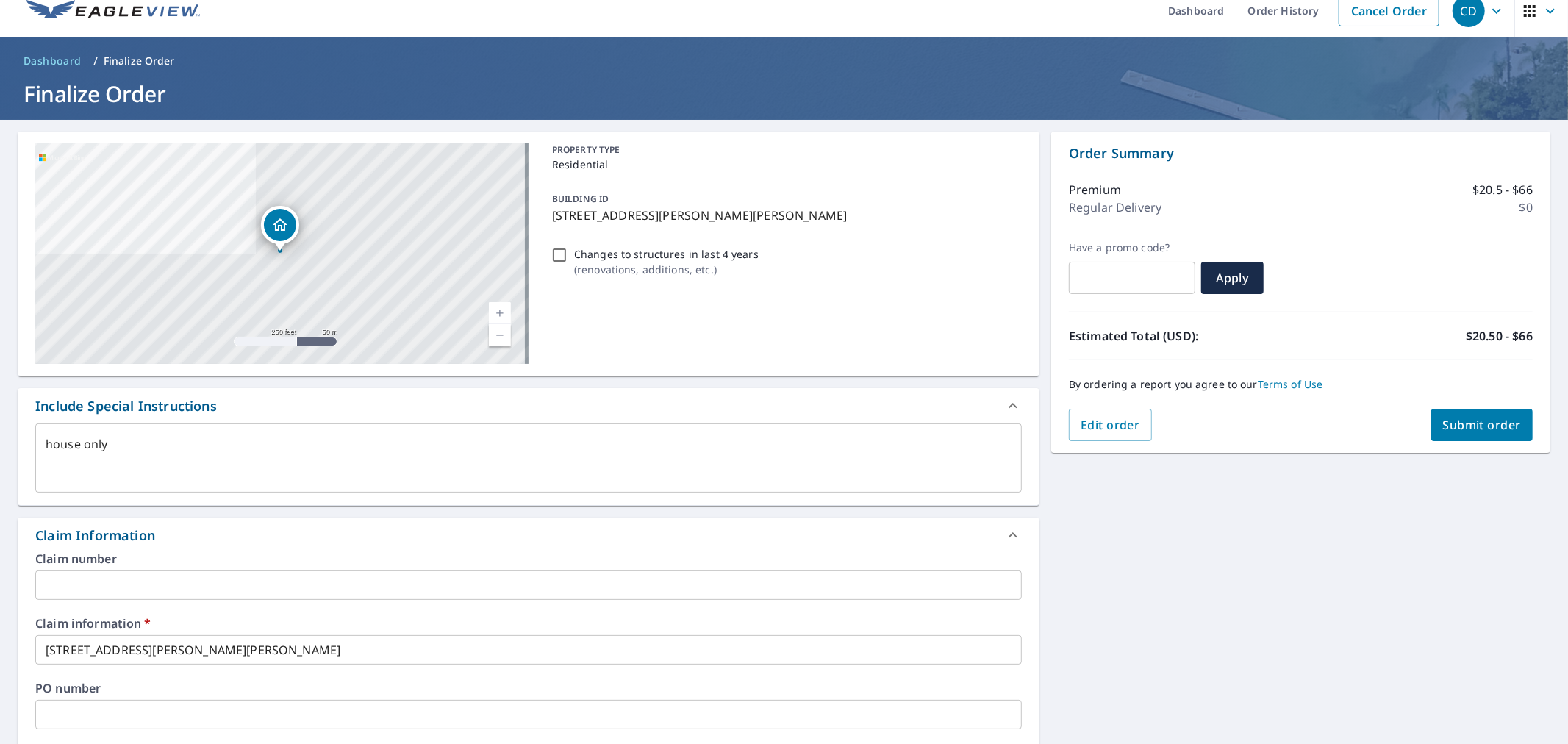
scroll to position [0, 0]
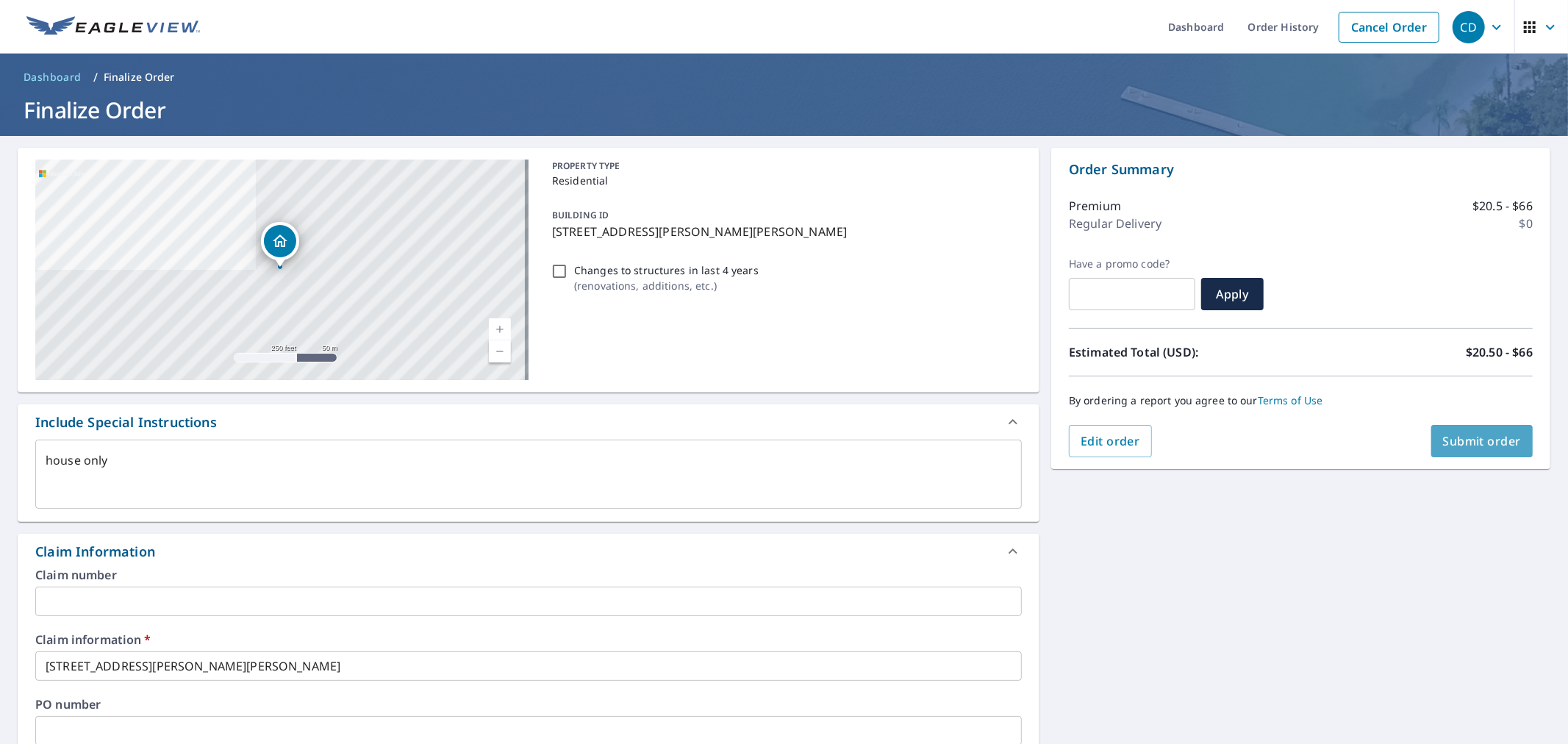
click at [1470, 437] on span "Submit order" at bounding box center [1482, 441] width 79 height 17
type textarea "x"
checkbox input "true"
